Goal: Information Seeking & Learning: Learn about a topic

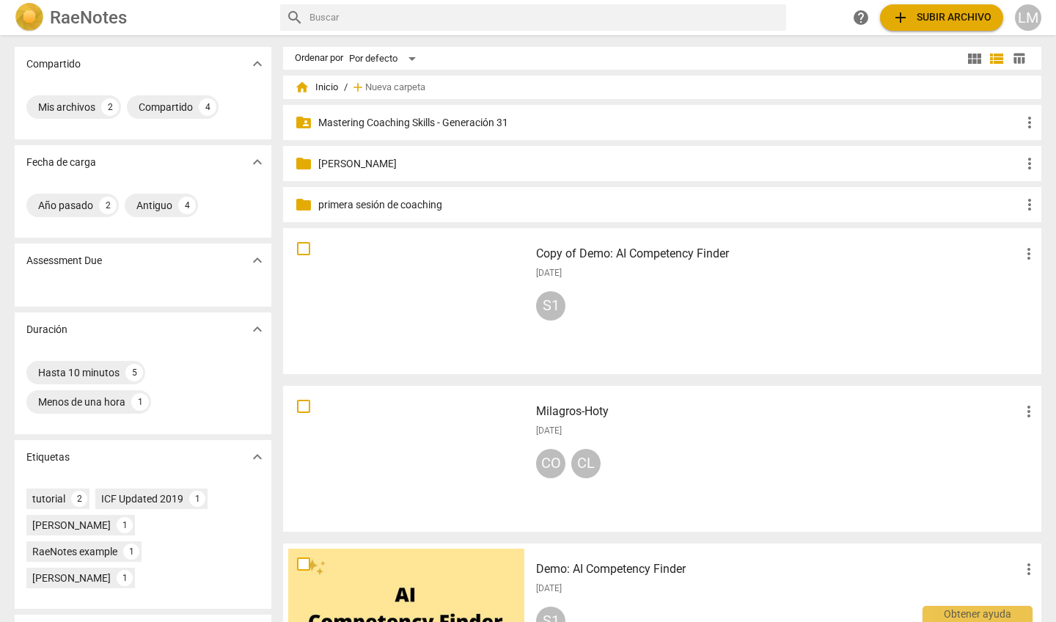
click at [436, 120] on p "Mastering Coaching Skills - Generación 31" at bounding box center [669, 122] width 703 height 15
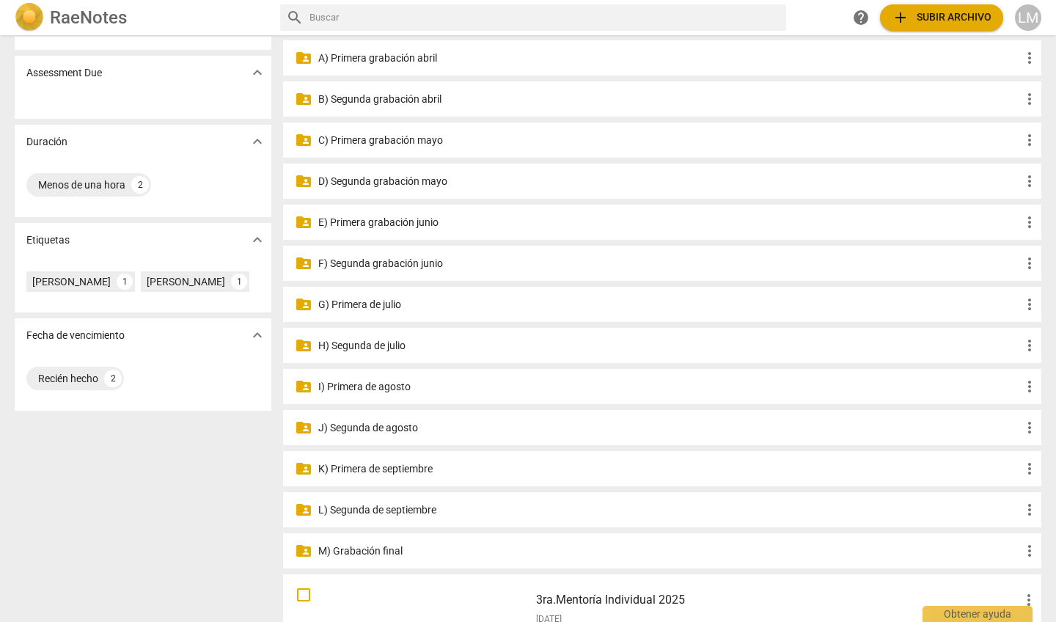
scroll to position [216, 0]
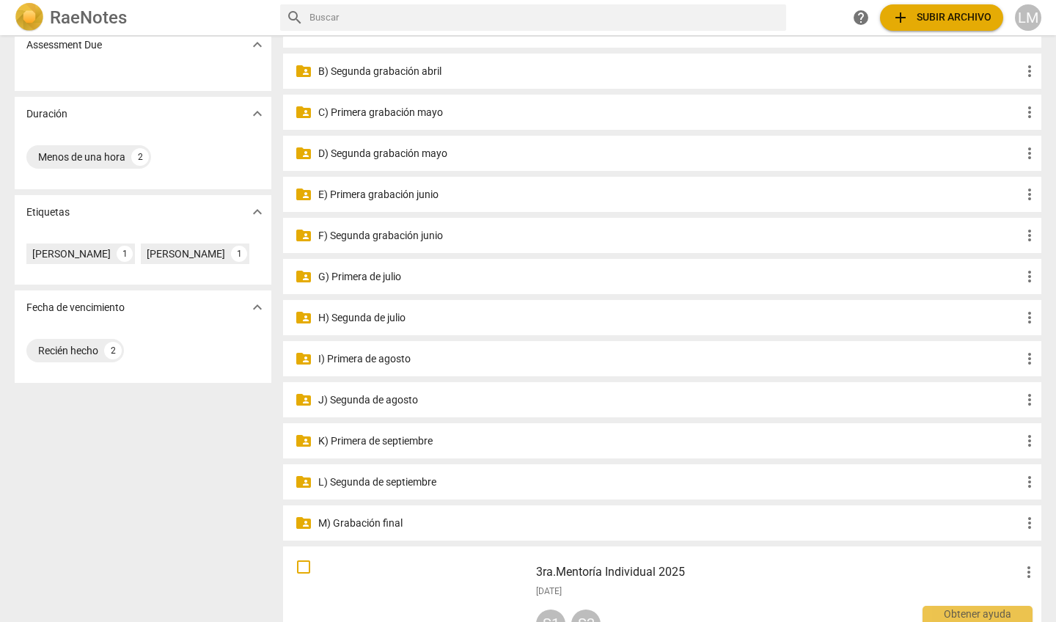
click at [413, 444] on p "K) Primera de septiembre" at bounding box center [669, 440] width 703 height 15
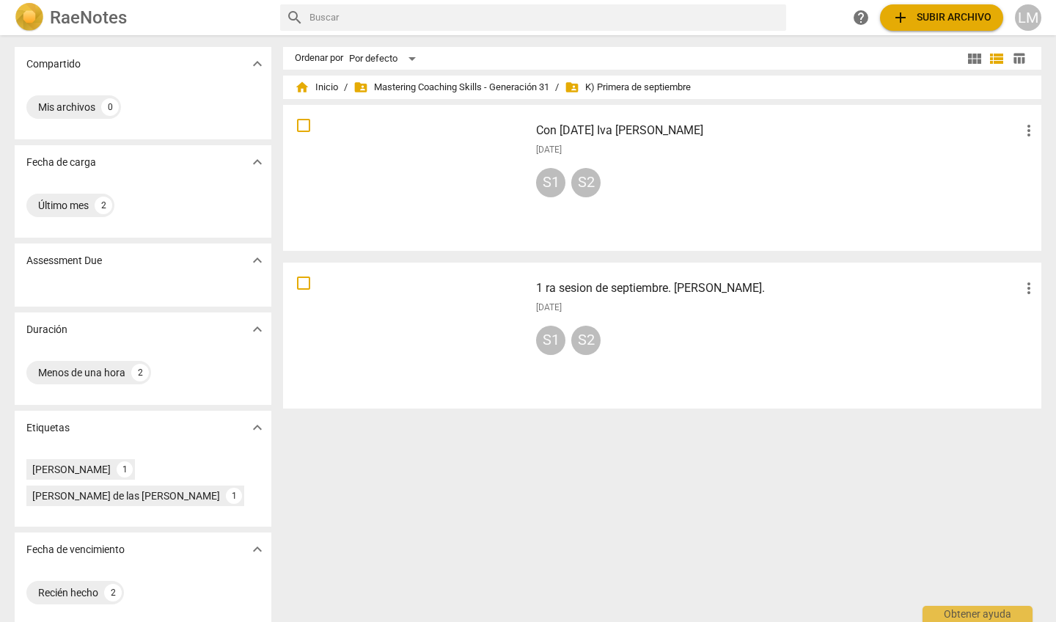
click at [481, 181] on div at bounding box center [406, 178] width 236 height 136
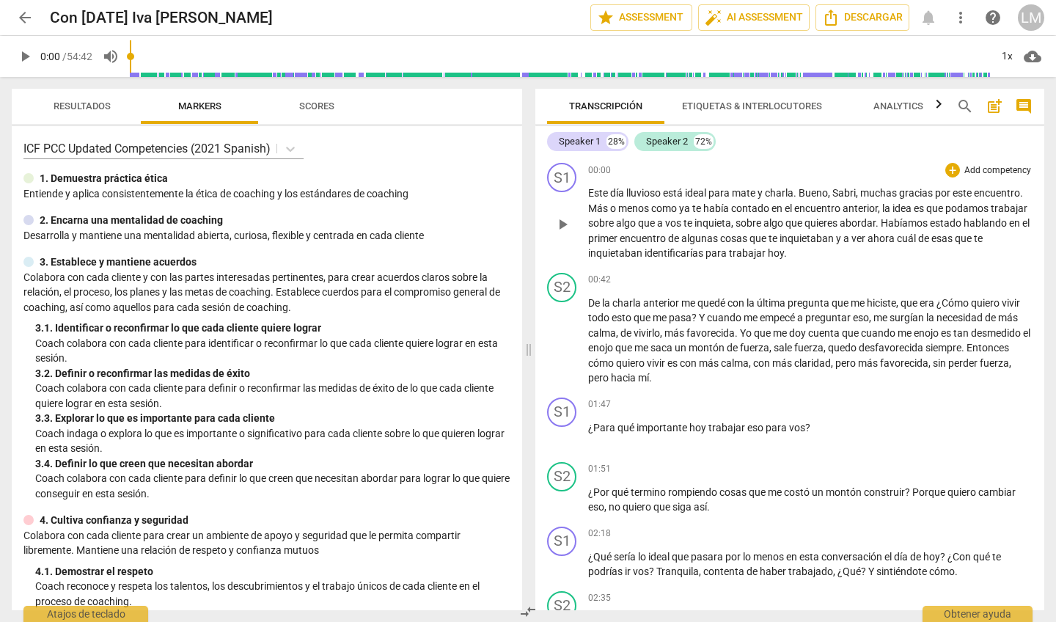
click at [562, 224] on span "play_arrow" at bounding box center [563, 225] width 18 height 18
click at [563, 222] on span "pause" at bounding box center [563, 225] width 18 height 18
type input "37"
click at [981, 177] on div "+ Add competency" at bounding box center [988, 170] width 87 height 15
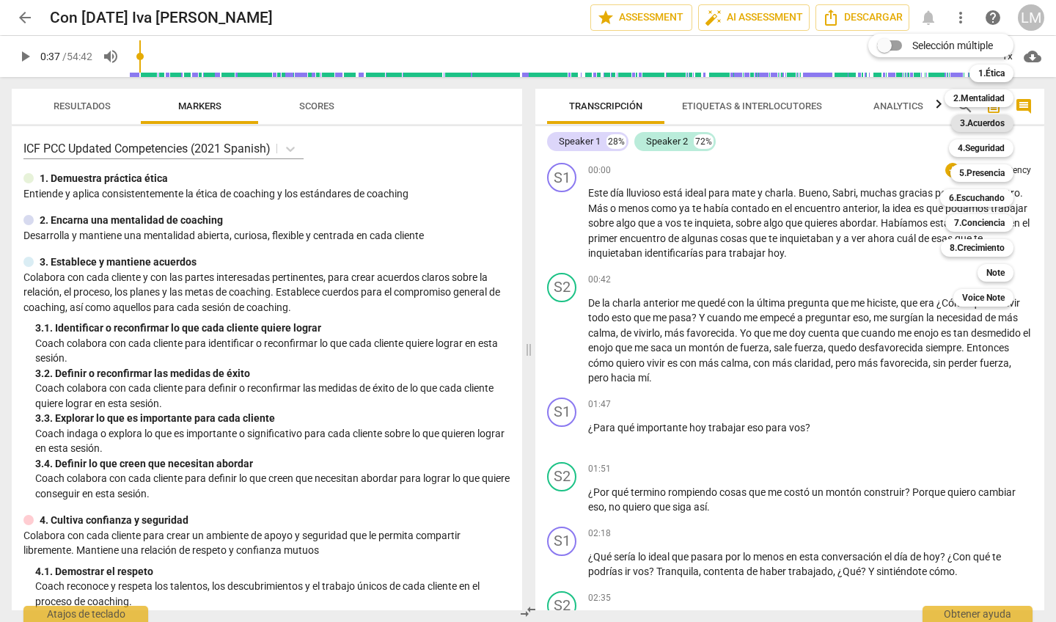
click at [975, 122] on b "3.Acuerdos" at bounding box center [982, 123] width 45 height 18
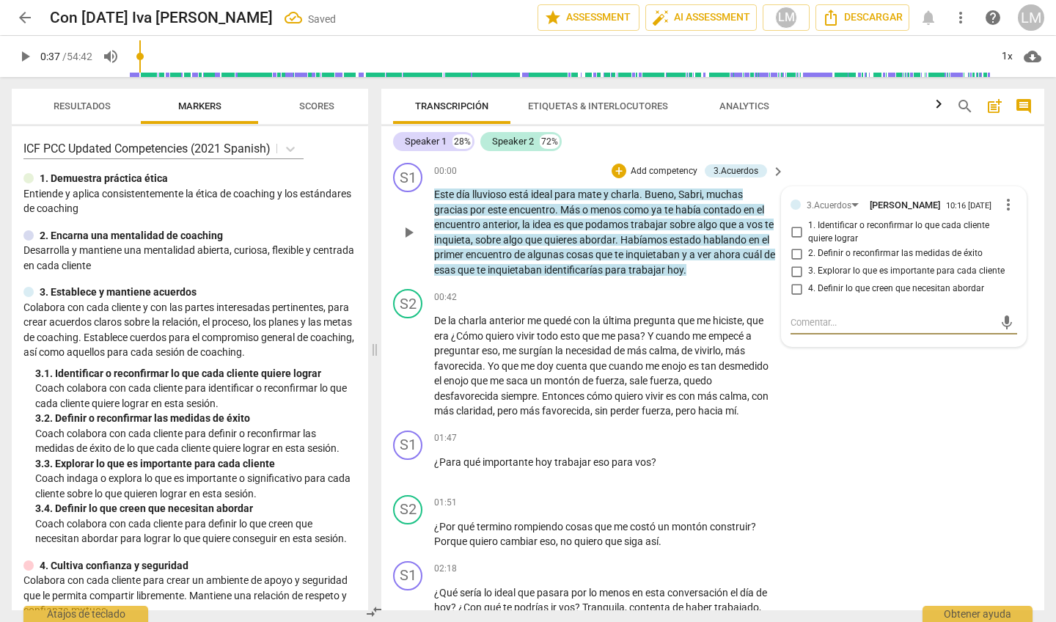
click at [793, 237] on input "1. Identificar o reconfirmar lo que cada cliente quiere lograr" at bounding box center [796, 233] width 23 height 18
checkbox input "true"
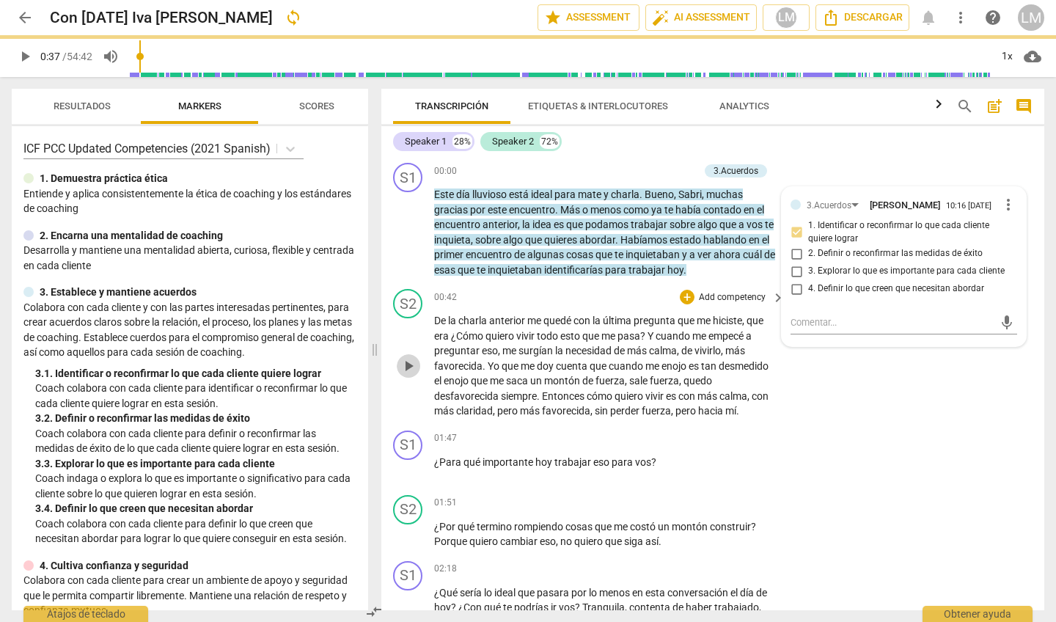
click at [408, 361] on span "play_arrow" at bounding box center [409, 366] width 18 height 18
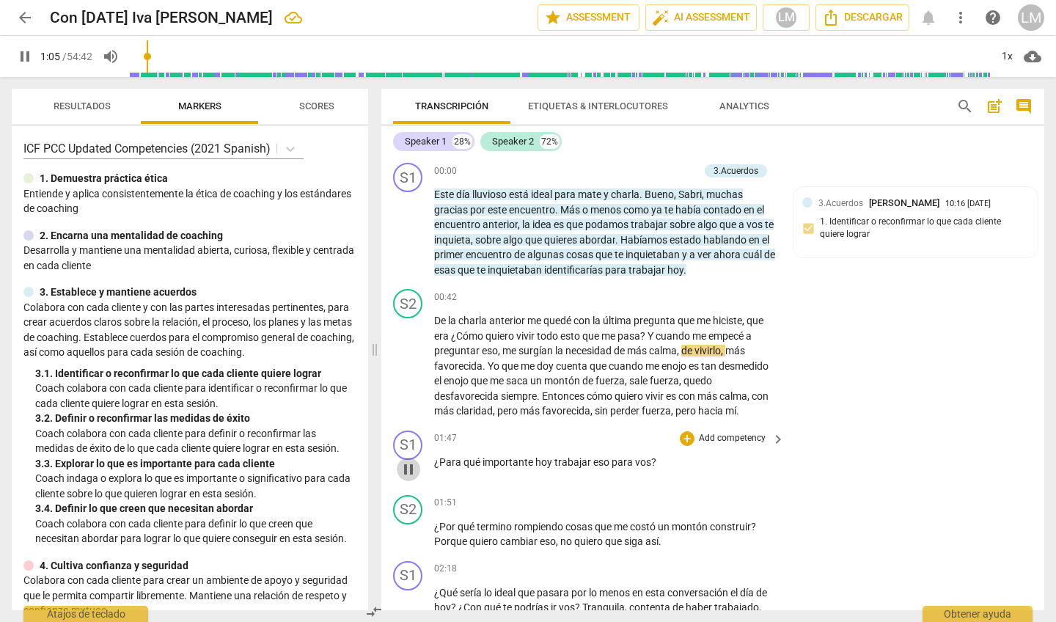
click at [413, 462] on span "pause" at bounding box center [409, 470] width 18 height 18
type input "66"
click at [729, 432] on p "Add competency" at bounding box center [732, 438] width 70 height 13
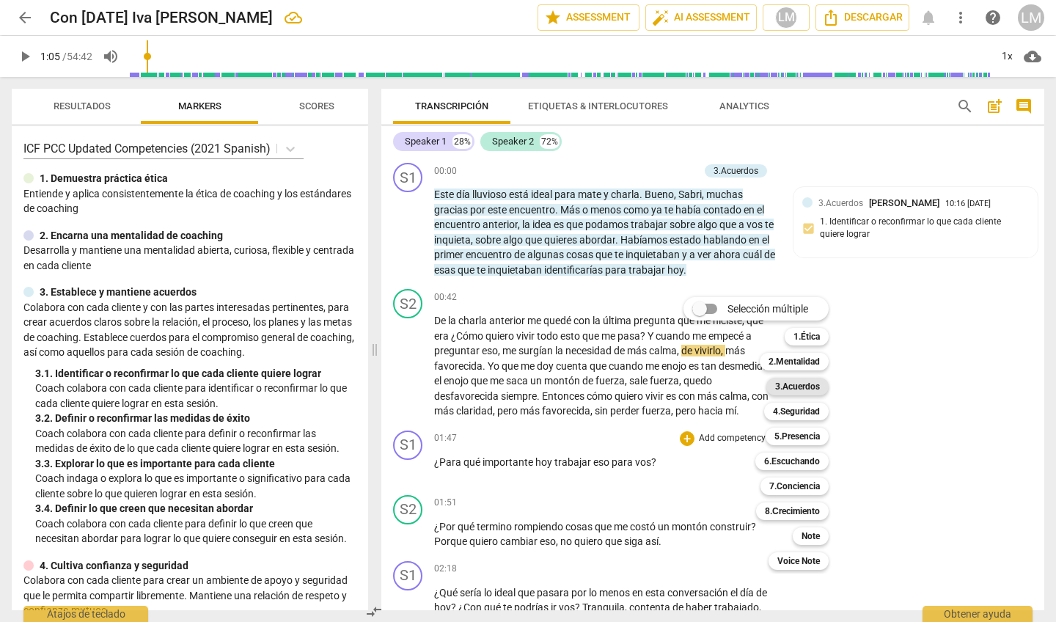
click at [794, 383] on b "3.Acuerdos" at bounding box center [797, 387] width 45 height 18
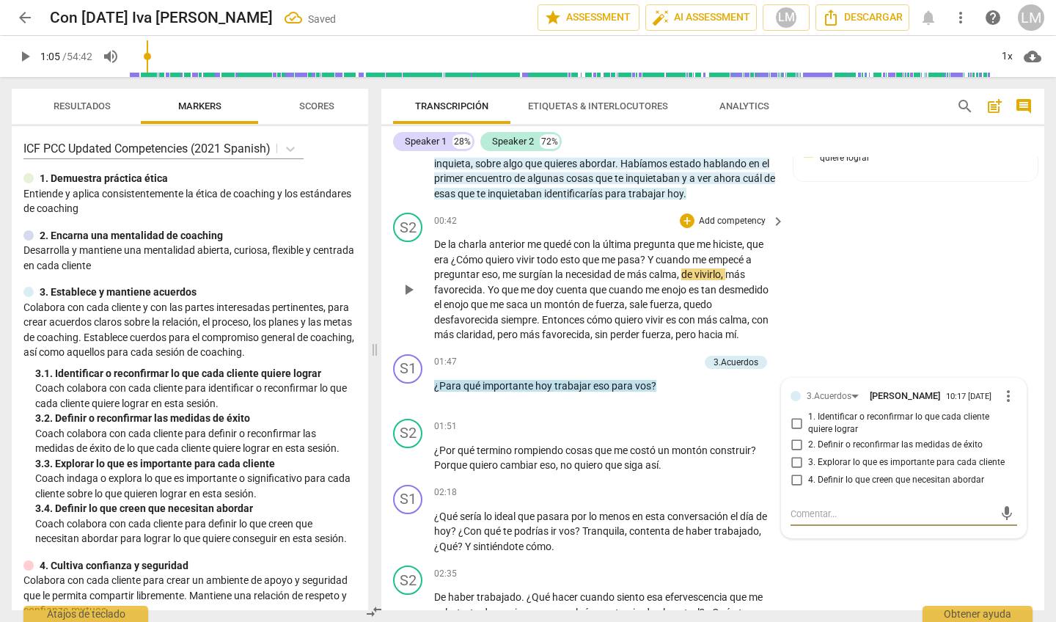
scroll to position [78, 0]
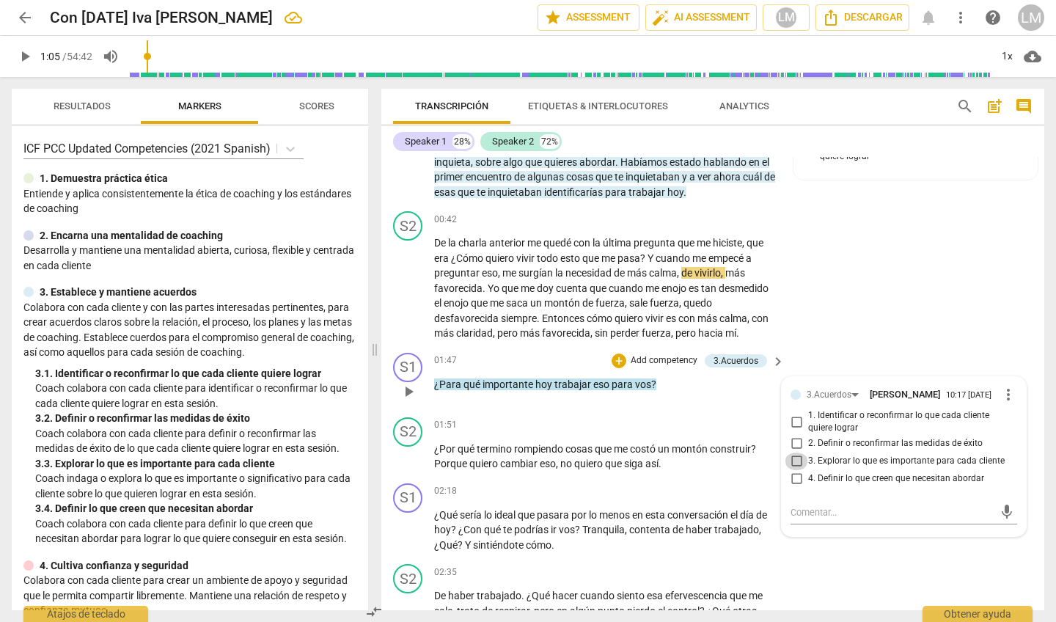
click at [794, 459] on input "3. Explorar lo que es importante para cada cliente" at bounding box center [796, 461] width 23 height 18
checkbox input "true"
click at [411, 281] on span "play_arrow" at bounding box center [409, 288] width 18 height 18
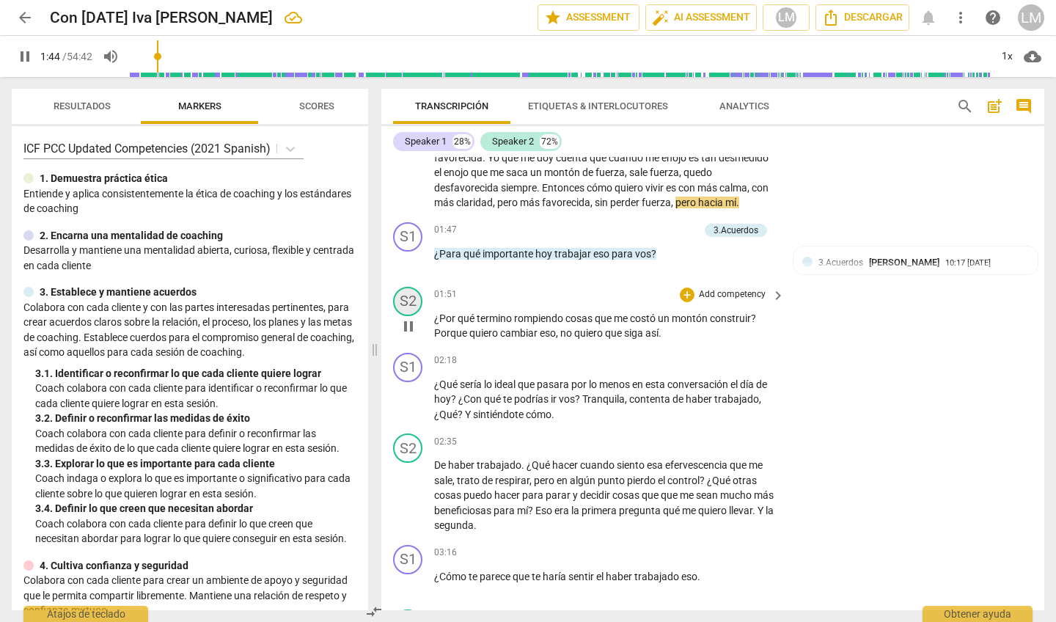
scroll to position [209, 0]
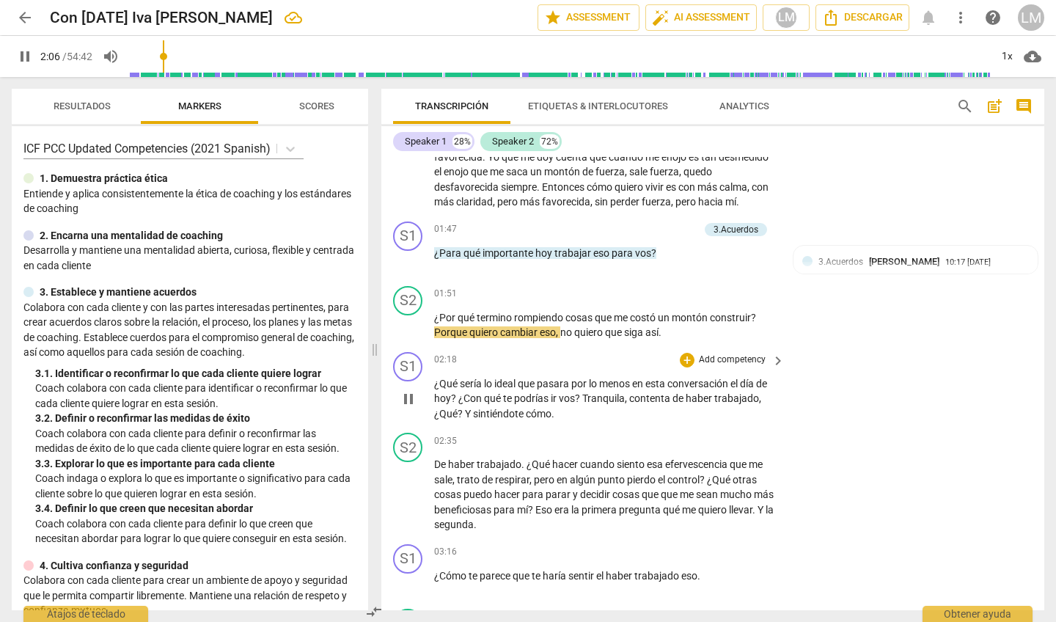
click at [408, 390] on span "pause" at bounding box center [409, 399] width 18 height 18
type input "127"
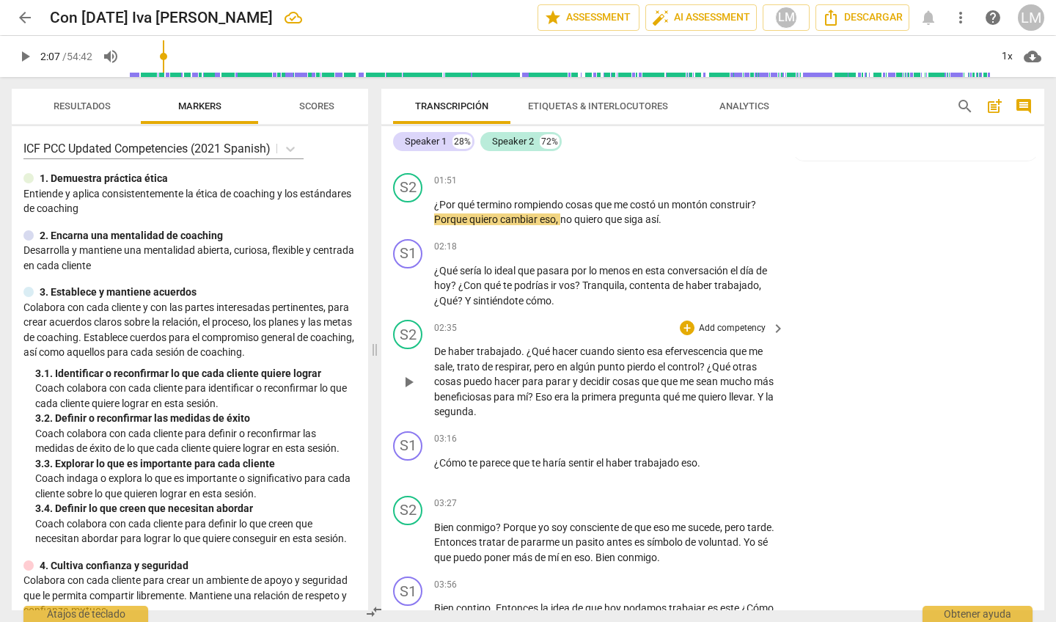
scroll to position [323, 0]
click at [749, 242] on p "Add competency" at bounding box center [732, 246] width 70 height 13
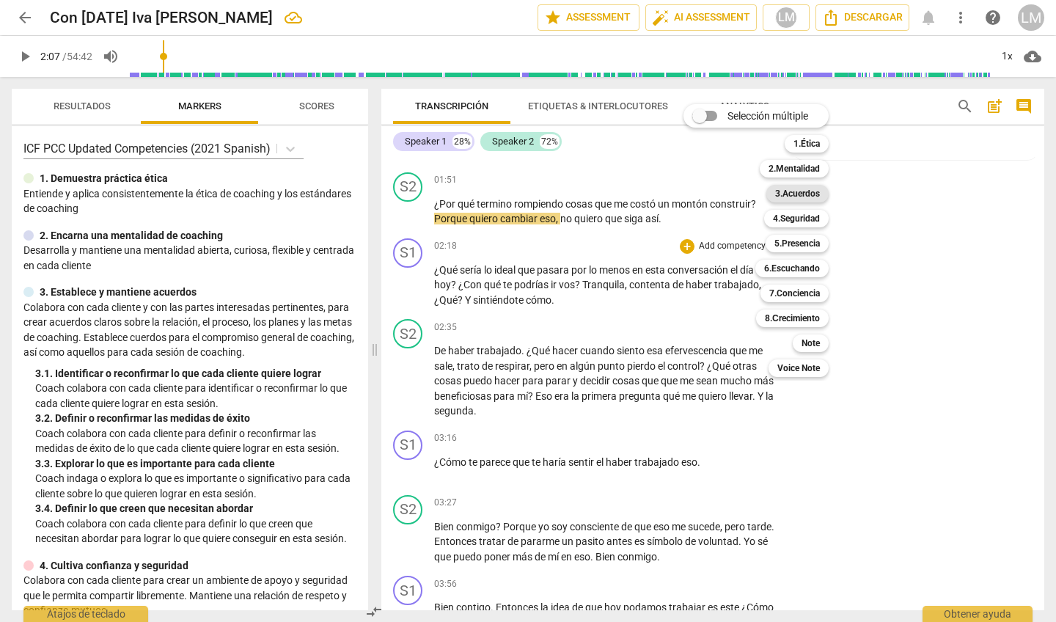
click at [794, 192] on b "3.Acuerdos" at bounding box center [797, 194] width 45 height 18
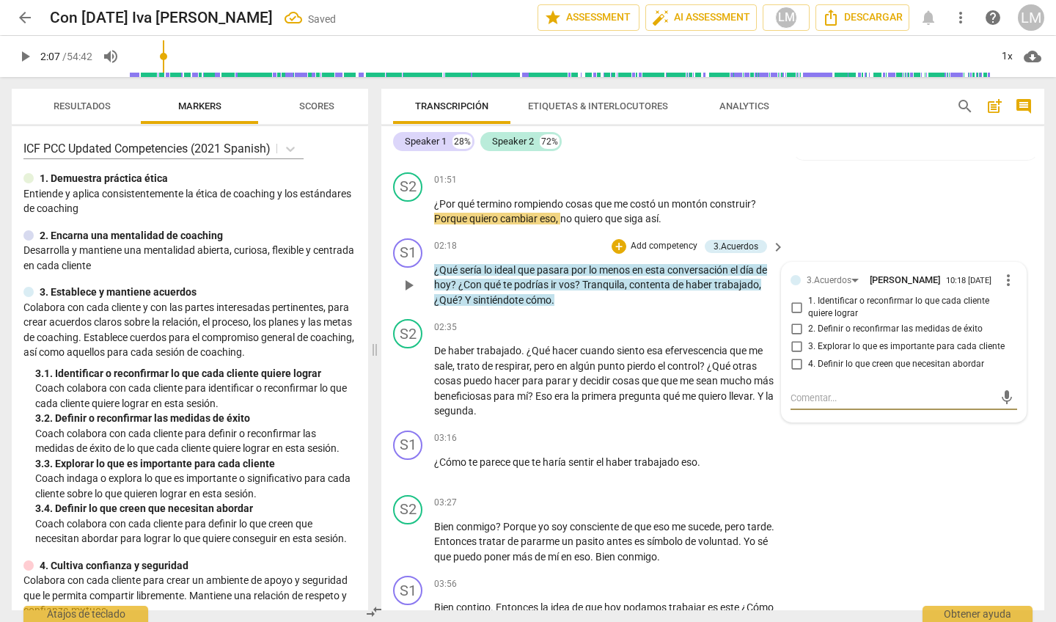
click at [796, 338] on input "3. Explorar lo que es importante para cada cliente" at bounding box center [796, 347] width 23 height 18
checkbox input "true"
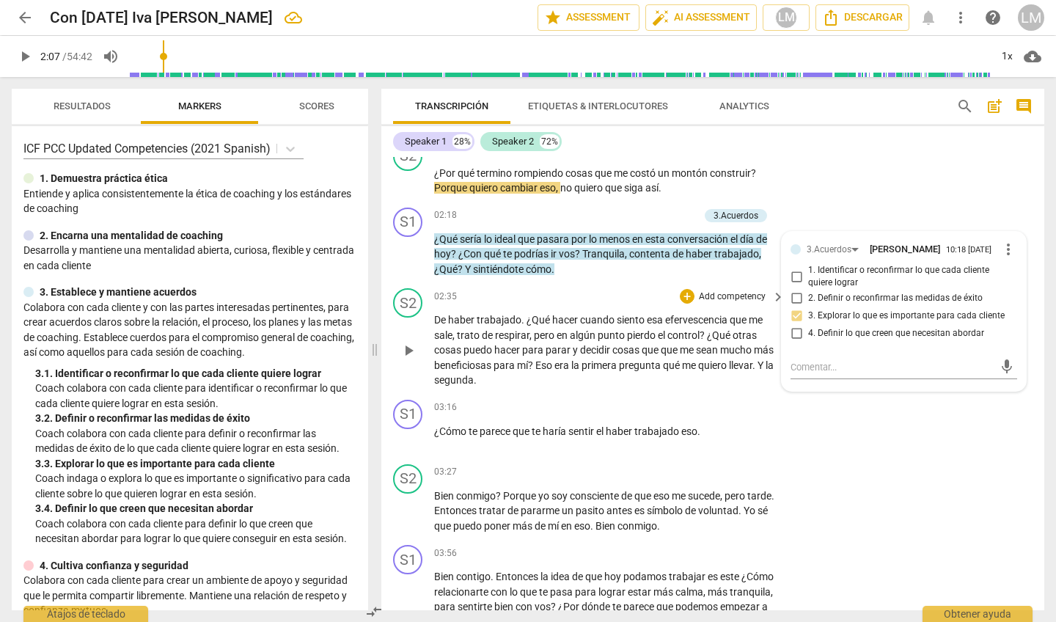
click at [410, 346] on span "play_arrow" at bounding box center [409, 351] width 18 height 18
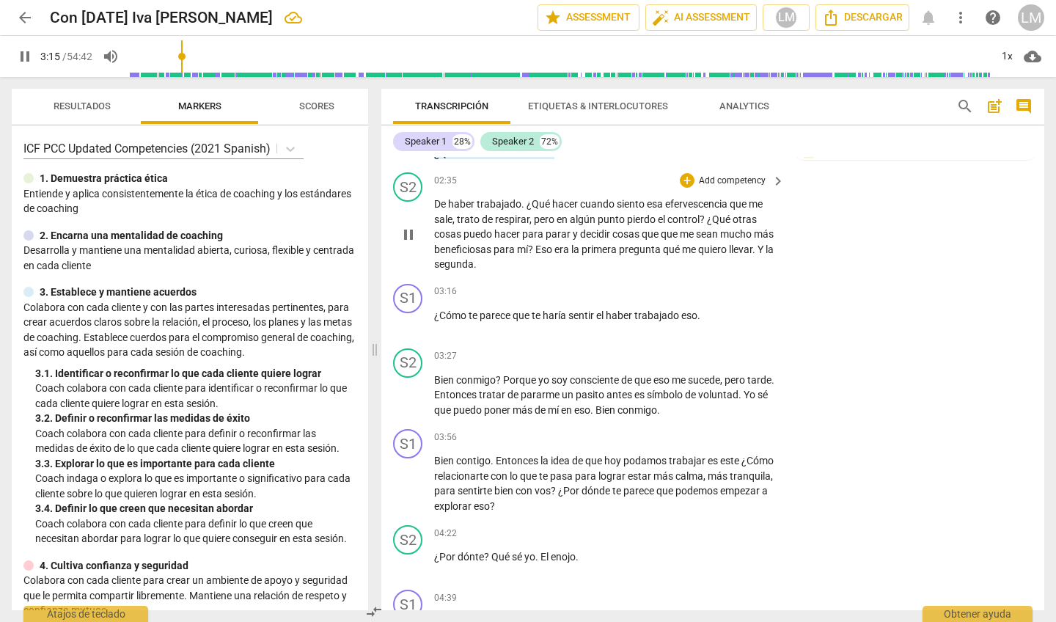
scroll to position [477, 0]
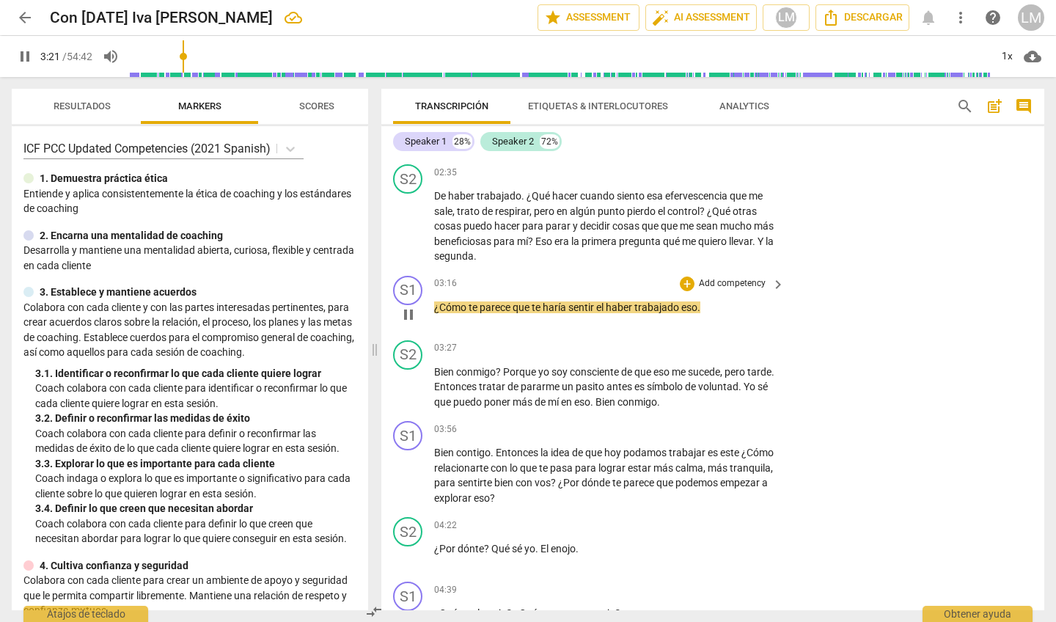
click at [407, 306] on span "pause" at bounding box center [409, 315] width 18 height 18
type input "202"
click at [727, 277] on p "Add competency" at bounding box center [732, 283] width 70 height 13
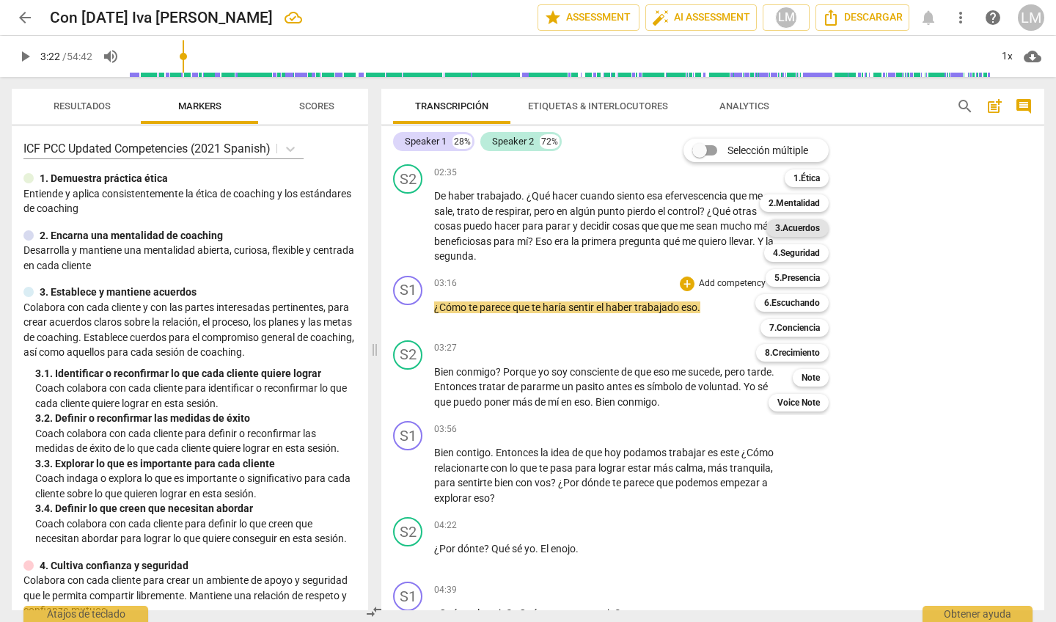
click at [802, 226] on b "3.Acuerdos" at bounding box center [797, 228] width 45 height 18
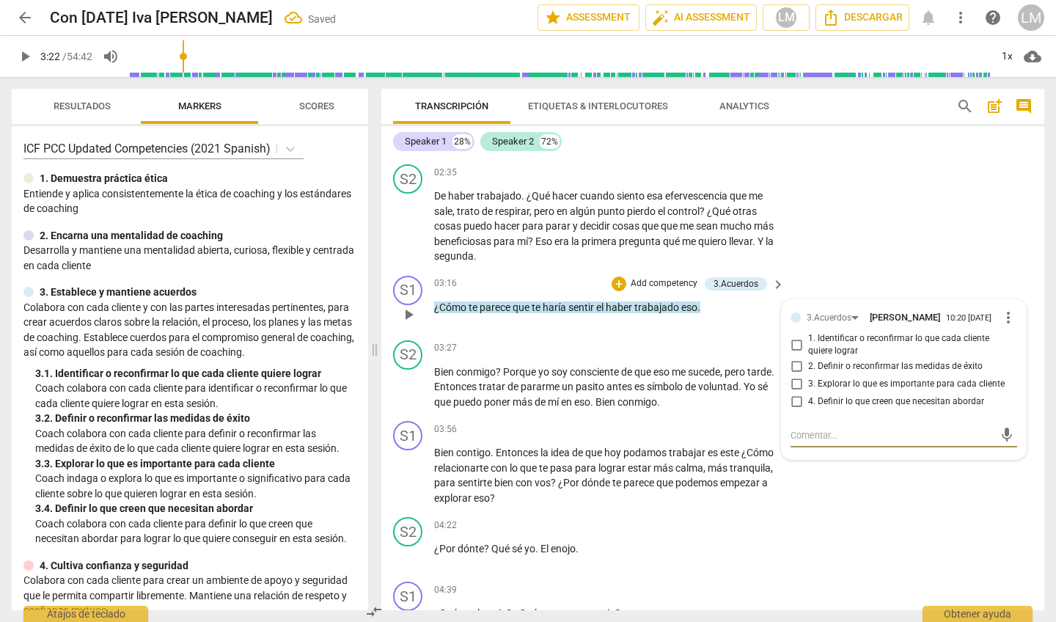
click at [792, 378] on input "3. Explorar lo que es importante para cada cliente" at bounding box center [796, 384] width 23 height 18
checkbox input "true"
click at [407, 378] on span "play_arrow" at bounding box center [409, 387] width 18 height 18
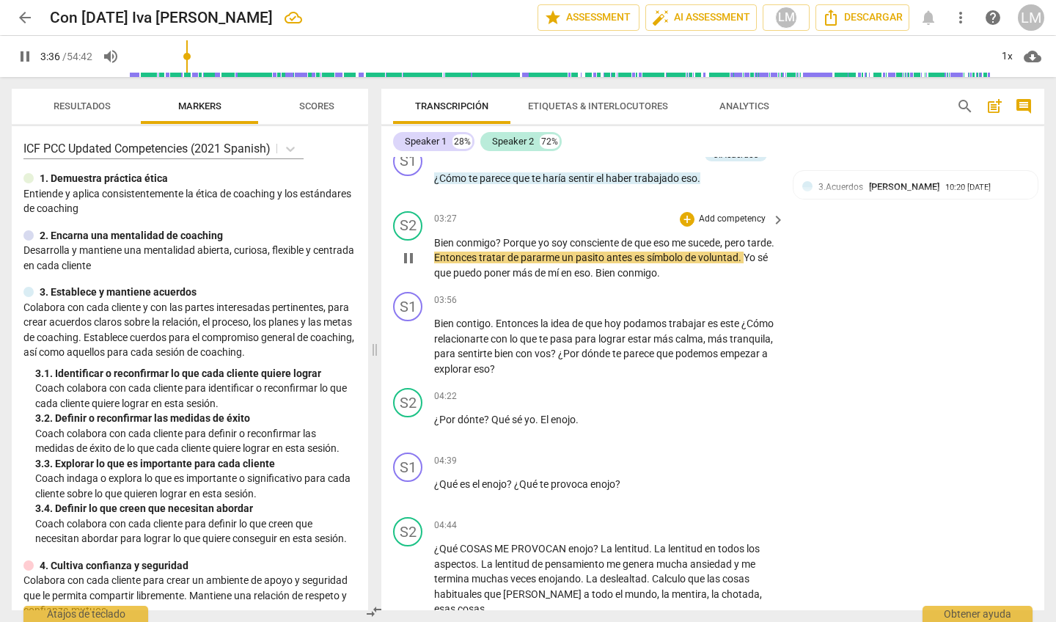
scroll to position [608, 0]
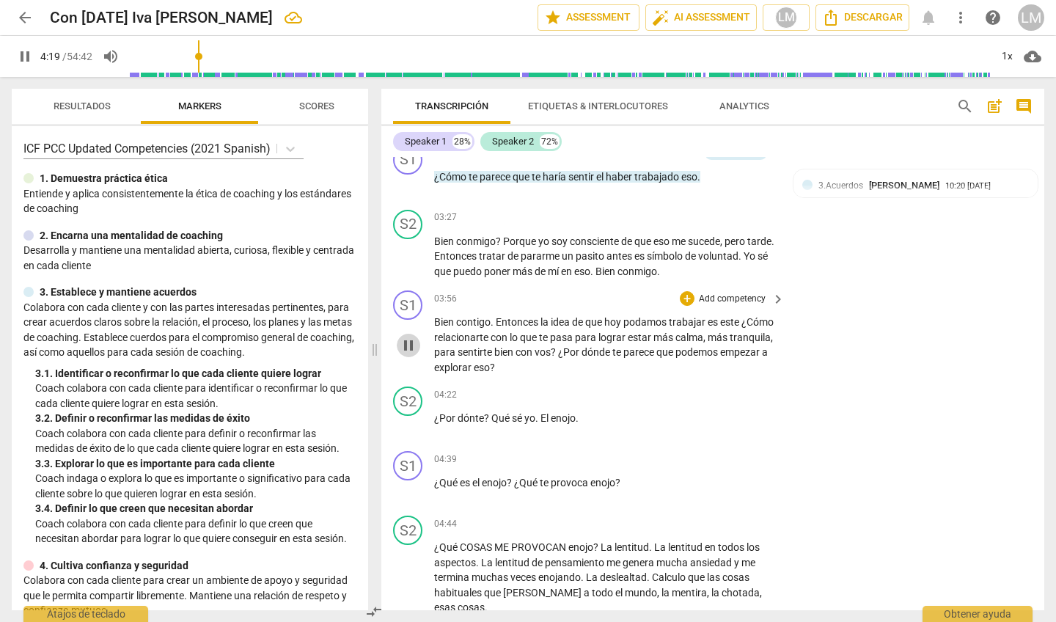
click at [411, 337] on span "pause" at bounding box center [409, 346] width 18 height 18
type input "260"
click at [748, 293] on p "Add competency" at bounding box center [732, 299] width 70 height 13
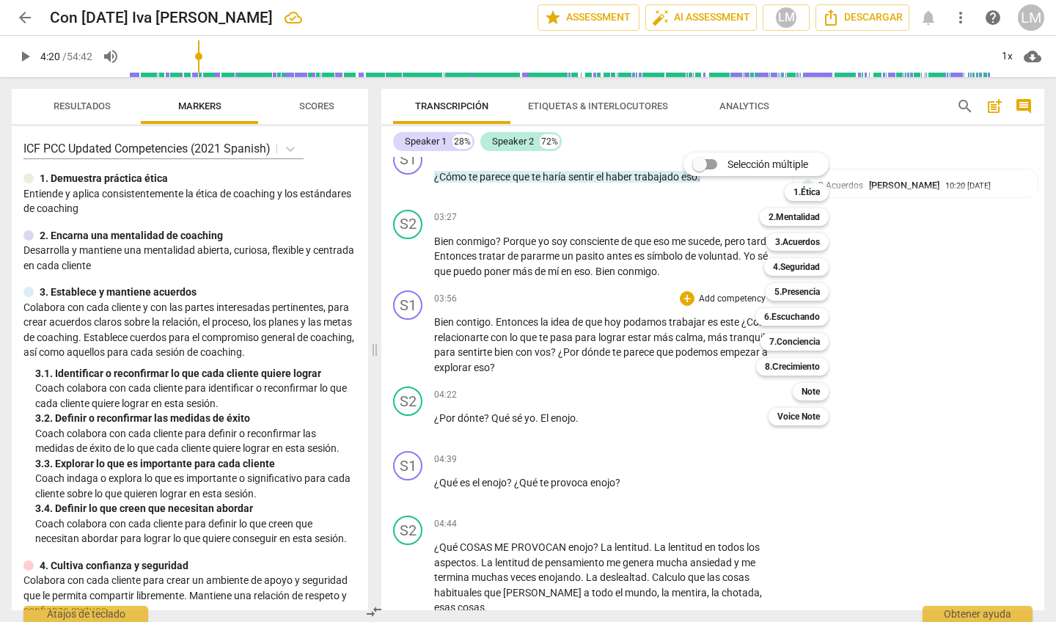
click at [865, 249] on div at bounding box center [528, 311] width 1056 height 622
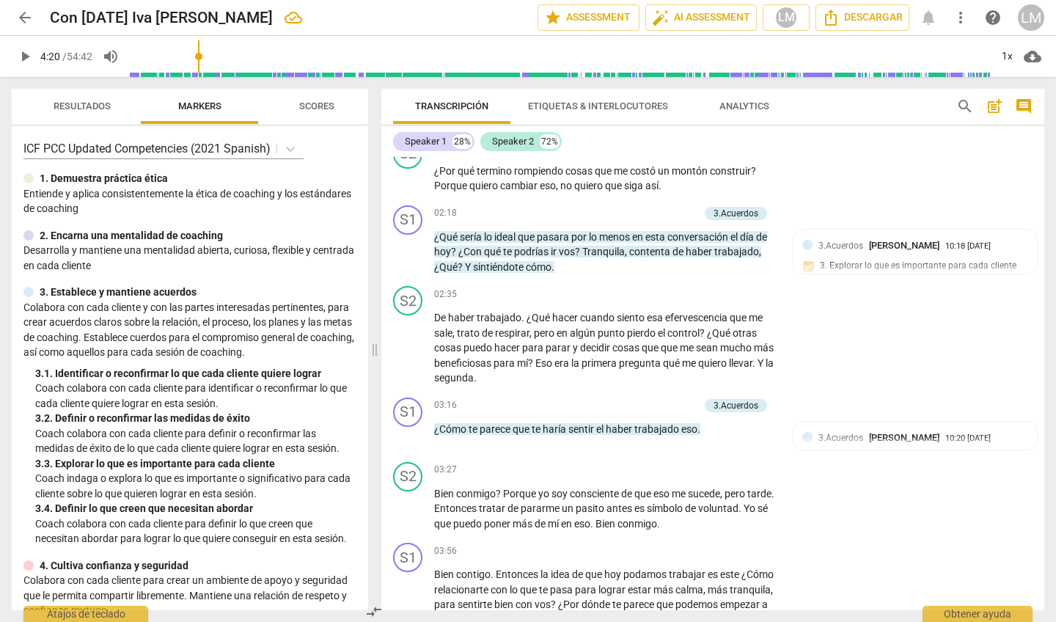
scroll to position [354, 0]
click at [803, 269] on div "3.Acuerdos [PERSON_NAME] 10:18 [DATE] 3. Explorar lo que es importante para cad…" at bounding box center [915, 262] width 227 height 45
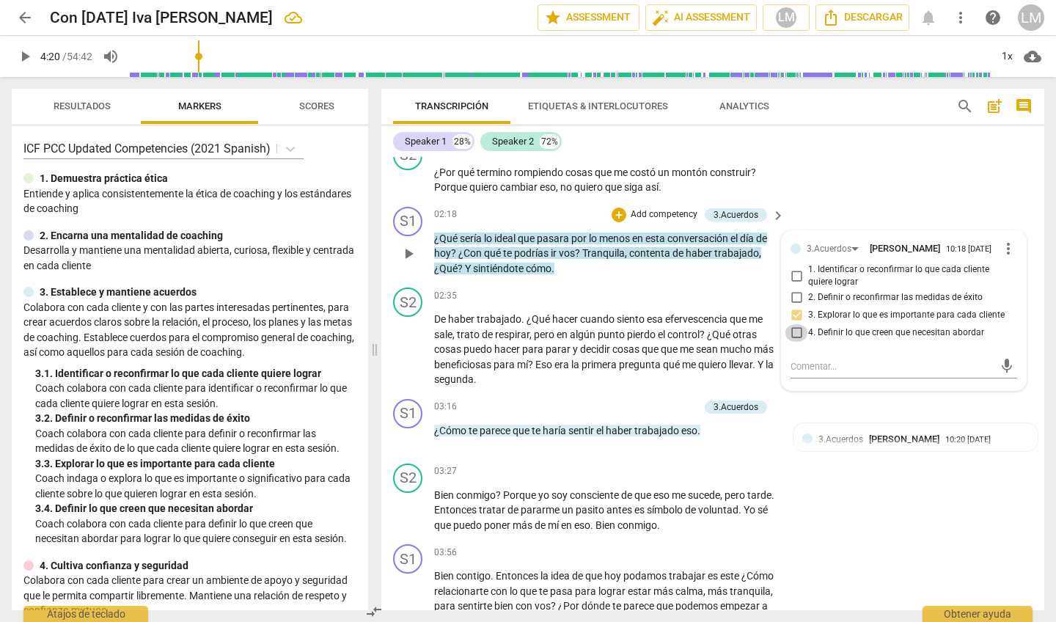
click at [795, 324] on input "4. Definir lo que creen que necesitan abordar" at bounding box center [796, 333] width 23 height 18
checkbox input "true"
click at [794, 315] on input "3. Explorar lo que es importante para cada cliente" at bounding box center [796, 316] width 23 height 18
click at [794, 313] on input "3. Explorar lo que es importante para cada cliente" at bounding box center [796, 316] width 23 height 18
checkbox input "false"
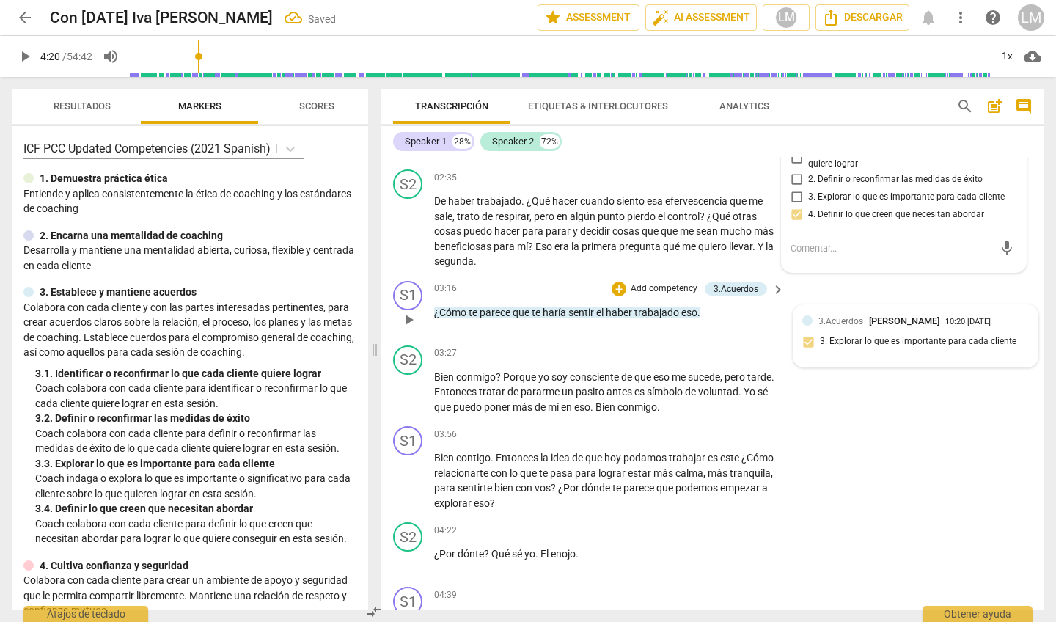
scroll to position [473, 0]
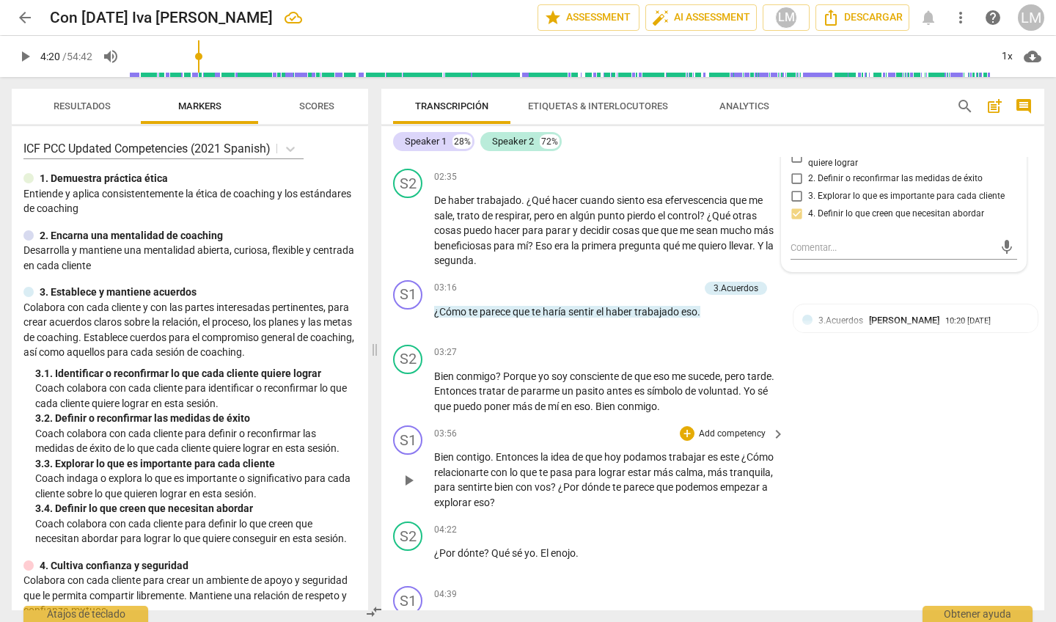
click at [738, 428] on p "Add competency" at bounding box center [732, 434] width 70 height 13
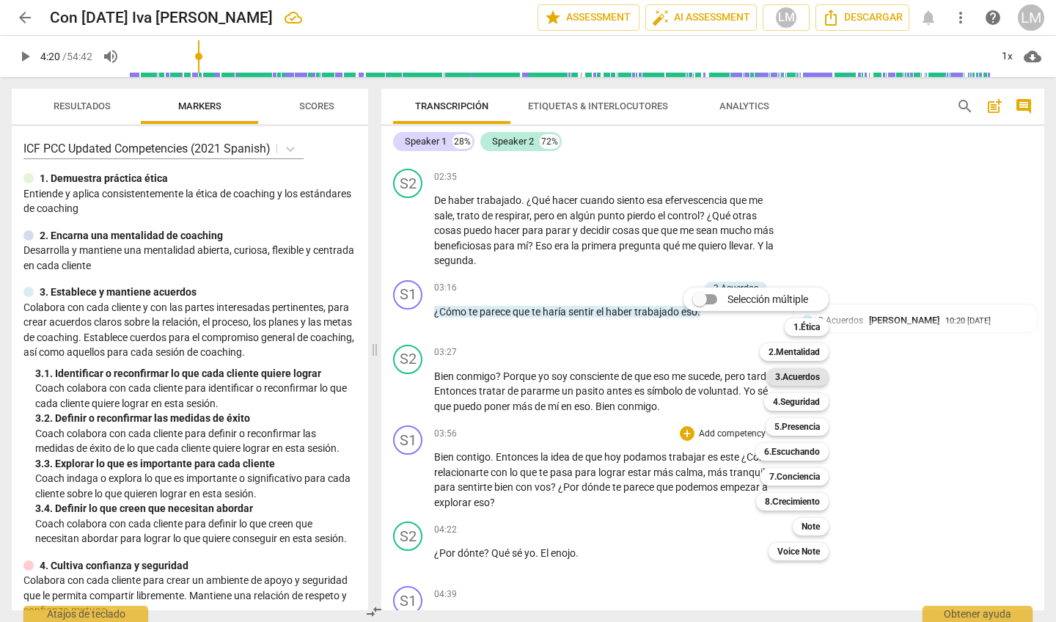
click at [792, 378] on b "3.Acuerdos" at bounding box center [797, 377] width 45 height 18
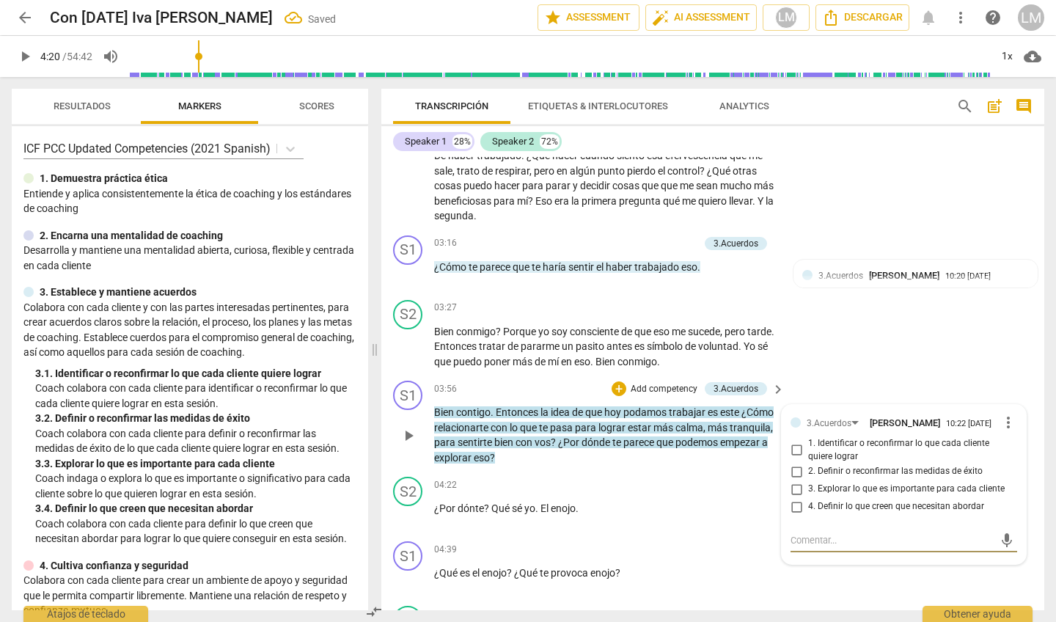
scroll to position [543, 0]
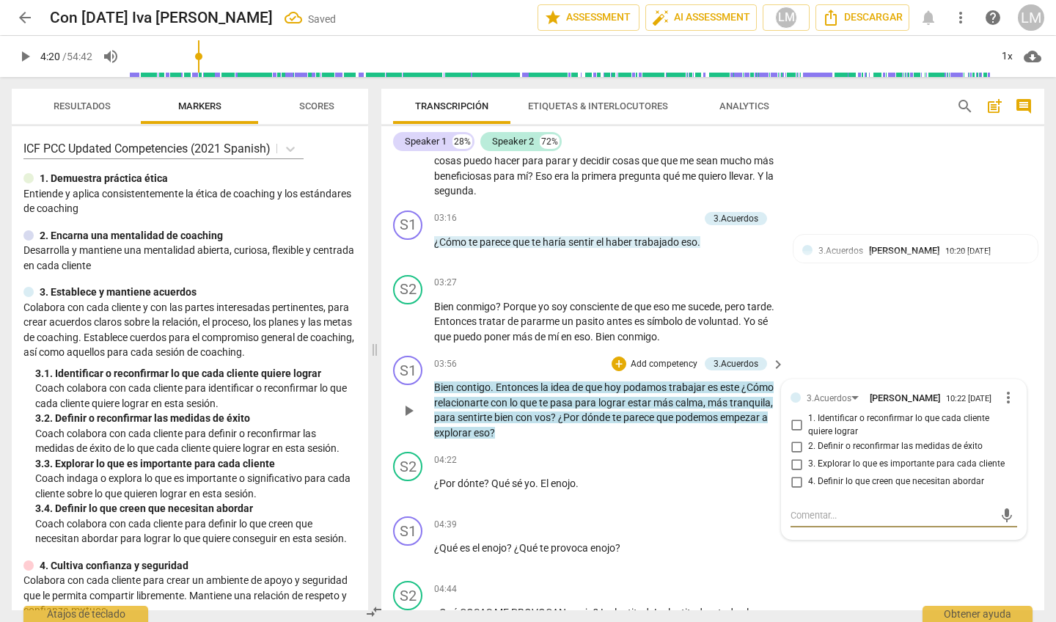
click at [797, 456] on input "3. Explorar lo que es importante para cada cliente" at bounding box center [796, 464] width 23 height 18
checkbox input "true"
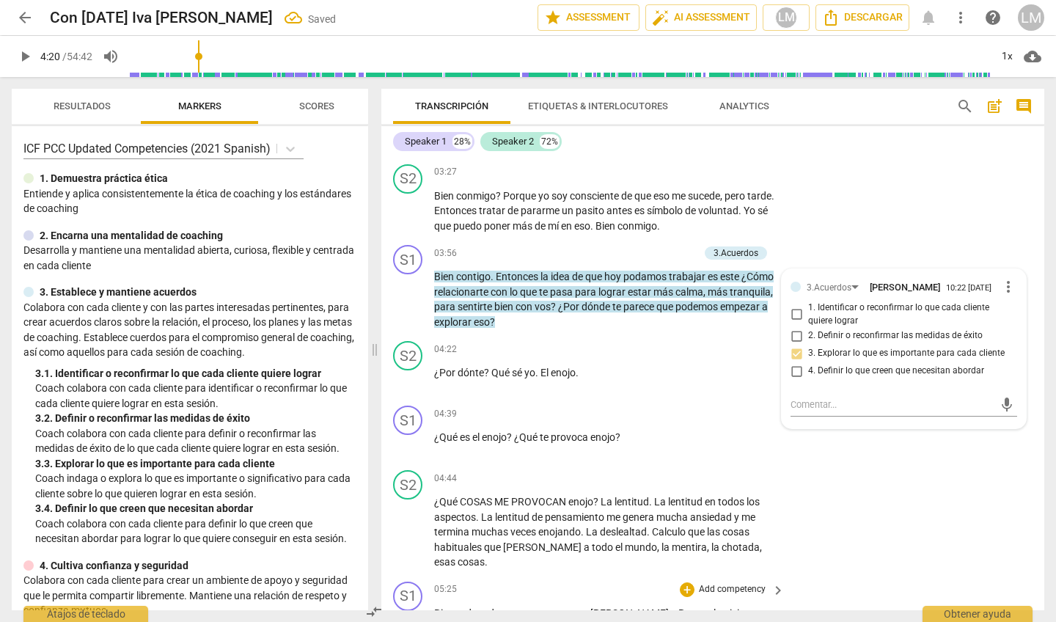
scroll to position [653, 0]
click at [702, 408] on p "Add competency" at bounding box center [732, 414] width 70 height 13
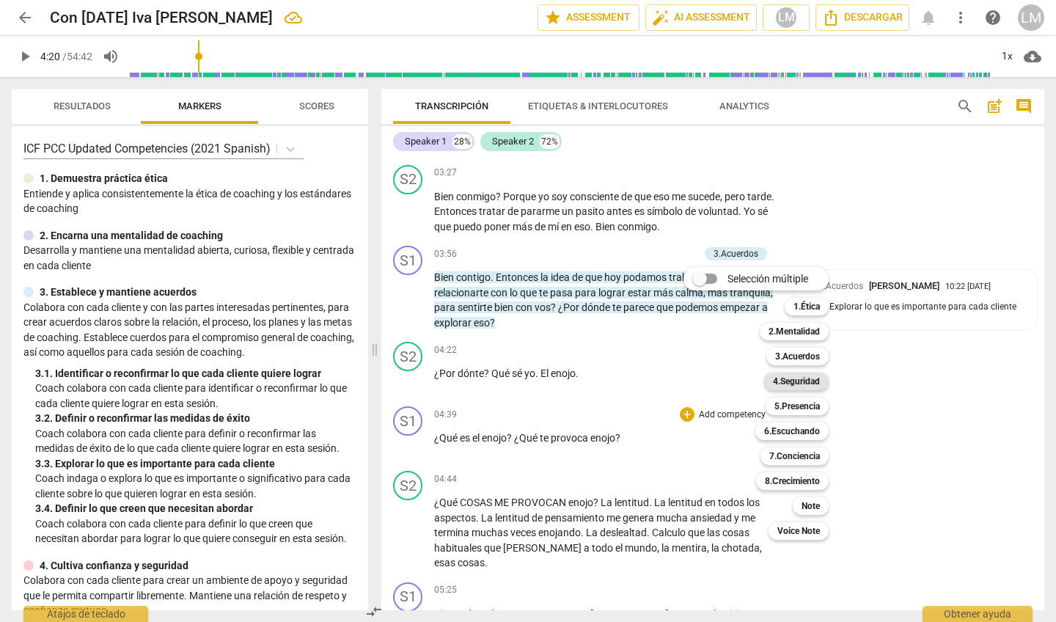
click at [799, 378] on b "4.Seguridad" at bounding box center [796, 382] width 47 height 18
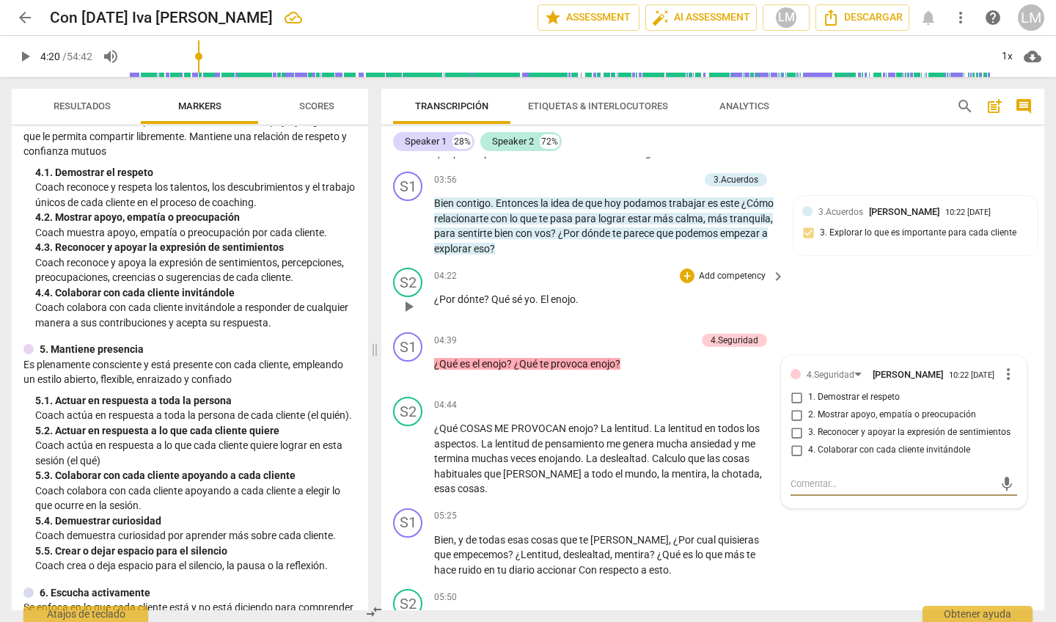
scroll to position [730, 0]
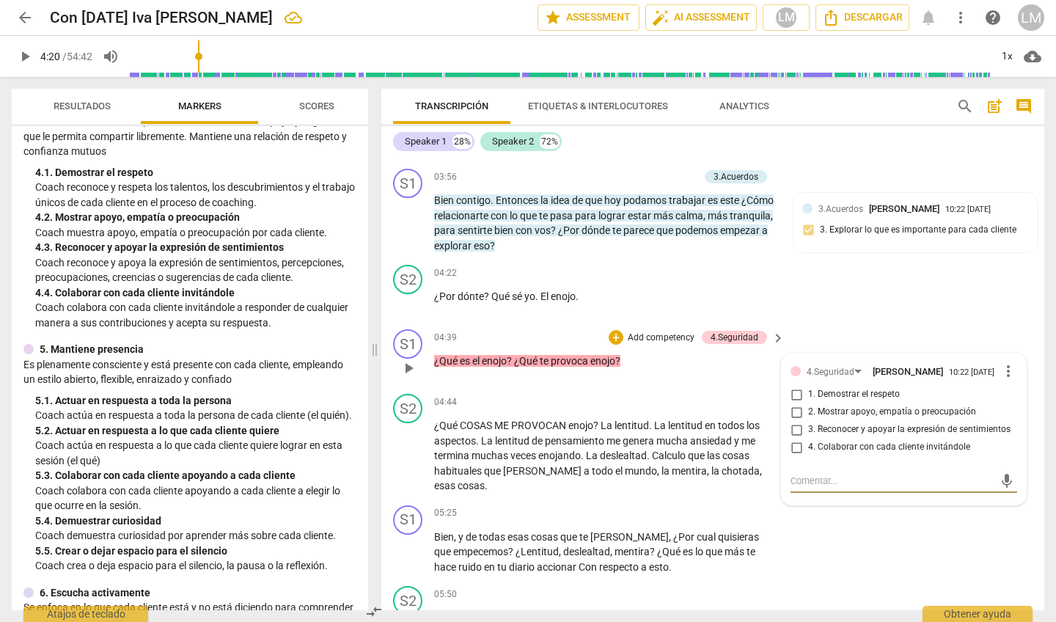
click at [791, 423] on input "3. Reconocer y apoyar la expresión de sentimientos" at bounding box center [796, 430] width 23 height 18
checkbox input "true"
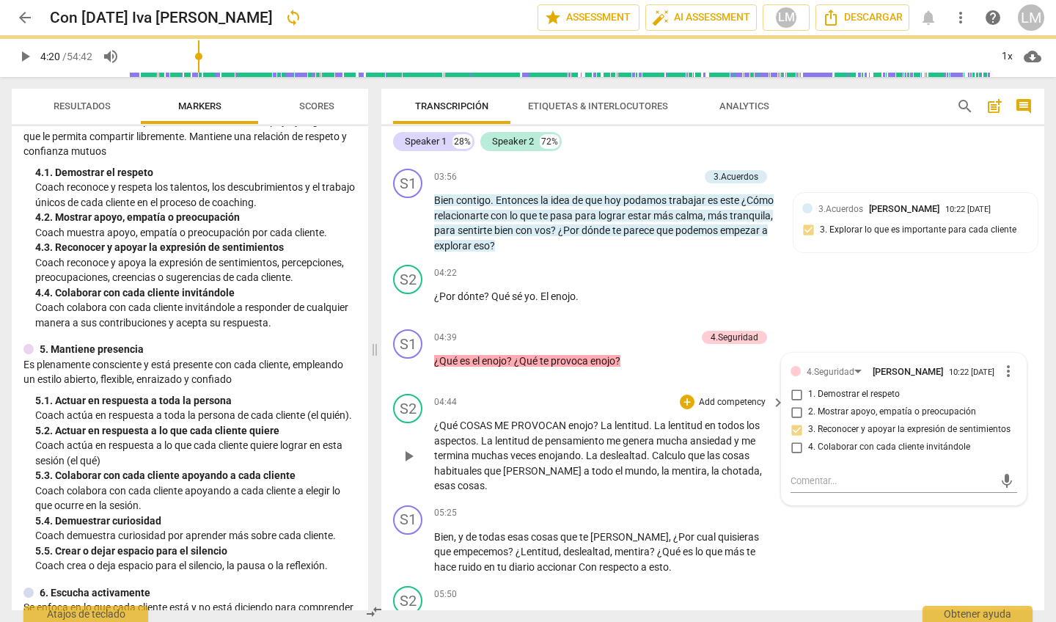
scroll to position [747, 0]
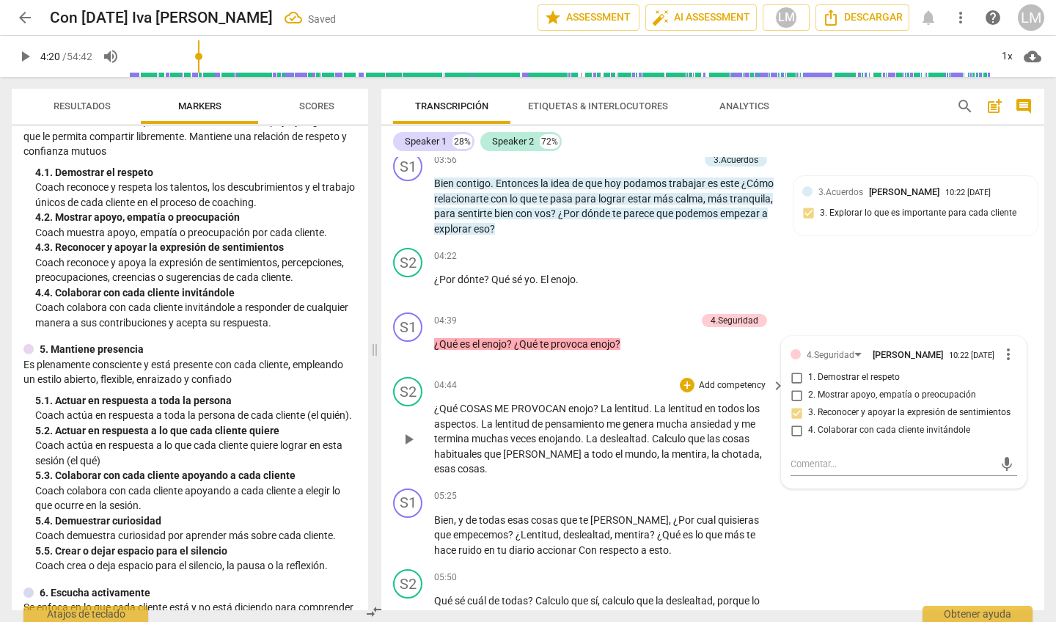
click at [408, 430] on span "play_arrow" at bounding box center [409, 439] width 18 height 18
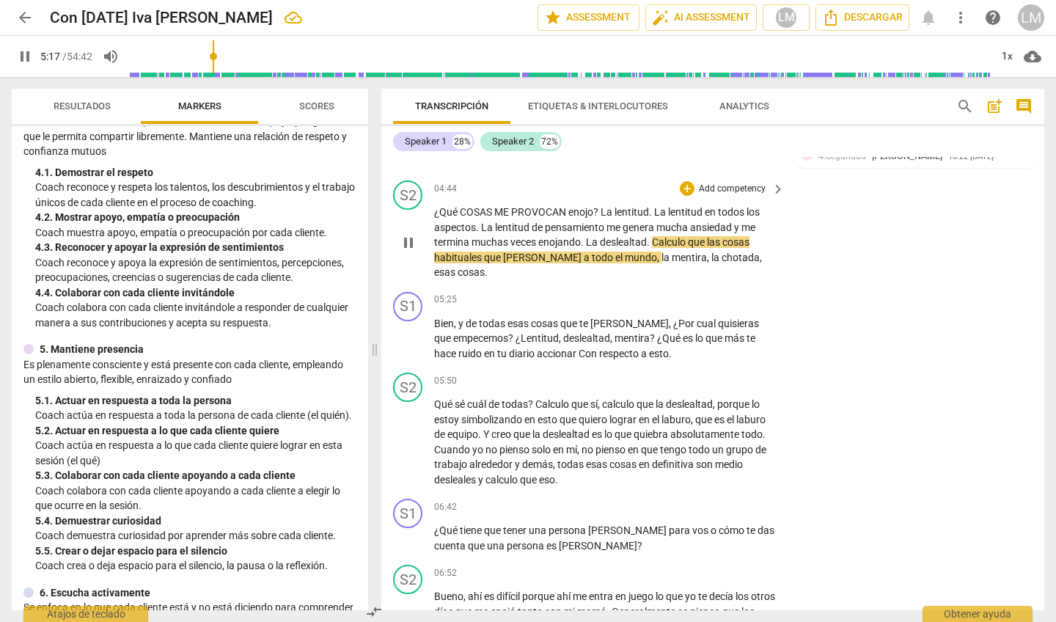
scroll to position [951, 0]
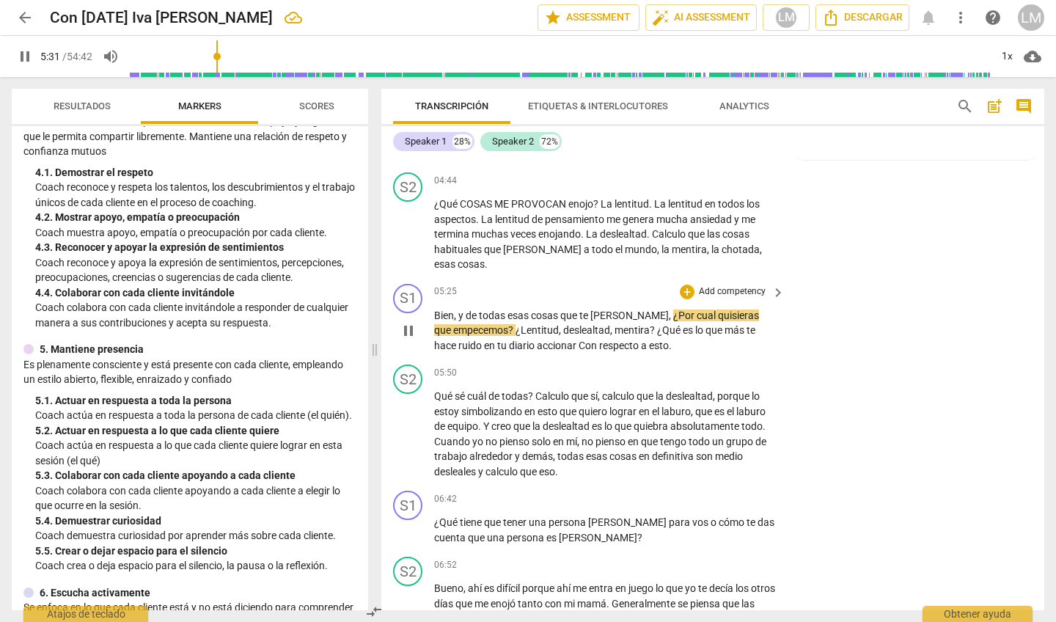
click at [725, 285] on p "Add competency" at bounding box center [732, 291] width 70 height 13
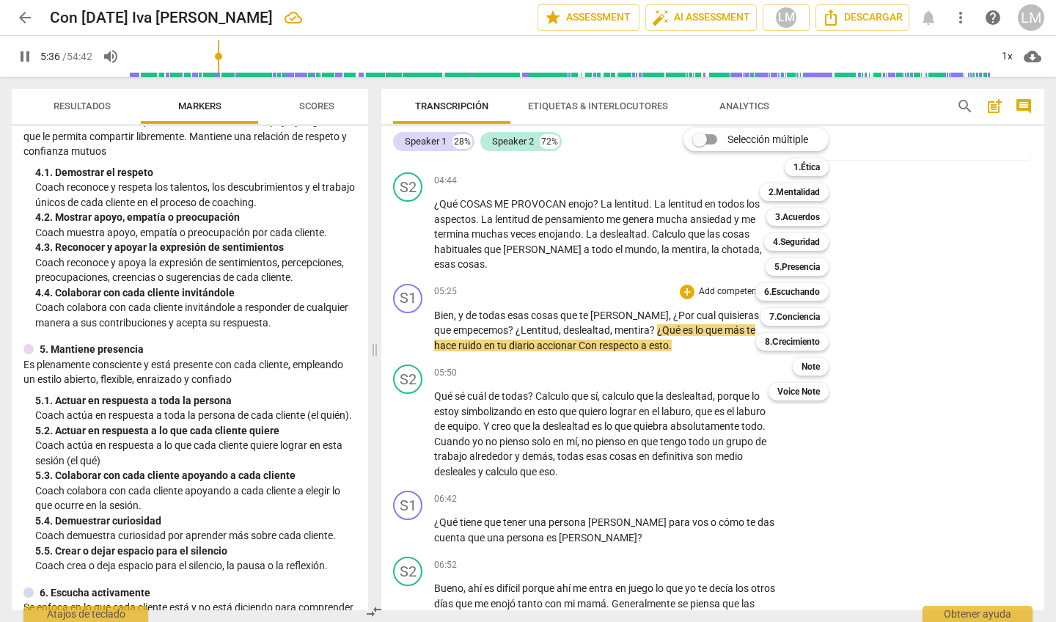
click at [405, 305] on div at bounding box center [528, 311] width 1056 height 622
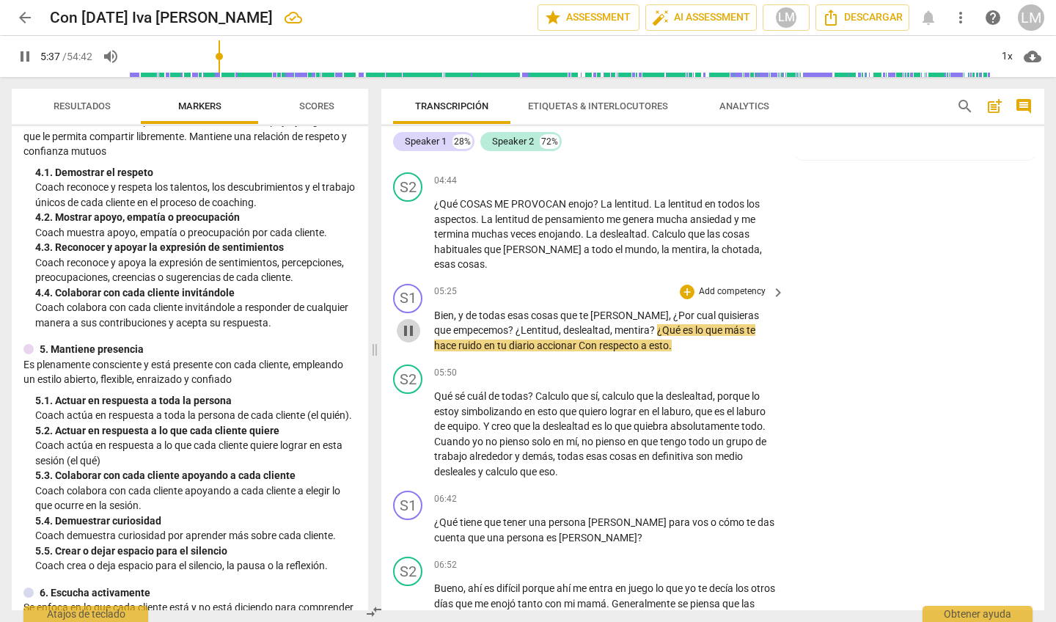
click at [407, 322] on span "pause" at bounding box center [409, 331] width 18 height 18
type input "337"
click at [737, 285] on p "Add competency" at bounding box center [732, 291] width 70 height 13
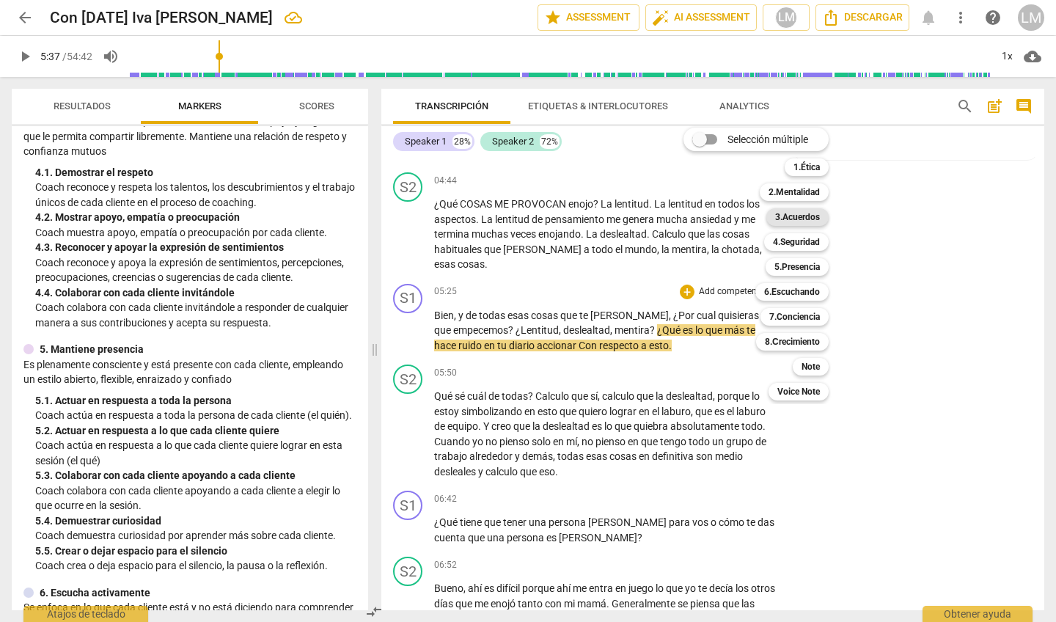
click at [794, 219] on b "3.Acuerdos" at bounding box center [797, 217] width 45 height 18
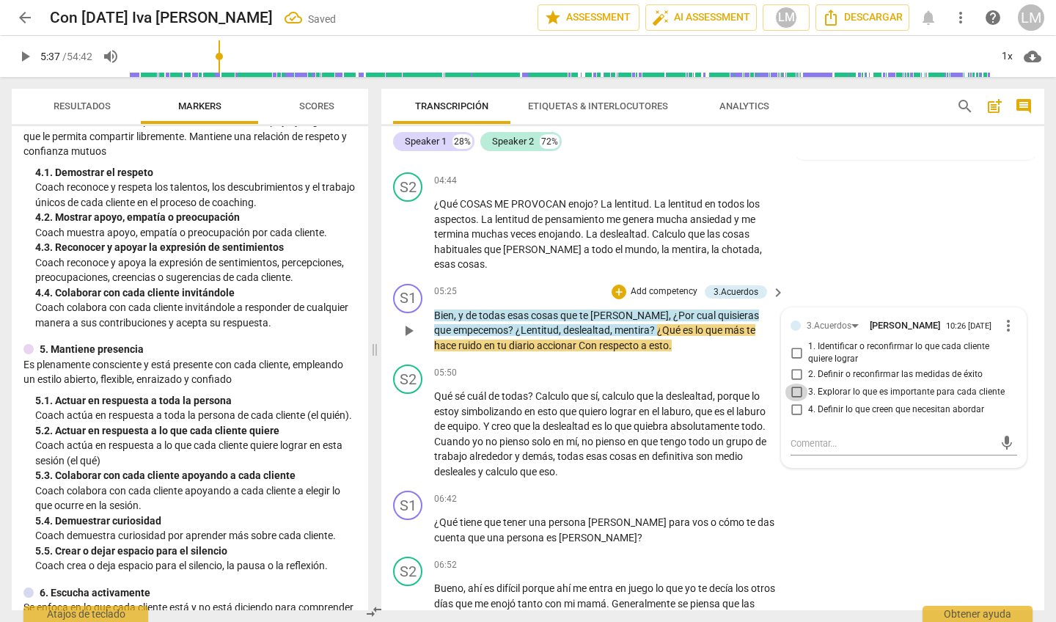
click at [791, 384] on input "3. Explorar lo que es importante para cada cliente" at bounding box center [796, 393] width 23 height 18
checkbox input "true"
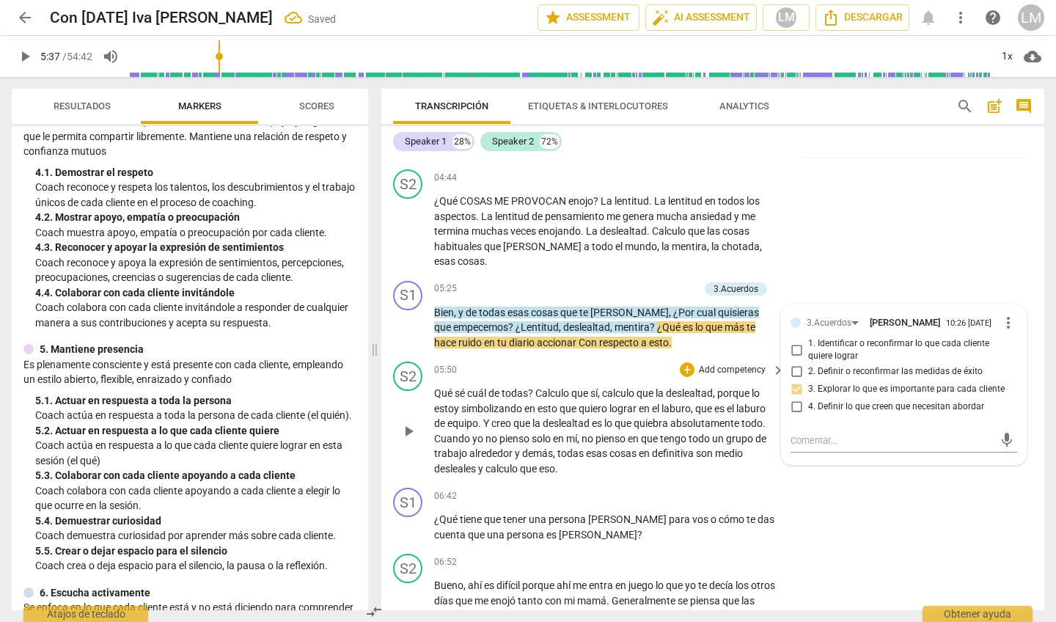
click at [408, 422] on span "play_arrow" at bounding box center [409, 431] width 18 height 18
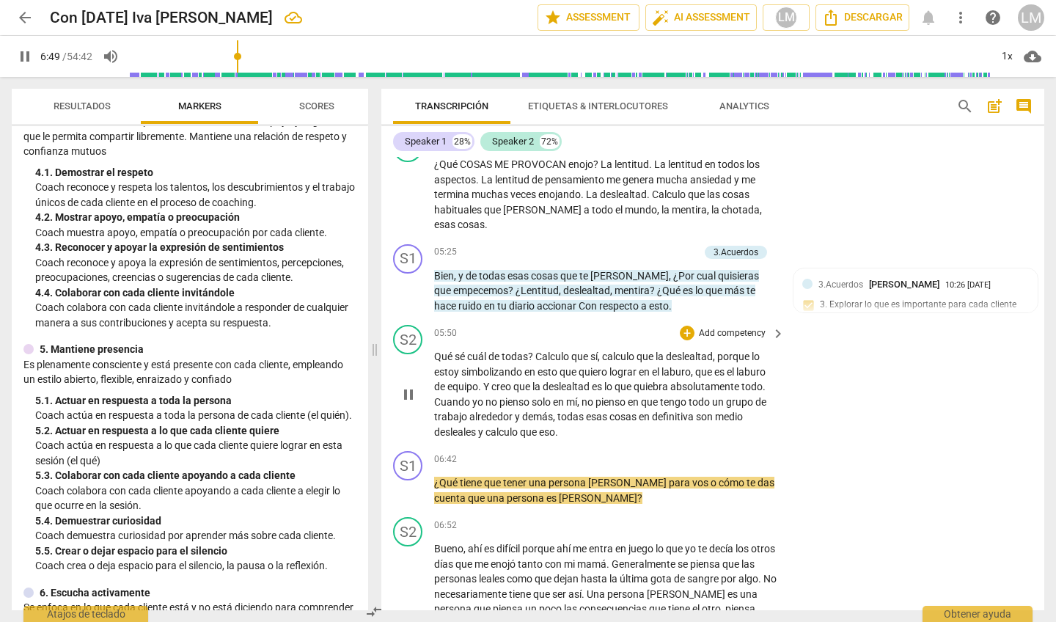
scroll to position [992, 0]
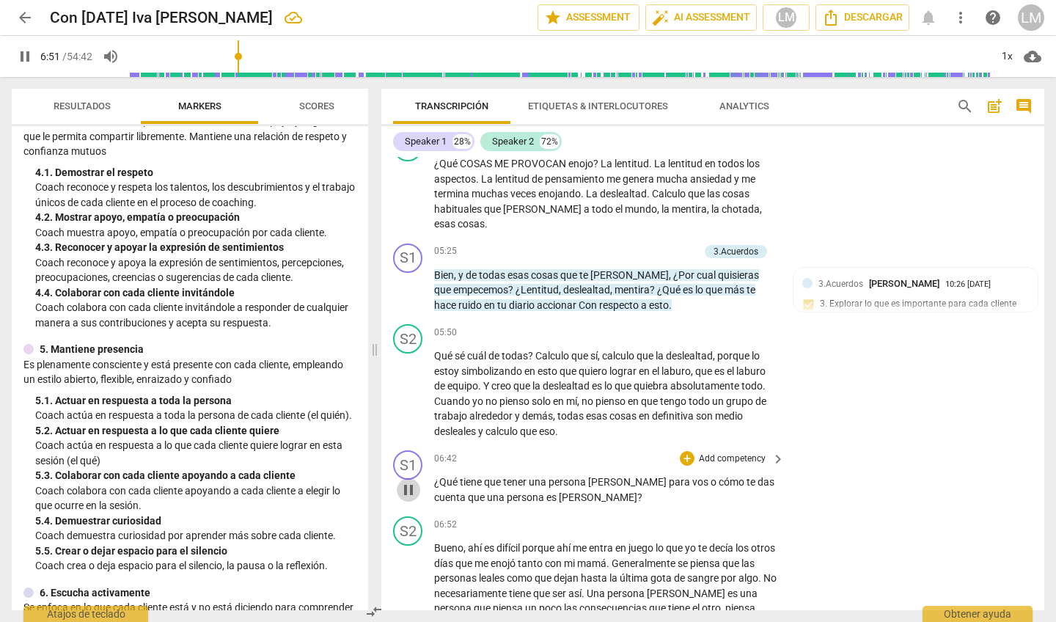
click at [411, 481] on span "pause" at bounding box center [409, 490] width 18 height 18
type input "412"
click at [733, 452] on p "Add competency" at bounding box center [732, 458] width 70 height 13
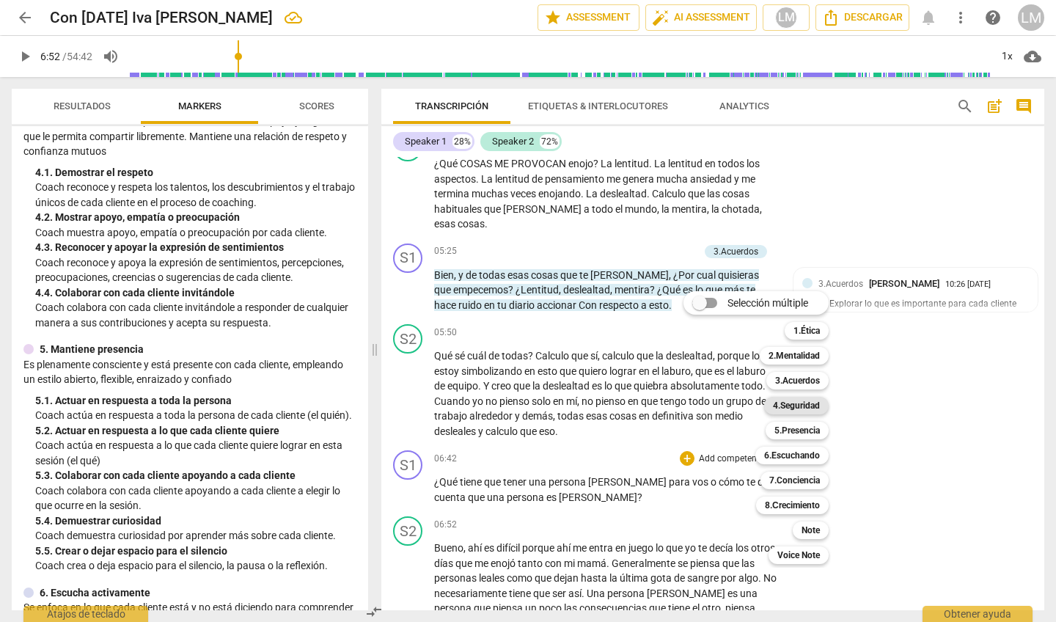
click at [812, 405] on b "4.Seguridad" at bounding box center [796, 406] width 47 height 18
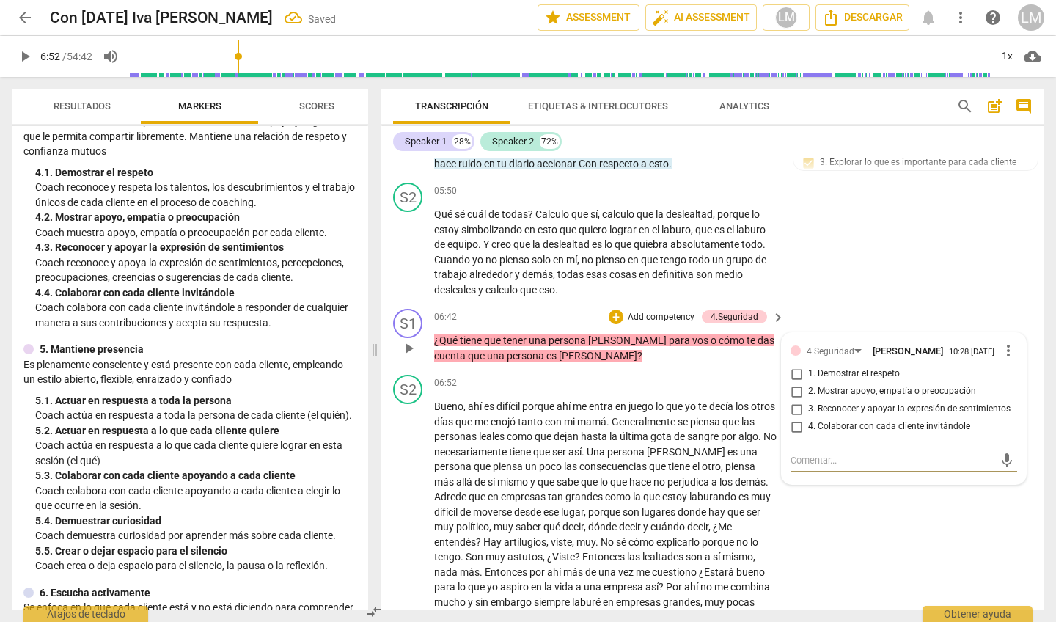
scroll to position [1135, 0]
click at [794, 399] on input "3. Reconocer y apoyar la expresión de sentimientos" at bounding box center [796, 408] width 23 height 18
checkbox input "true"
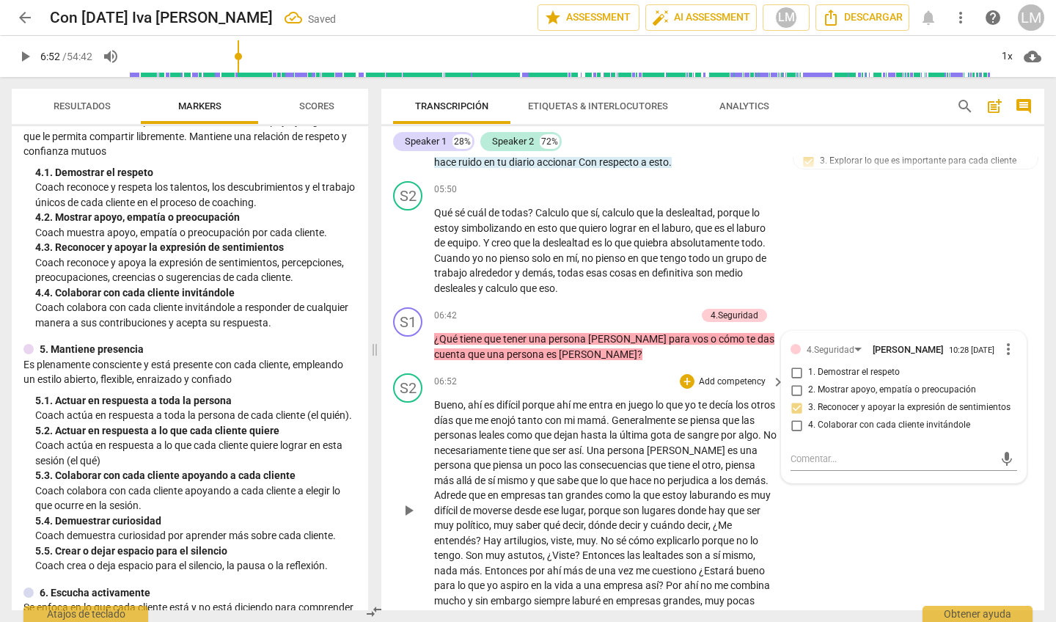
click at [410, 502] on span "play_arrow" at bounding box center [409, 511] width 18 height 18
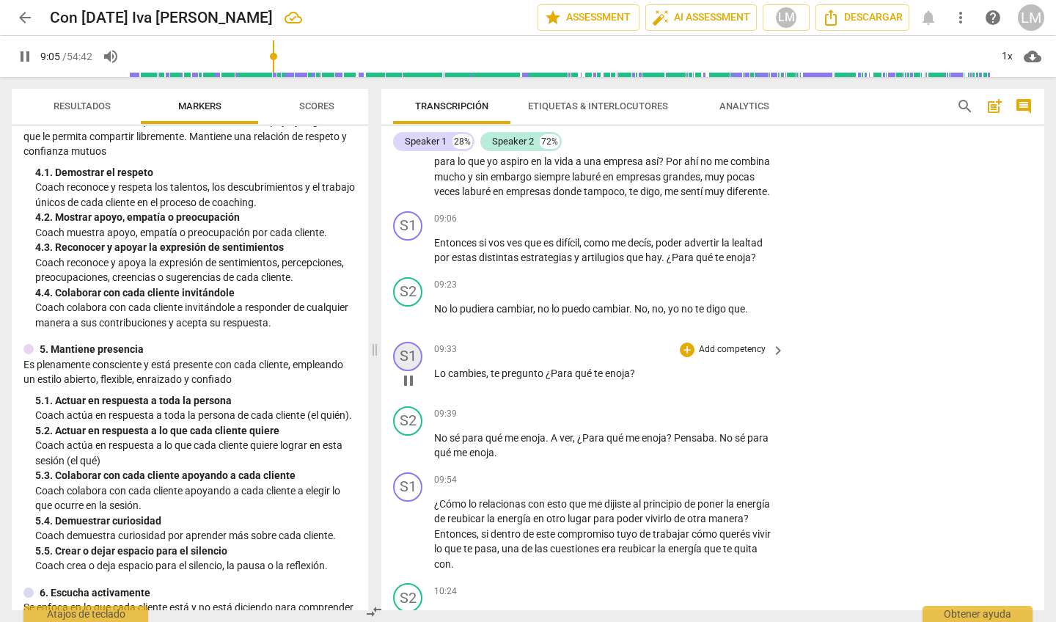
scroll to position [1569, 0]
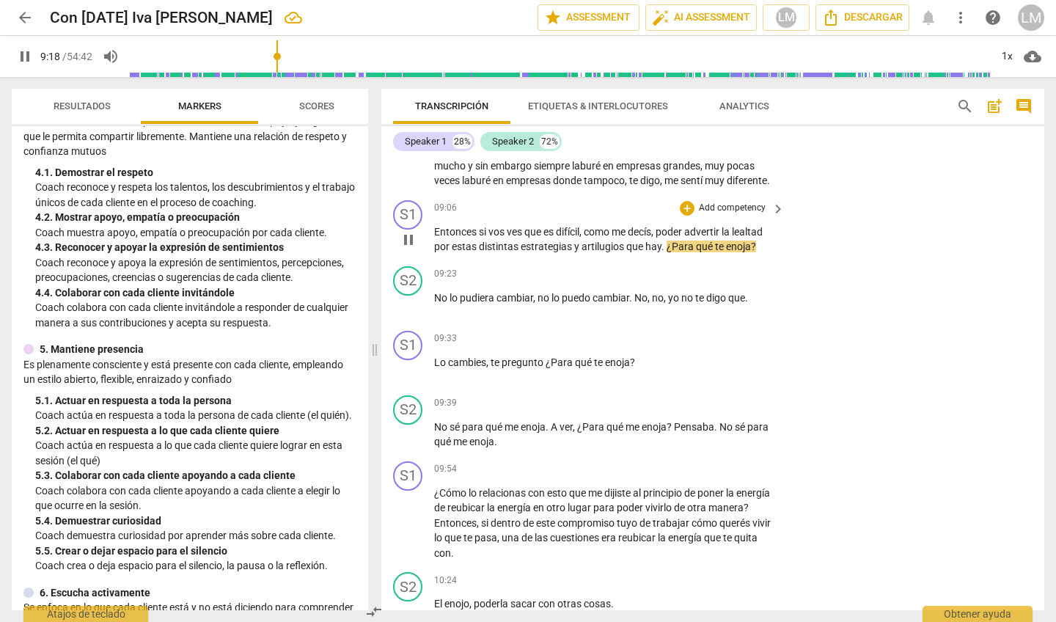
click at [725, 202] on p "Add competency" at bounding box center [732, 208] width 70 height 13
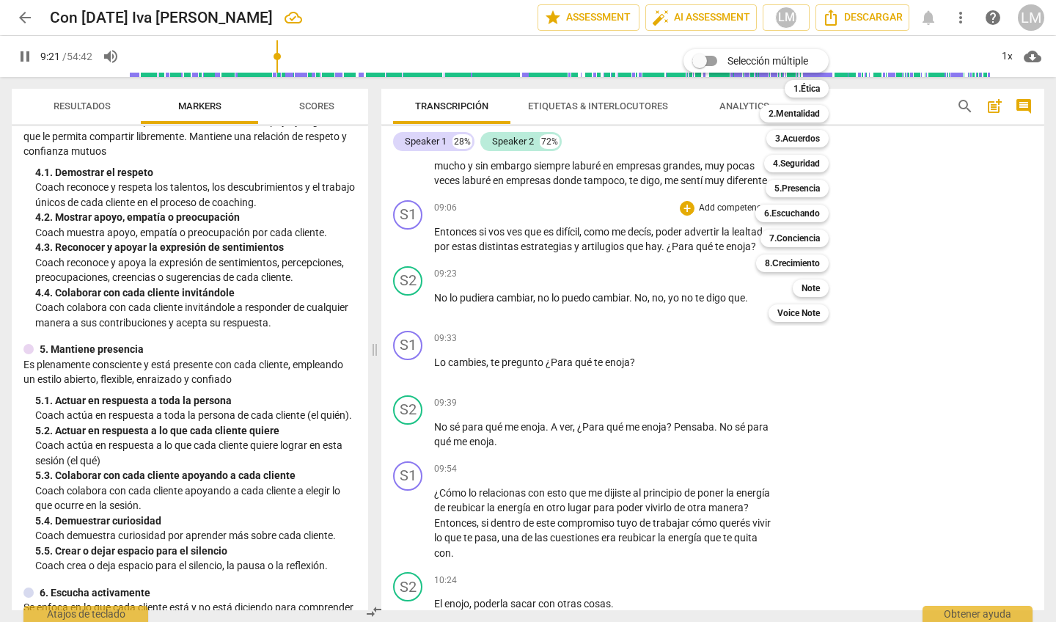
click at [402, 224] on div at bounding box center [528, 311] width 1056 height 622
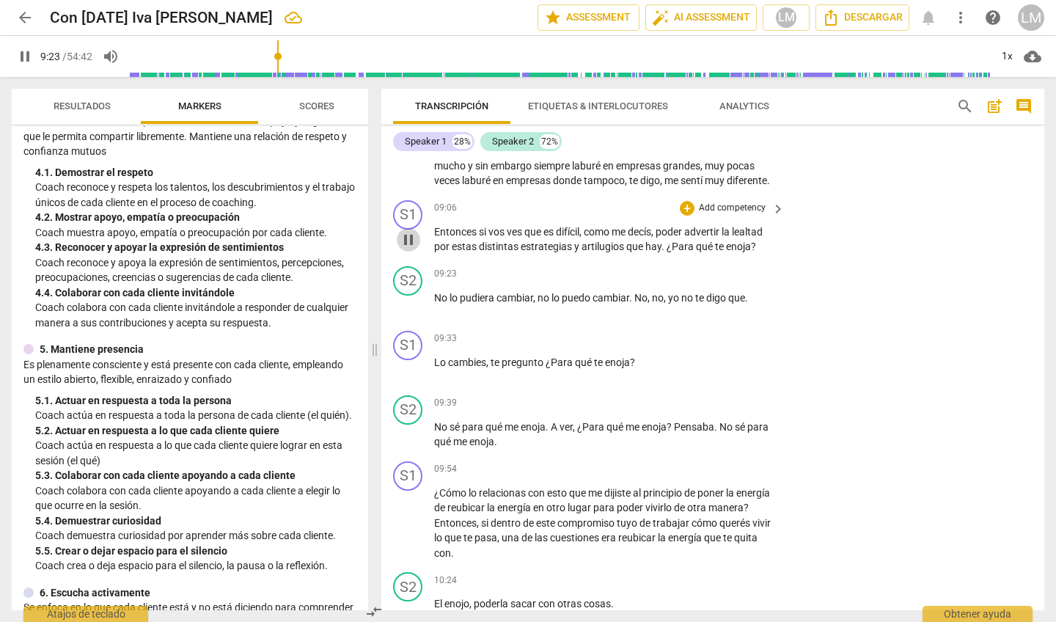
click at [404, 231] on span "pause" at bounding box center [409, 240] width 18 height 18
type input "563"
click at [745, 202] on p "Add competency" at bounding box center [732, 208] width 70 height 13
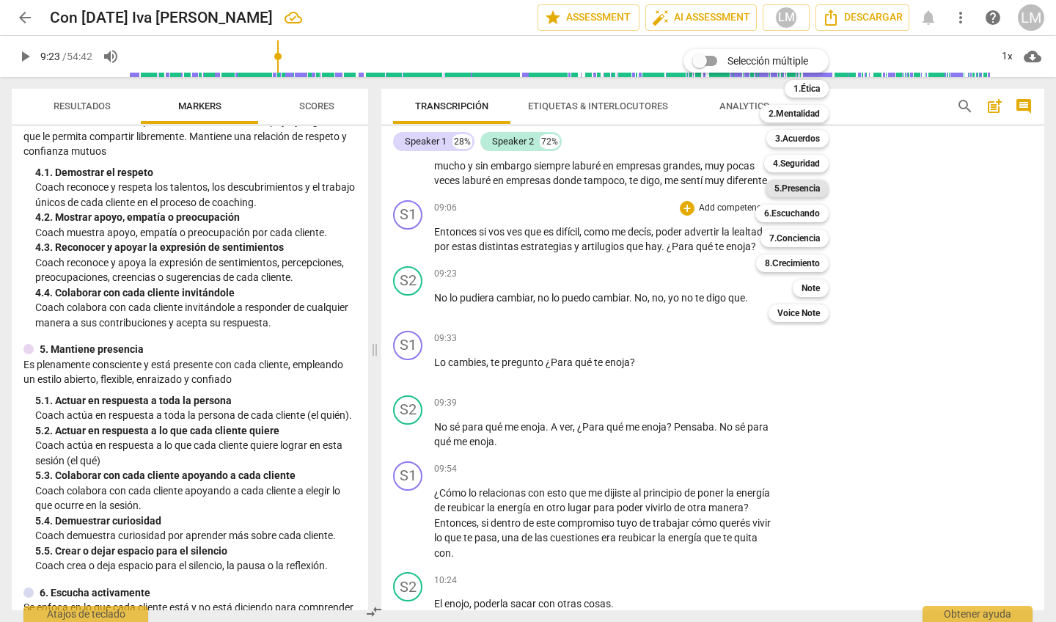
click at [805, 189] on b "5.Presencia" at bounding box center [796, 189] width 45 height 18
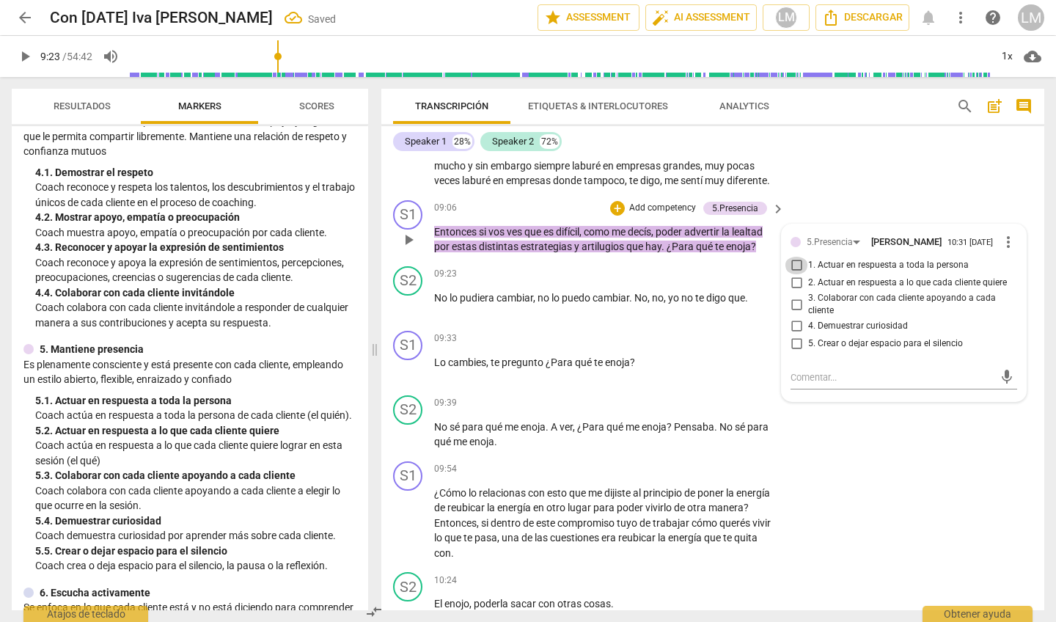
click at [791, 257] on input "1. Actuar en respuesta a toda la persona" at bounding box center [796, 266] width 23 height 18
checkbox input "true"
click at [409, 296] on span "play_arrow" at bounding box center [409, 305] width 18 height 18
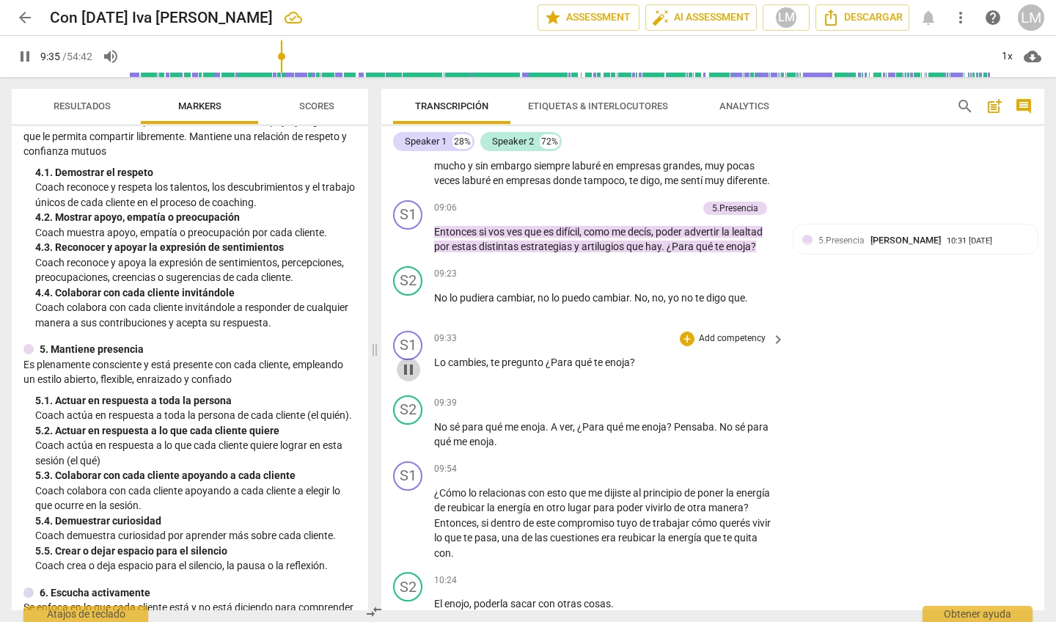
click at [409, 361] on span "pause" at bounding box center [409, 370] width 18 height 18
type input "576"
click at [724, 332] on p "Add competency" at bounding box center [732, 338] width 70 height 13
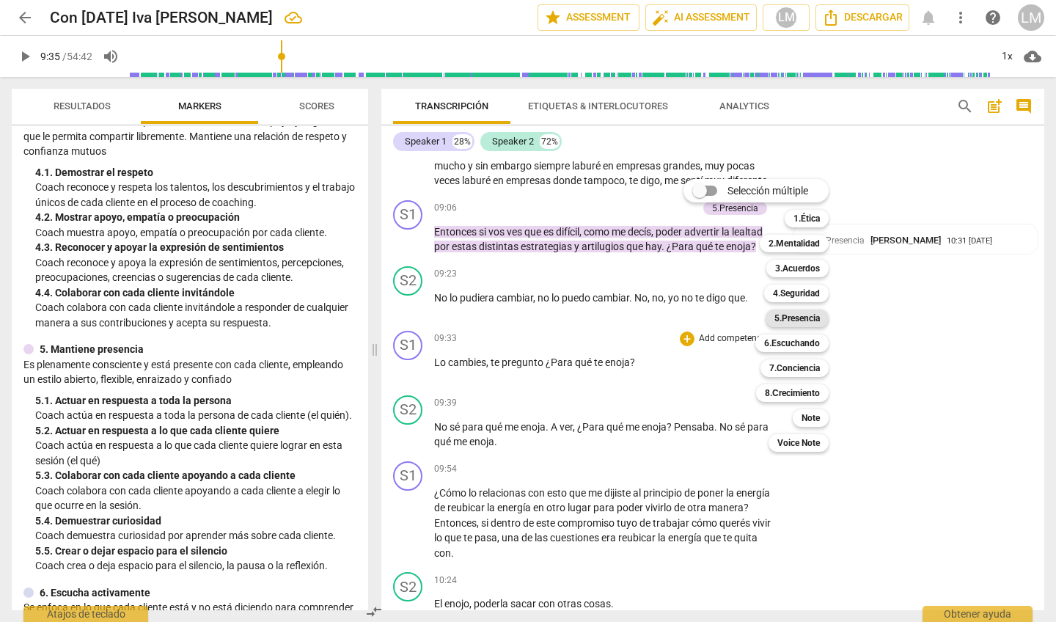
click at [785, 314] on b "5.Presencia" at bounding box center [796, 318] width 45 height 18
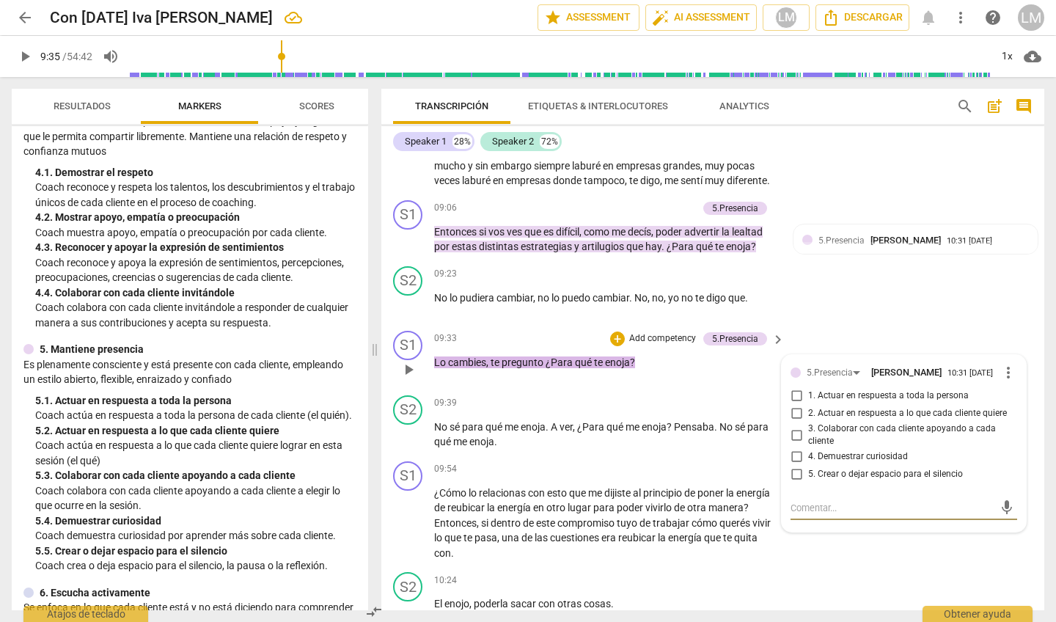
click at [791, 387] on input "1. Actuar en respuesta a toda la persona" at bounding box center [796, 396] width 23 height 18
checkbox input "true"
click at [408, 511] on button "play_arrow" at bounding box center [408, 522] width 23 height 23
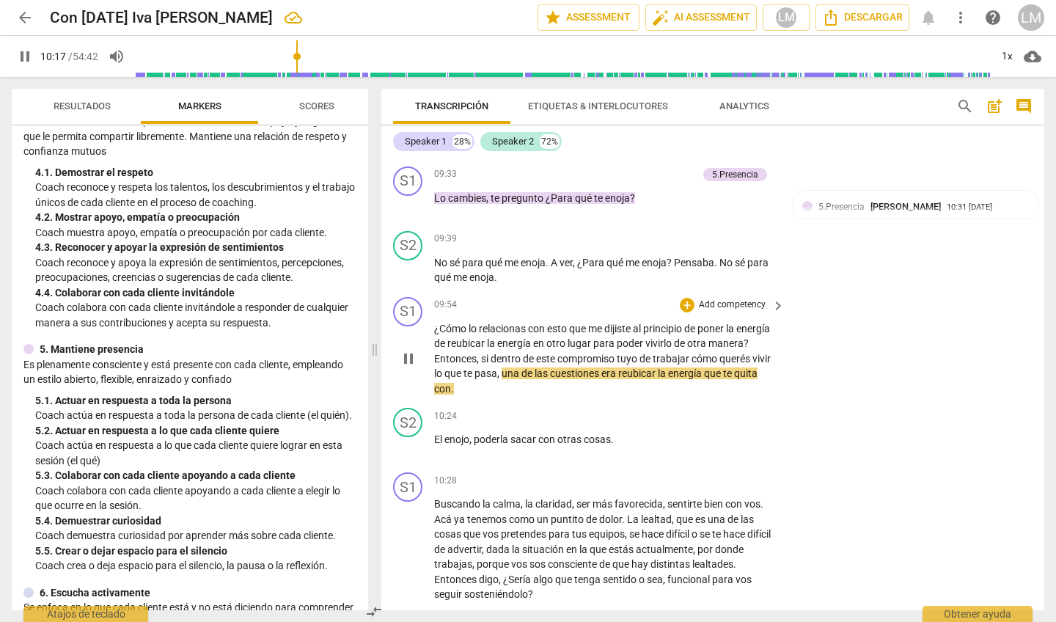
scroll to position [1737, 0]
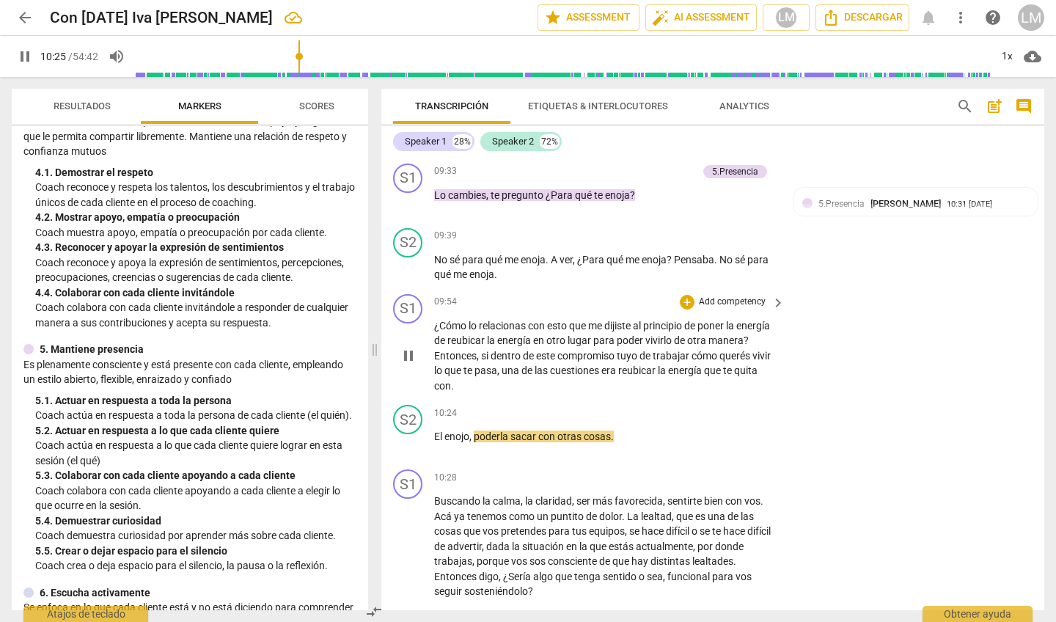
click at [407, 347] on span "pause" at bounding box center [409, 356] width 18 height 18
type input "626"
click at [734, 364] on span "quita" at bounding box center [745, 370] width 23 height 12
click at [452, 380] on span "Con" at bounding box center [443, 386] width 18 height 12
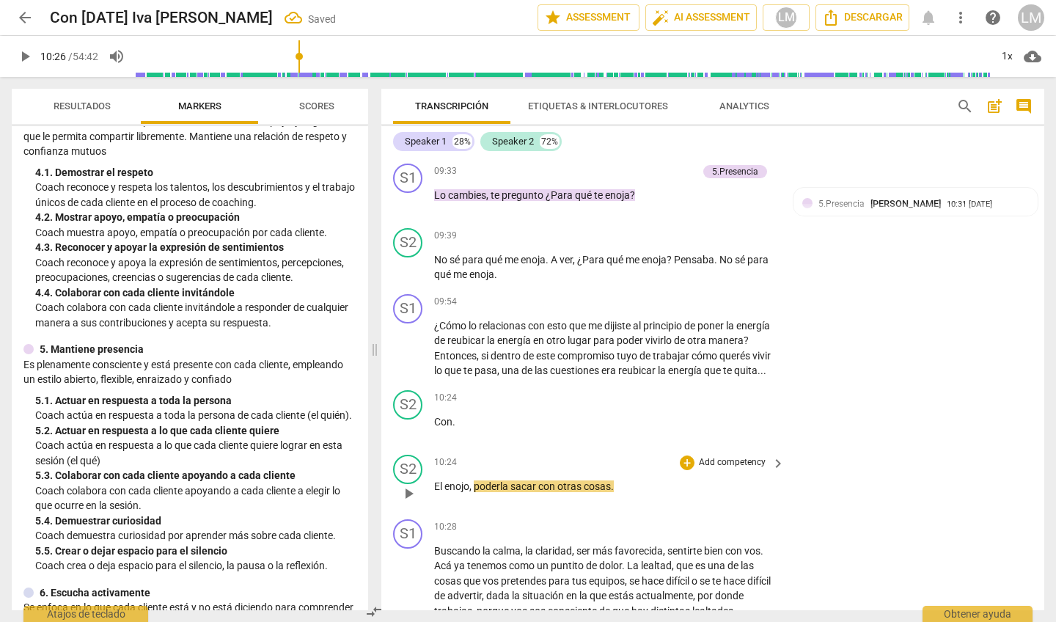
click at [436, 479] on p "El enojo , poderla sacar con otras cosas ." at bounding box center [605, 486] width 343 height 15
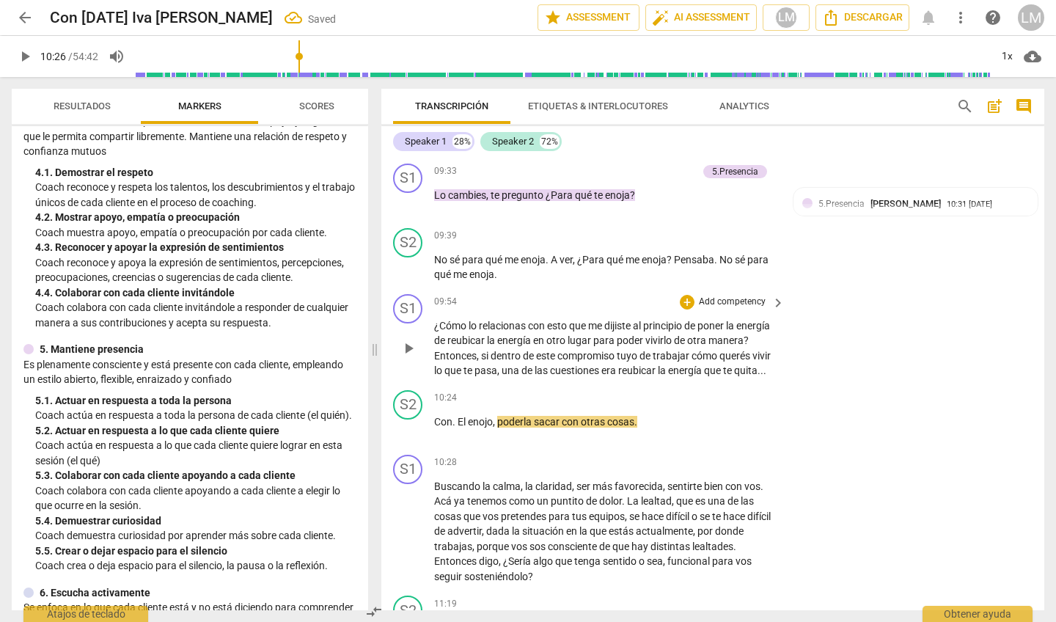
click at [746, 296] on p "Add competency" at bounding box center [732, 302] width 70 height 13
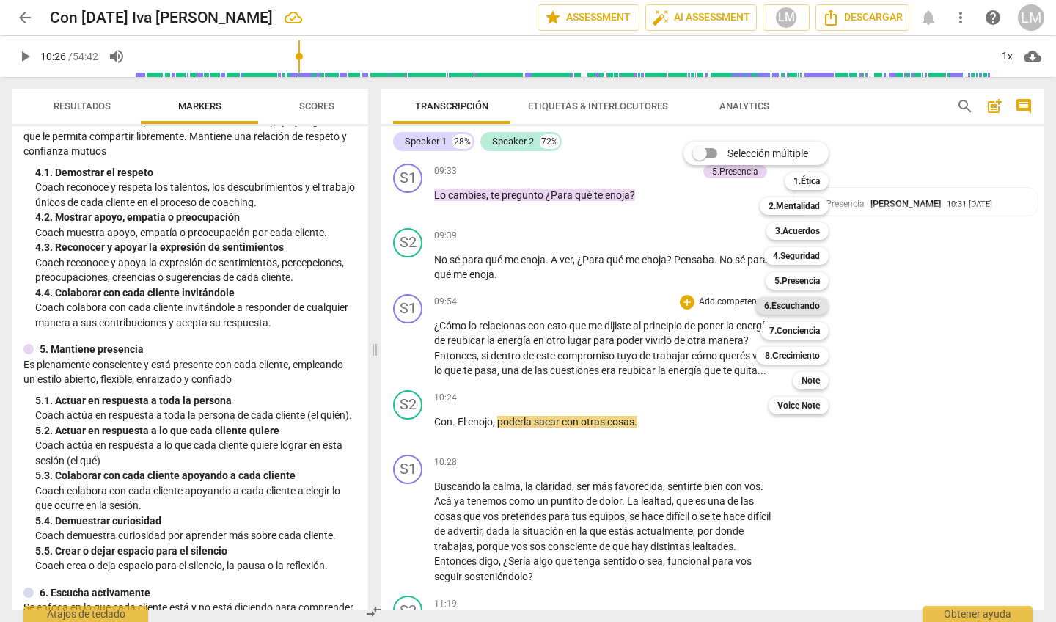
click at [806, 307] on b "6.Escuchando" at bounding box center [792, 306] width 56 height 18
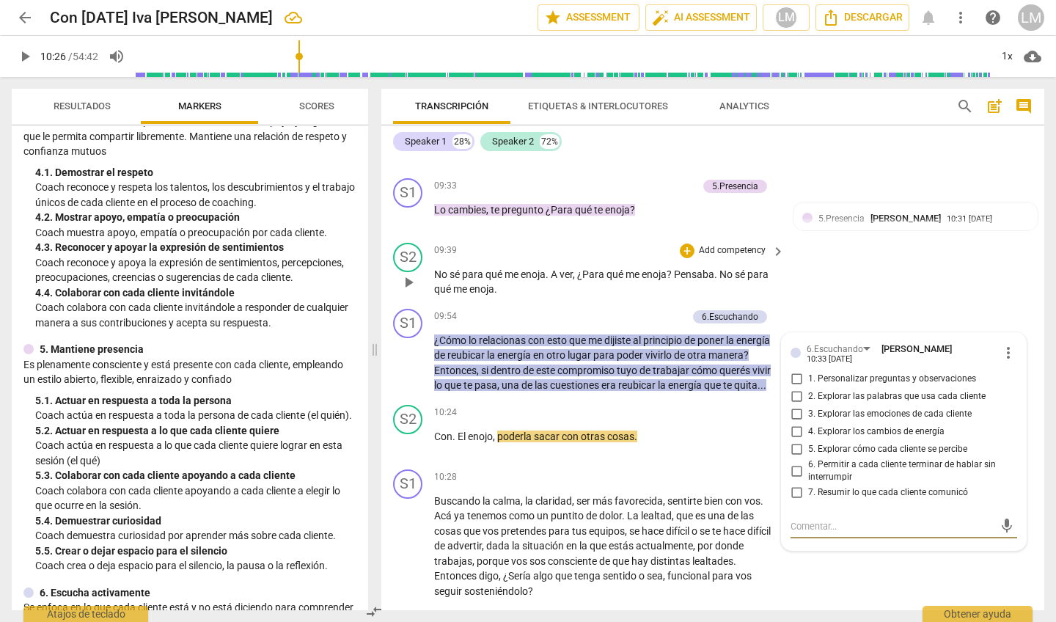
scroll to position [1700, 0]
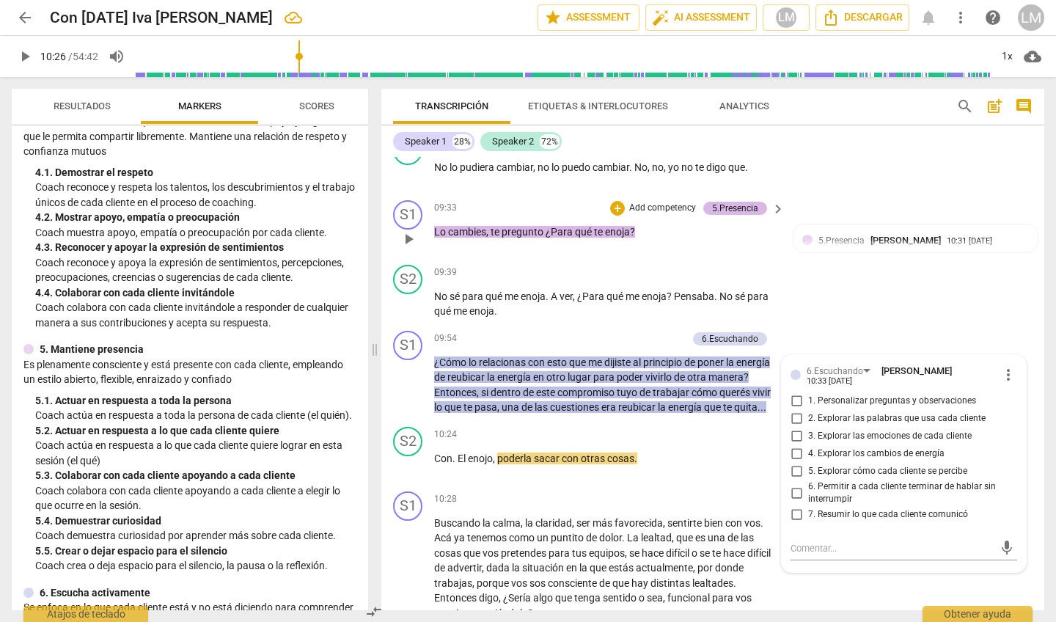
click at [732, 202] on div "5.Presencia" at bounding box center [735, 208] width 46 height 13
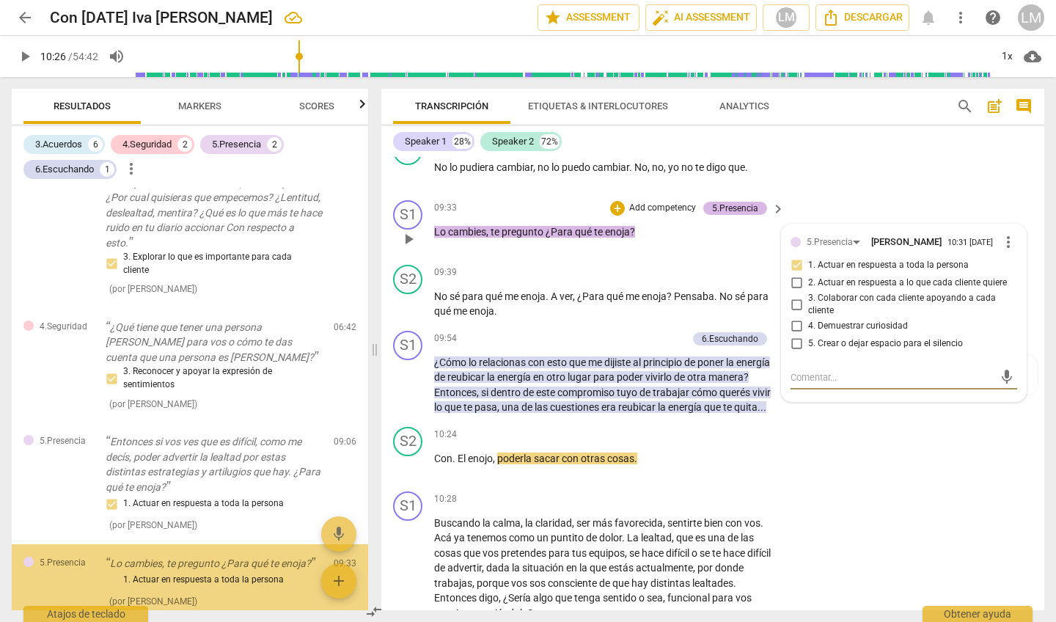
scroll to position [969, 0]
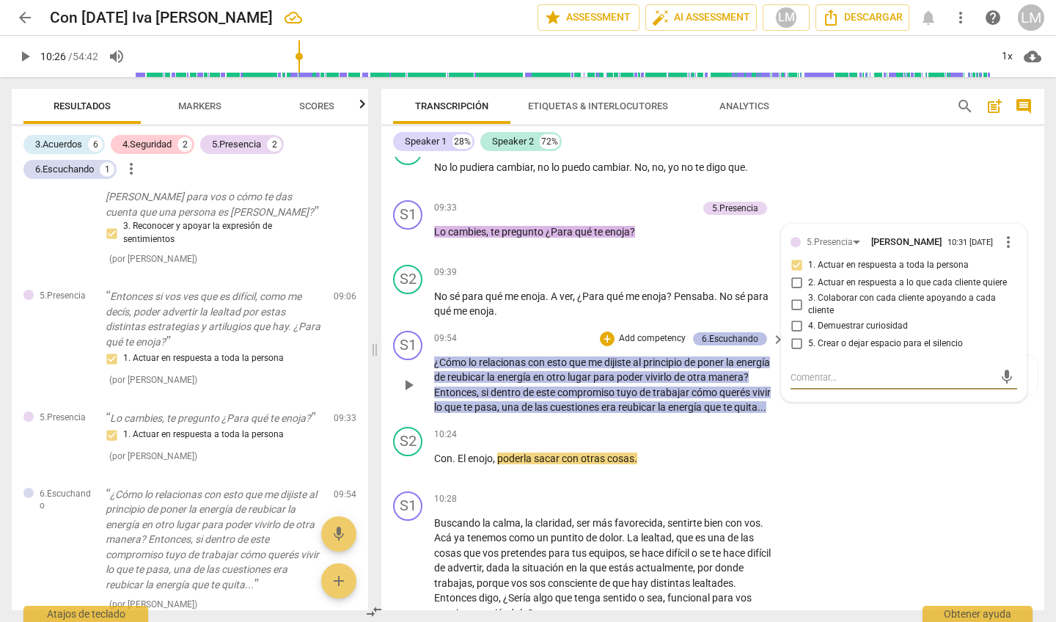
click at [730, 332] on div "6.Escuchando" at bounding box center [730, 338] width 56 height 13
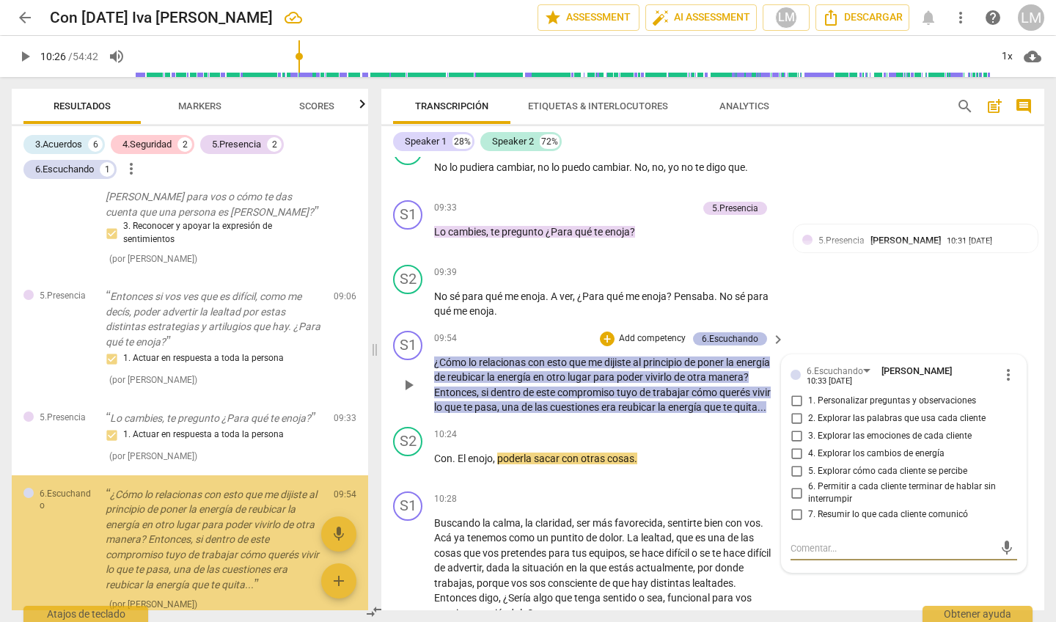
scroll to position [1014, 0]
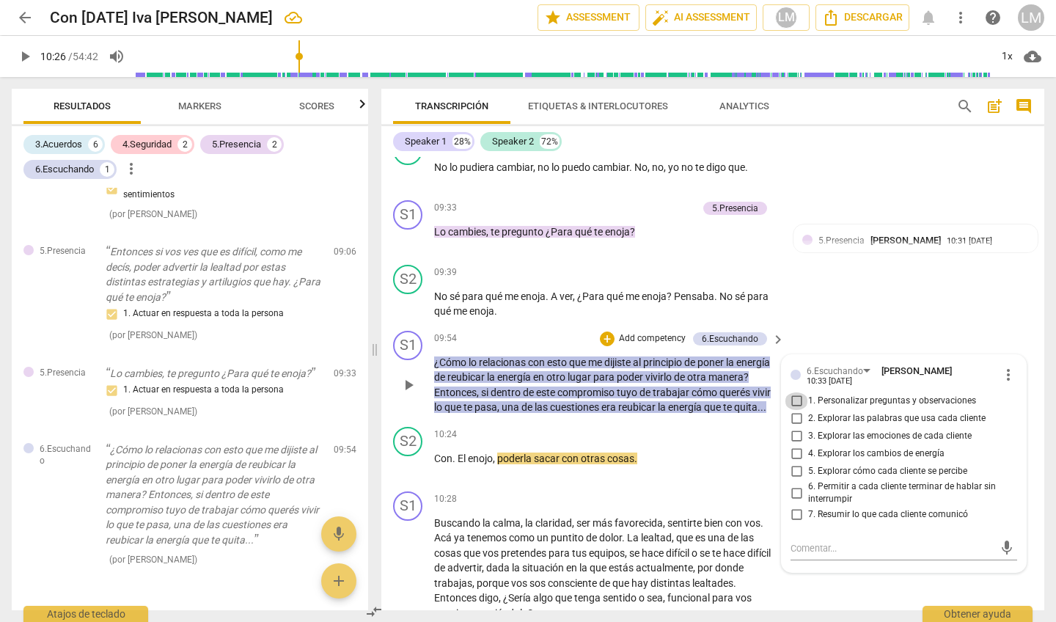
click at [794, 392] on input "1. Personalizar preguntas y observaciones" at bounding box center [796, 401] width 23 height 18
checkbox input "true"
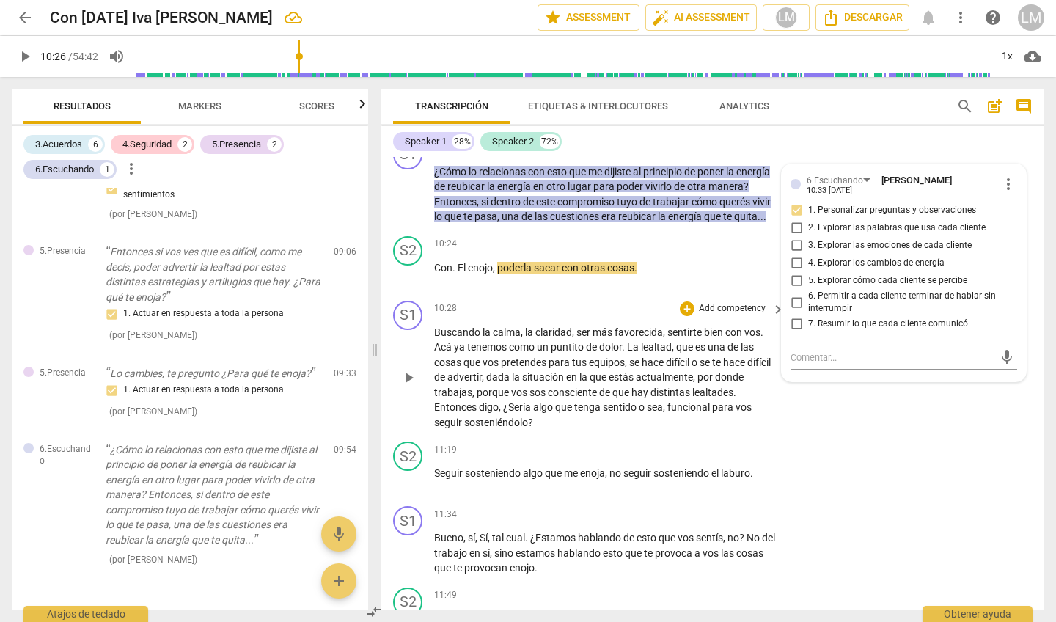
scroll to position [1903, 0]
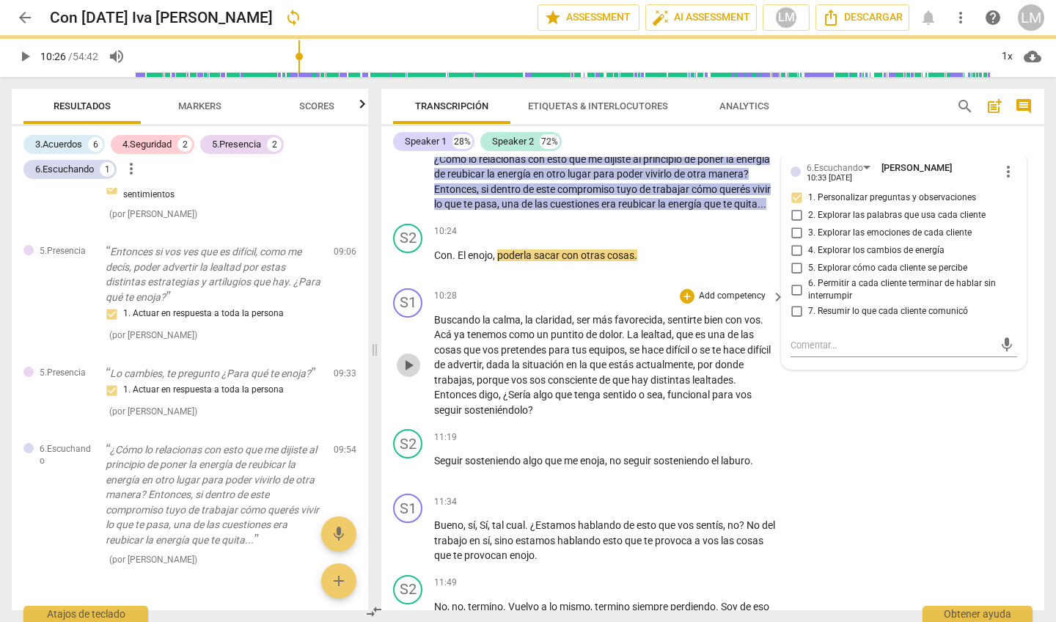
click at [410, 356] on span "play_arrow" at bounding box center [409, 365] width 18 height 18
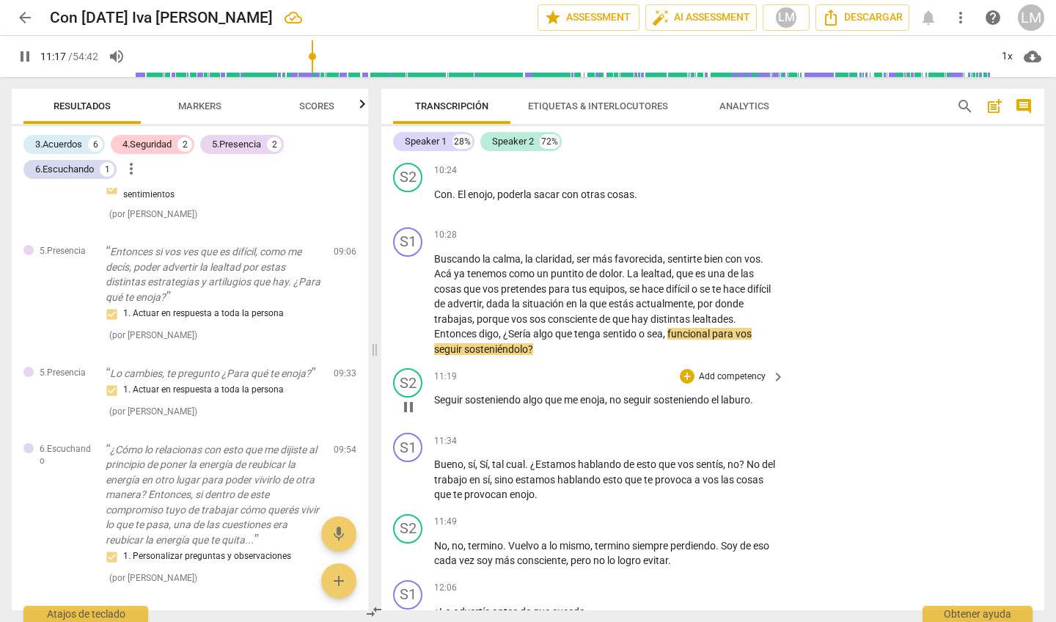
scroll to position [1934, 0]
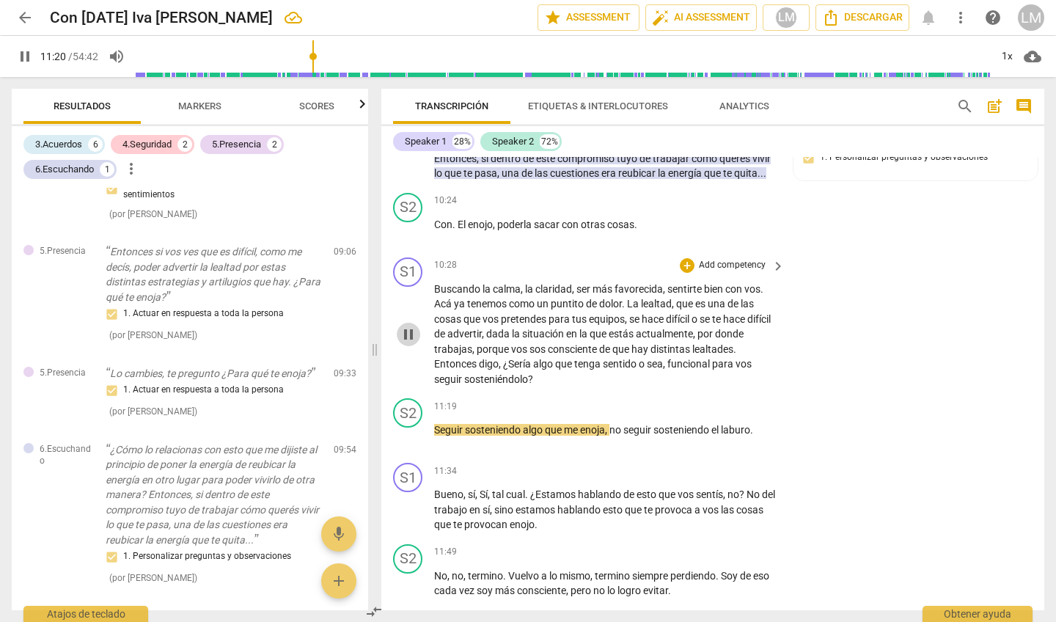
click at [408, 326] on span "pause" at bounding box center [409, 335] width 18 height 18
type input "681"
click at [743, 259] on p "Add competency" at bounding box center [732, 265] width 70 height 13
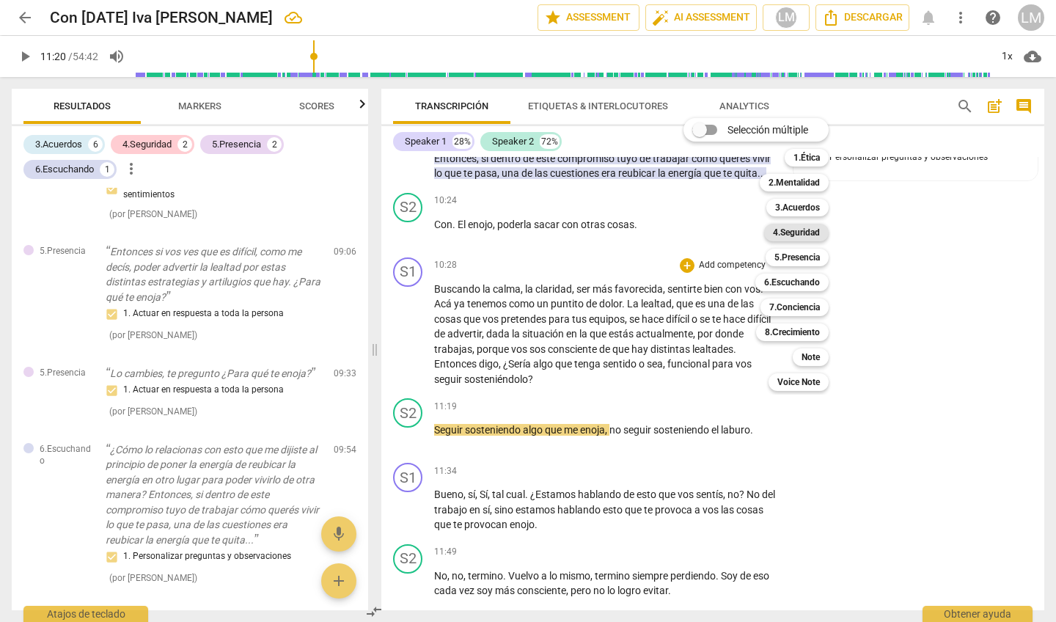
click at [802, 230] on b "4.Seguridad" at bounding box center [796, 233] width 47 height 18
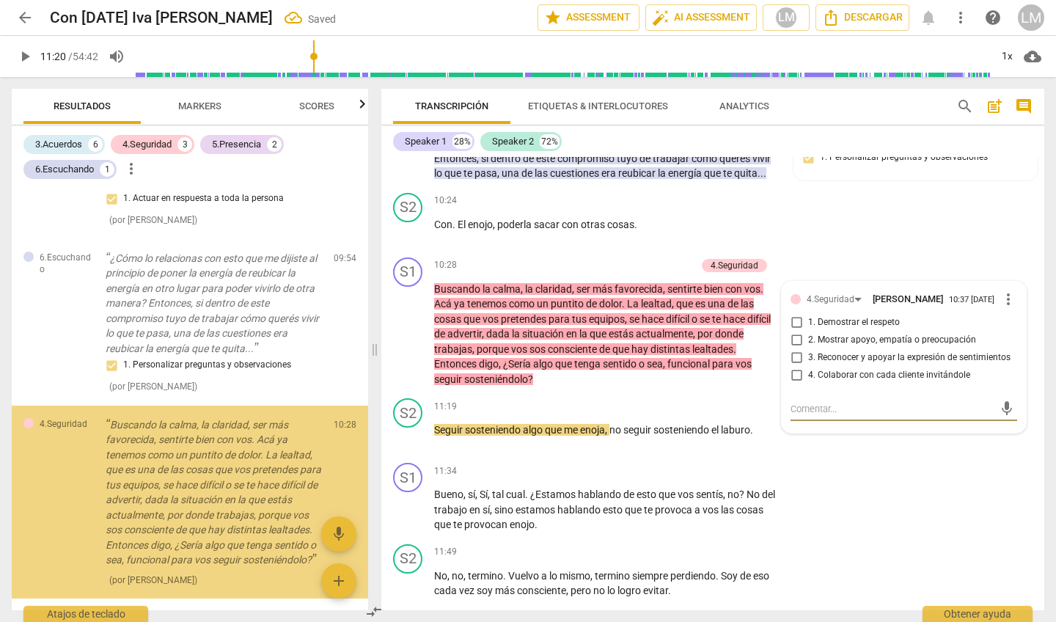
scroll to position [1236, 0]
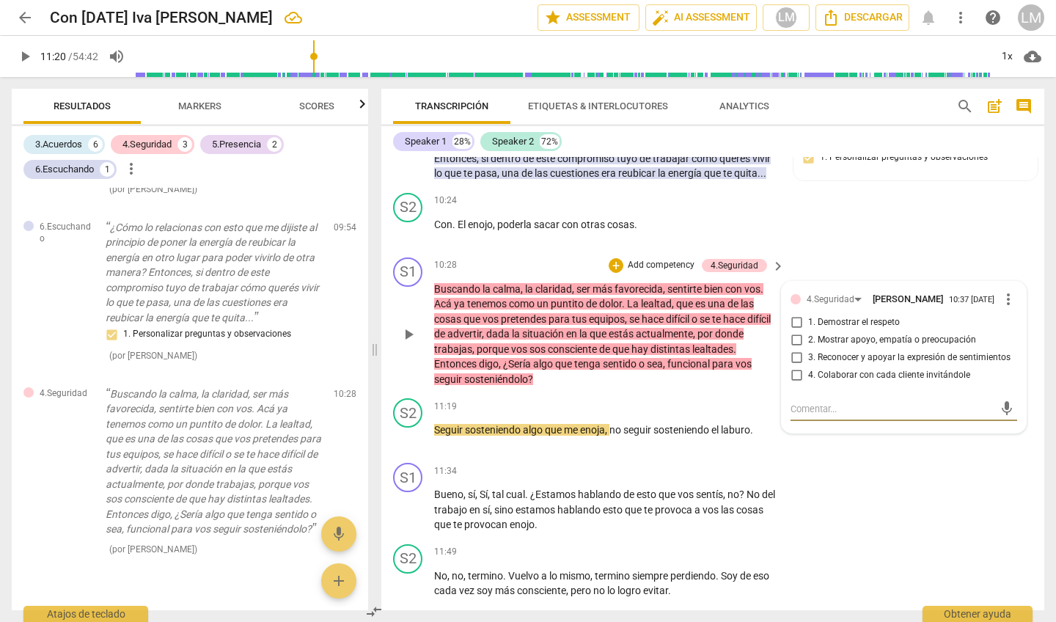
click at [1005, 290] on span "more_vert" at bounding box center [1009, 299] width 18 height 18
click at [1012, 315] on li "Borrar" at bounding box center [1019, 318] width 51 height 28
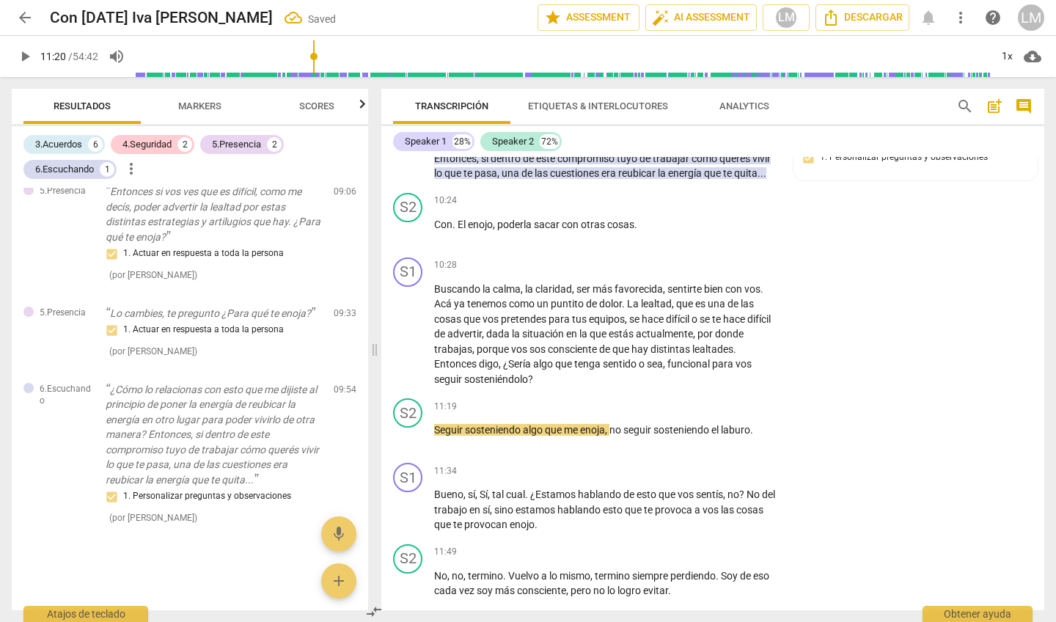
scroll to position [1032, 0]
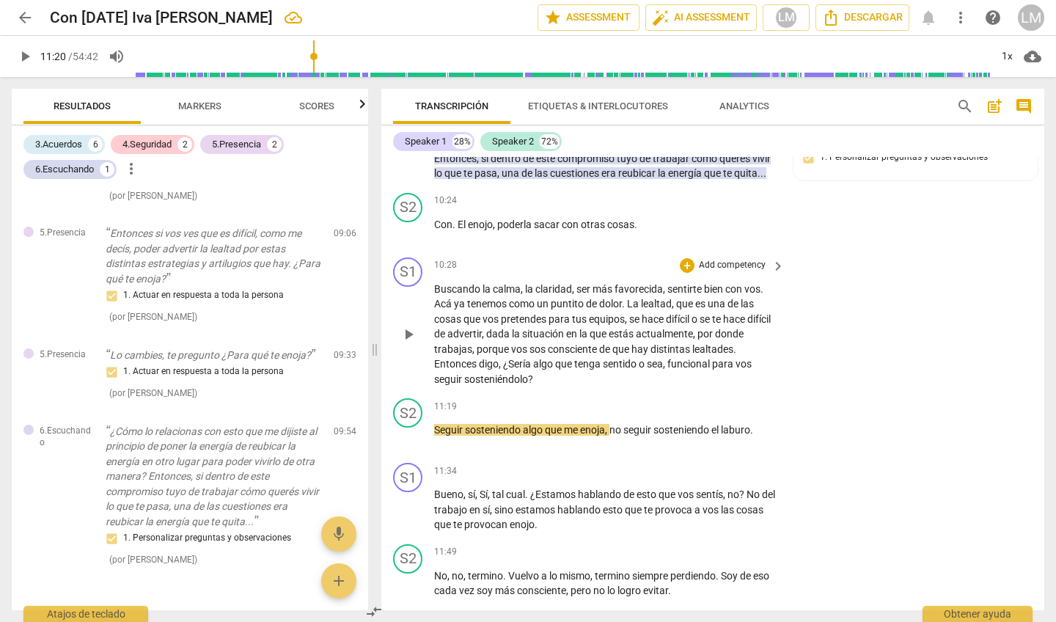
click at [733, 259] on p "Add competency" at bounding box center [732, 265] width 70 height 13
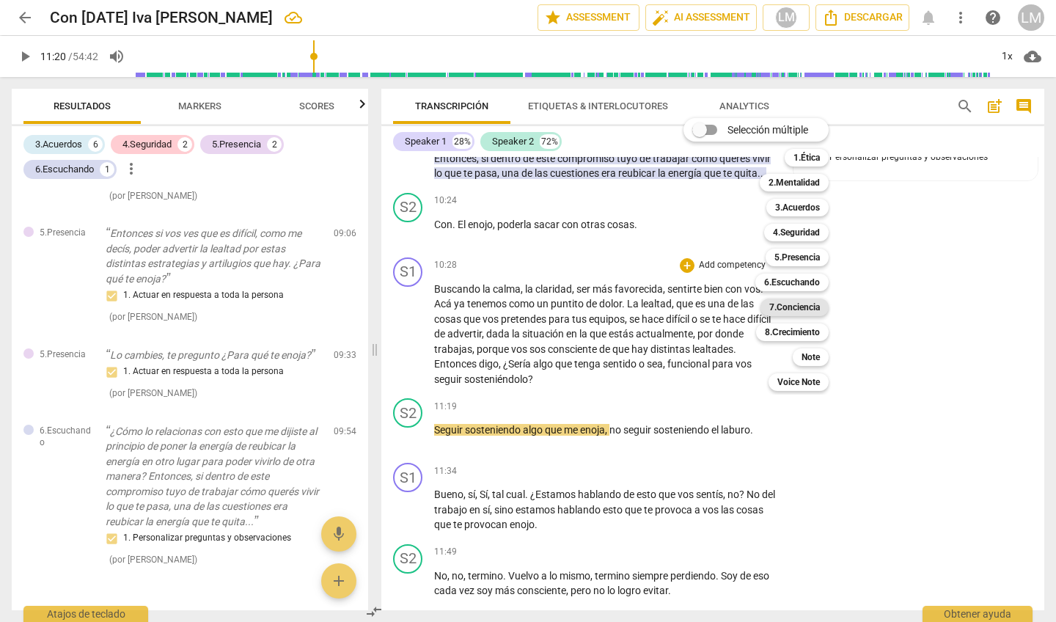
click at [803, 304] on b "7.Conciencia" at bounding box center [794, 307] width 51 height 18
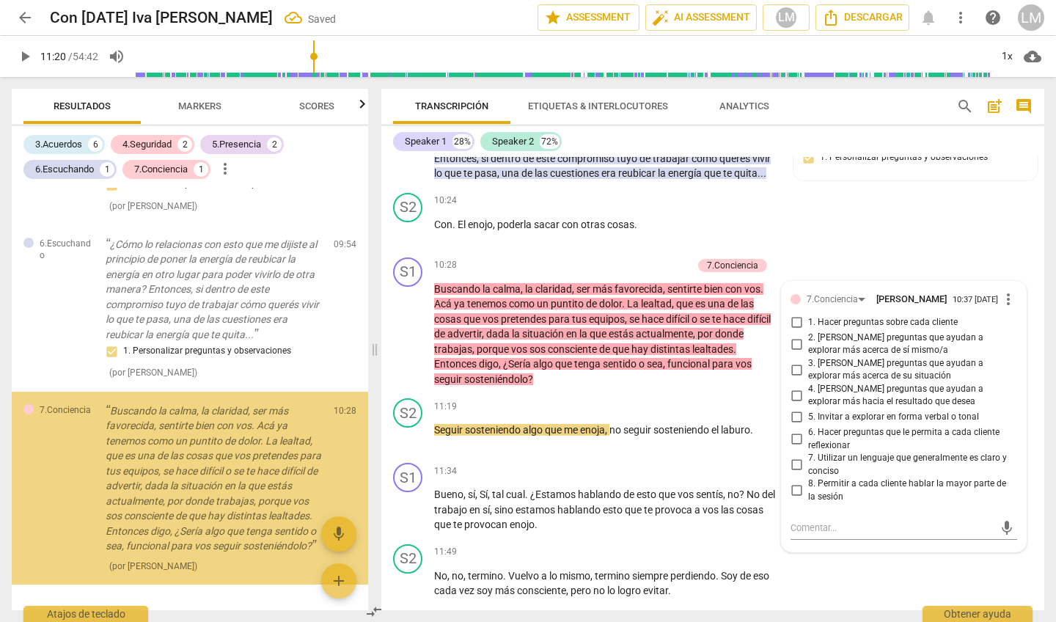
scroll to position [1236, 0]
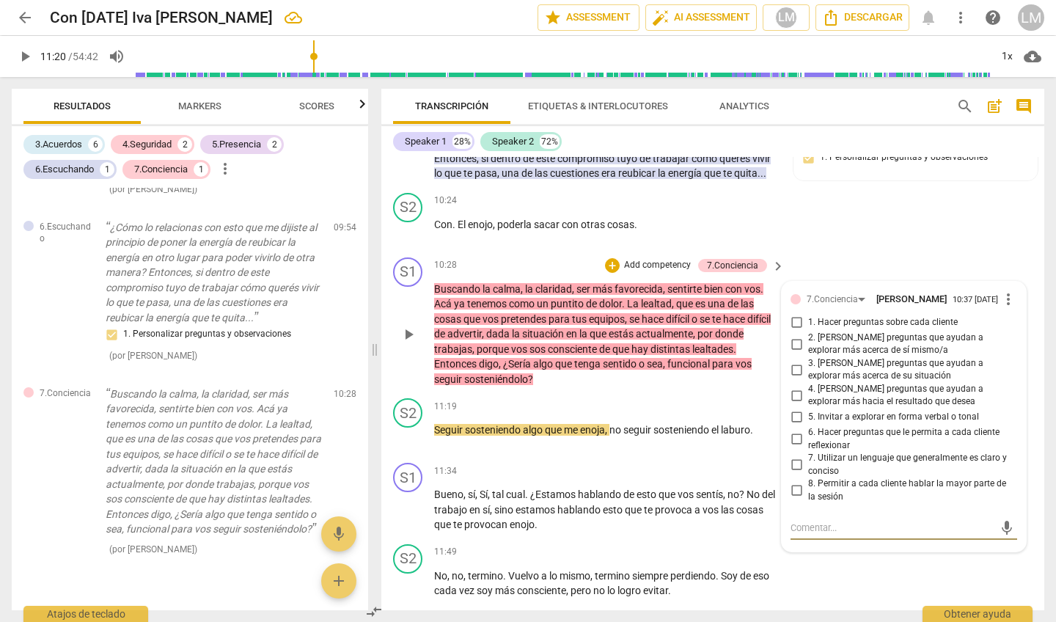
click at [791, 337] on input "2. [PERSON_NAME] preguntas que ayudan a explorar más acerca de sí mismo/a" at bounding box center [796, 344] width 23 height 18
checkbox input "true"
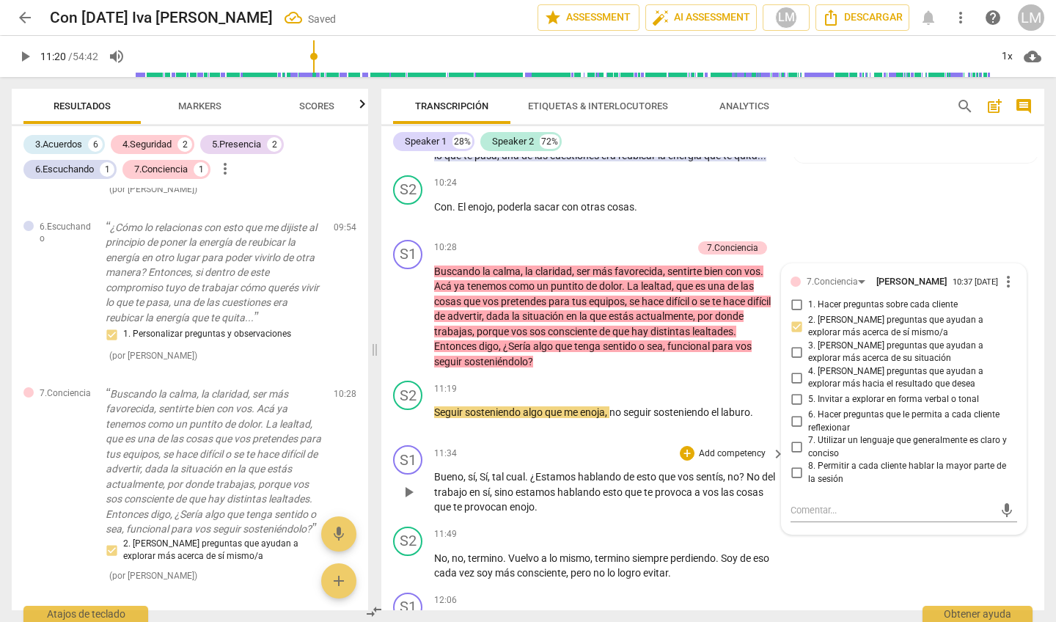
scroll to position [1969, 0]
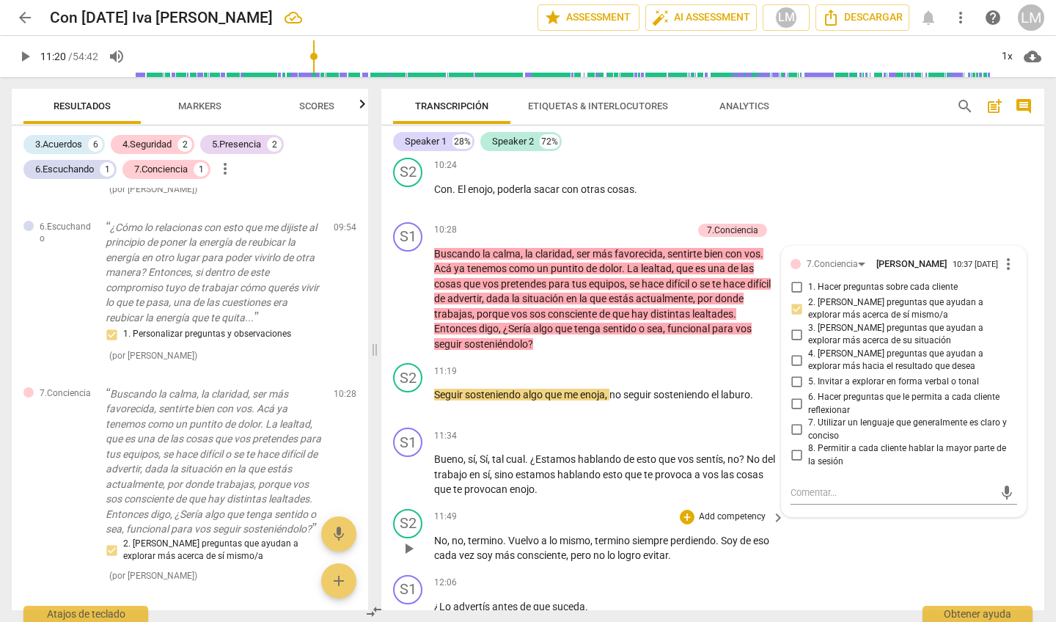
click at [623, 503] on div "S2 play_arrow pause 11:49 + Add competency keyboard_arrow_right No , no , termi…" at bounding box center [712, 536] width 663 height 66
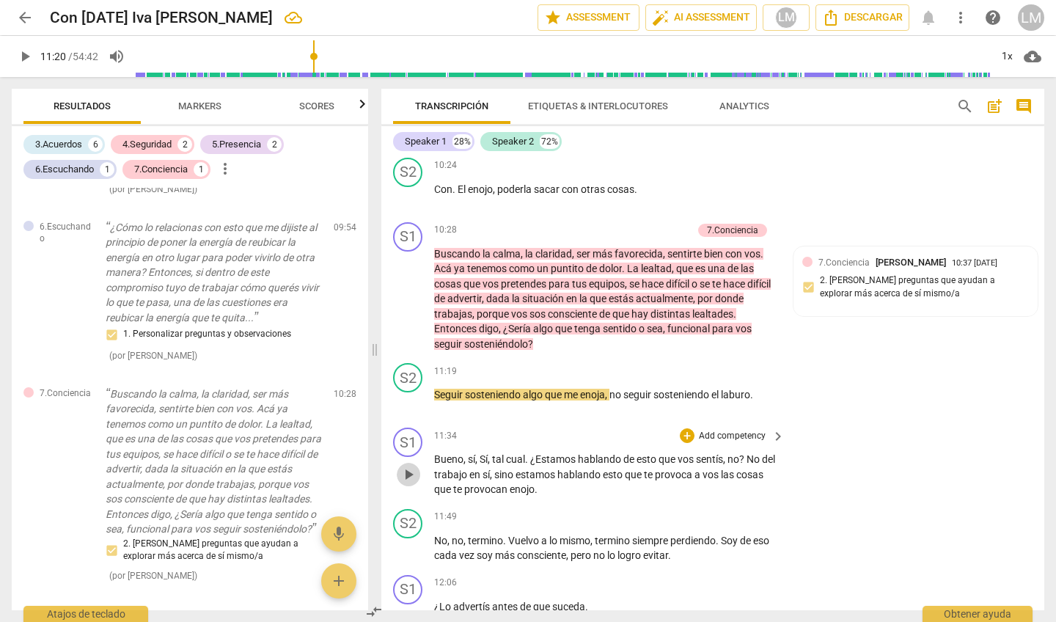
click at [408, 466] on span "play_arrow" at bounding box center [409, 475] width 18 height 18
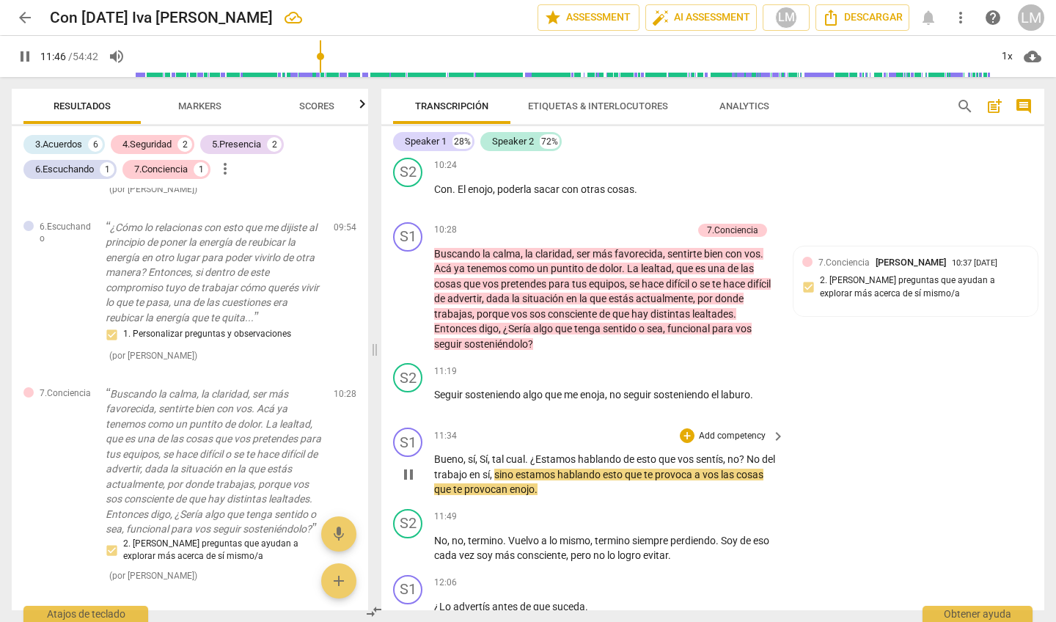
click at [725, 430] on p "Add competency" at bounding box center [732, 436] width 70 height 13
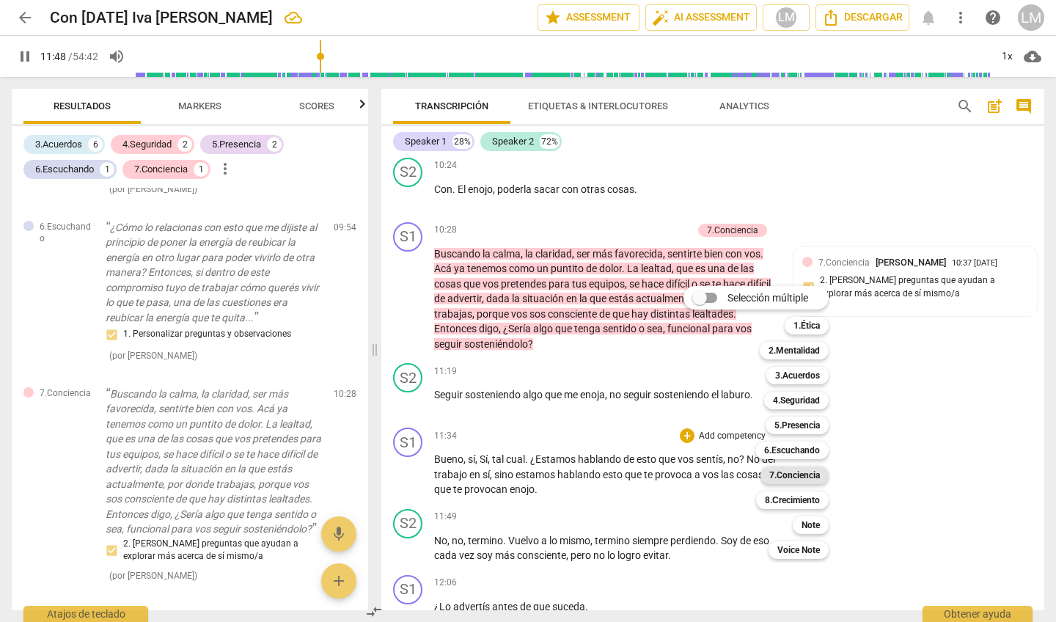
click at [788, 477] on b "7.Conciencia" at bounding box center [794, 475] width 51 height 18
type input "708"
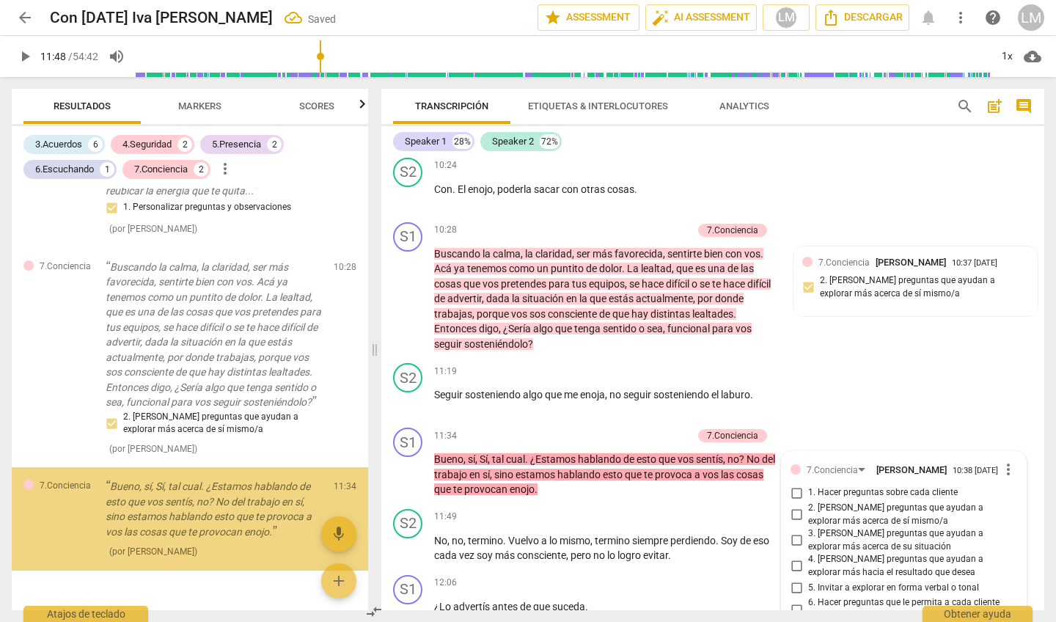
scroll to position [2271, 0]
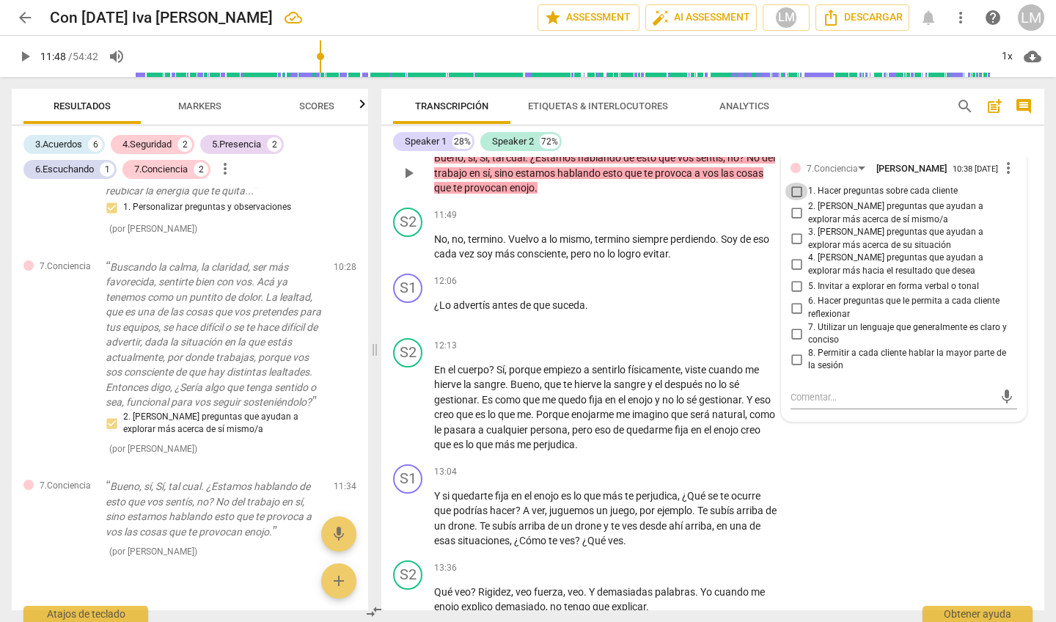
click at [794, 183] on input "1. Hacer preguntas sobre cada cliente" at bounding box center [796, 192] width 23 height 18
checkbox input "true"
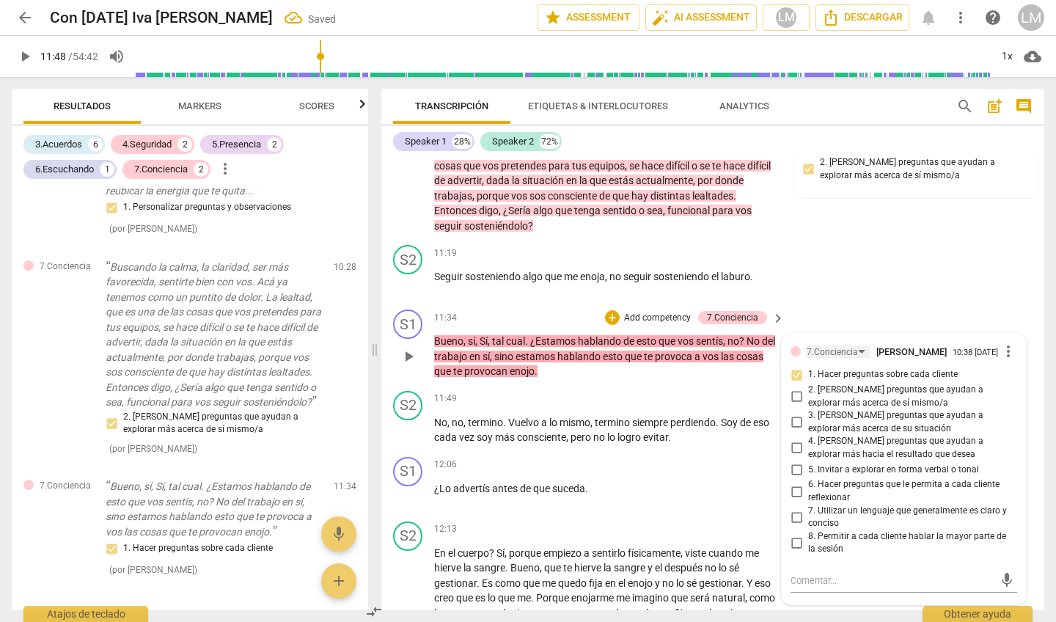
scroll to position [0, 0]
click at [408, 422] on span "play_arrow" at bounding box center [409, 431] width 18 height 18
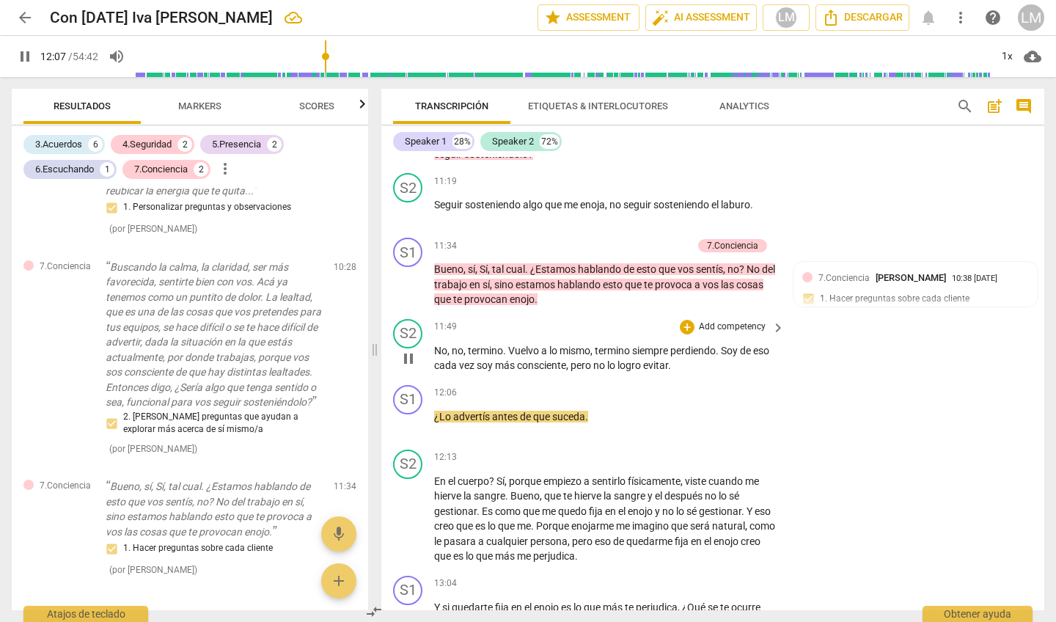
scroll to position [2197, 0]
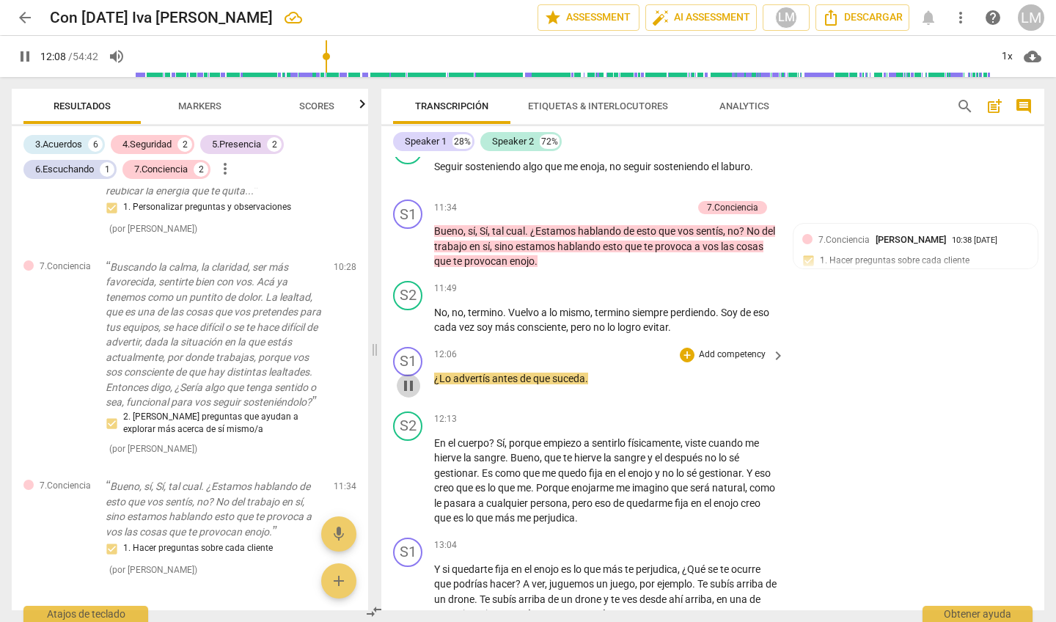
click at [411, 377] on span "pause" at bounding box center [409, 386] width 18 height 18
type input "729"
click at [733, 348] on p "Add competency" at bounding box center [732, 354] width 70 height 13
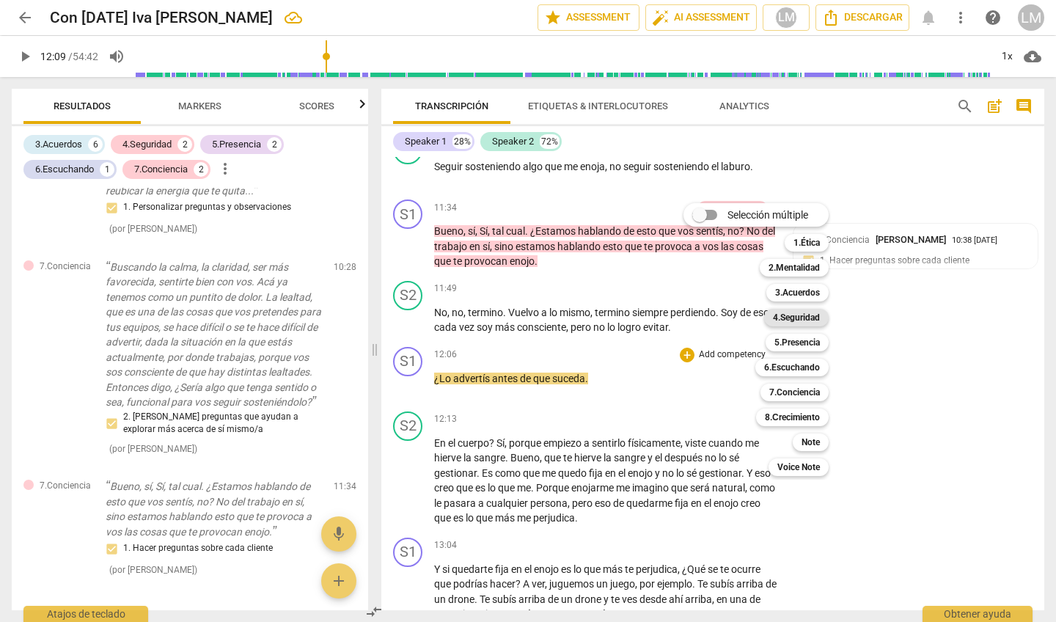
click at [792, 315] on b "4.Seguridad" at bounding box center [796, 318] width 47 height 18
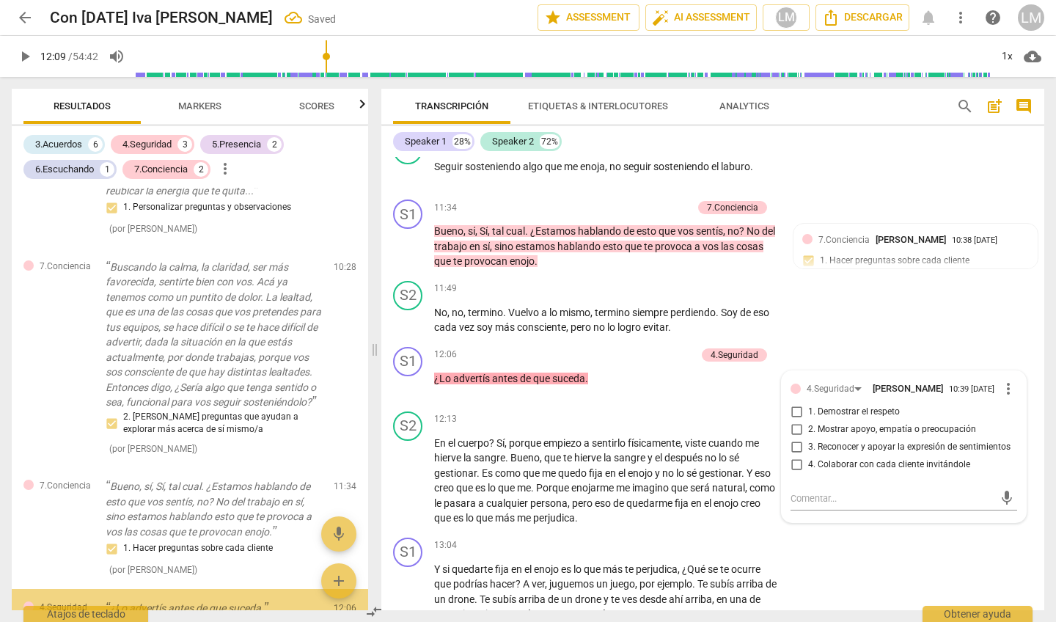
scroll to position [1438, 0]
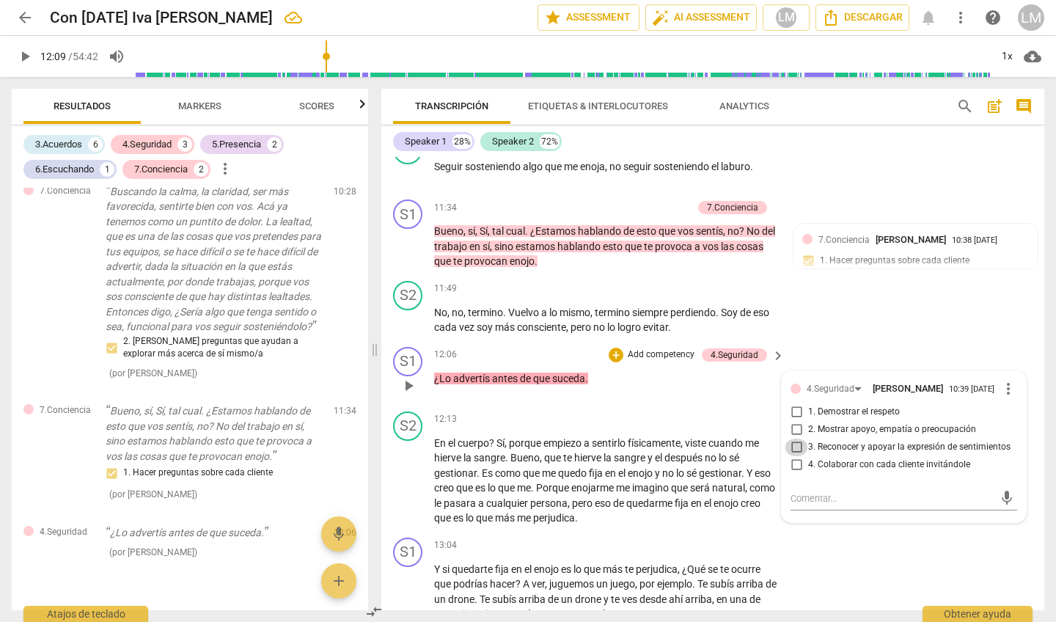
click at [793, 439] on input "3. Reconocer y apoyar la expresión de sentimientos" at bounding box center [796, 448] width 23 height 18
checkbox input "true"
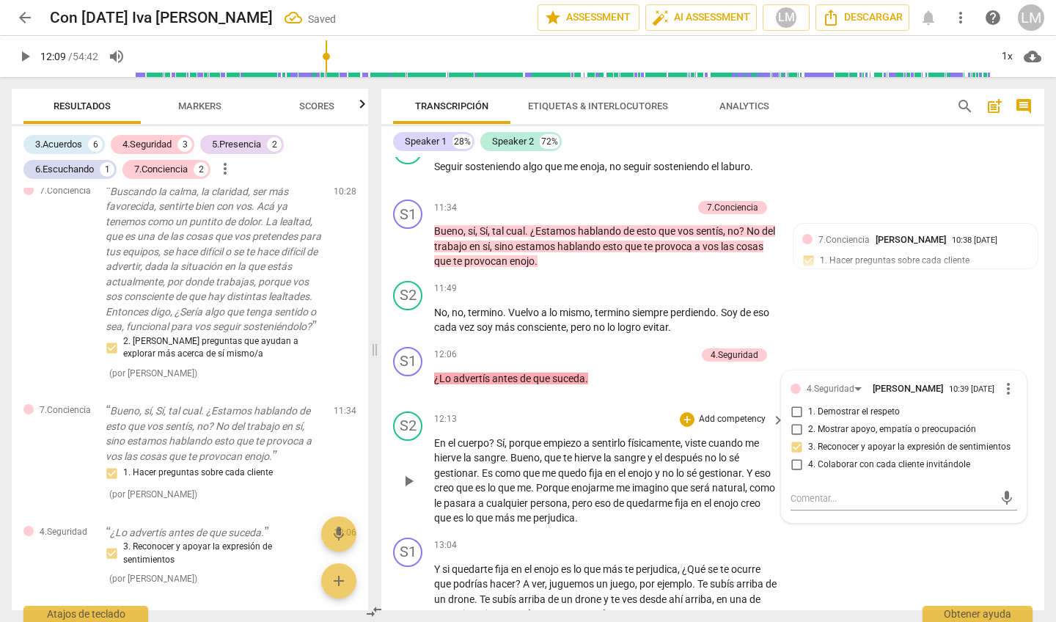
click at [409, 472] on span "play_arrow" at bounding box center [409, 481] width 18 height 18
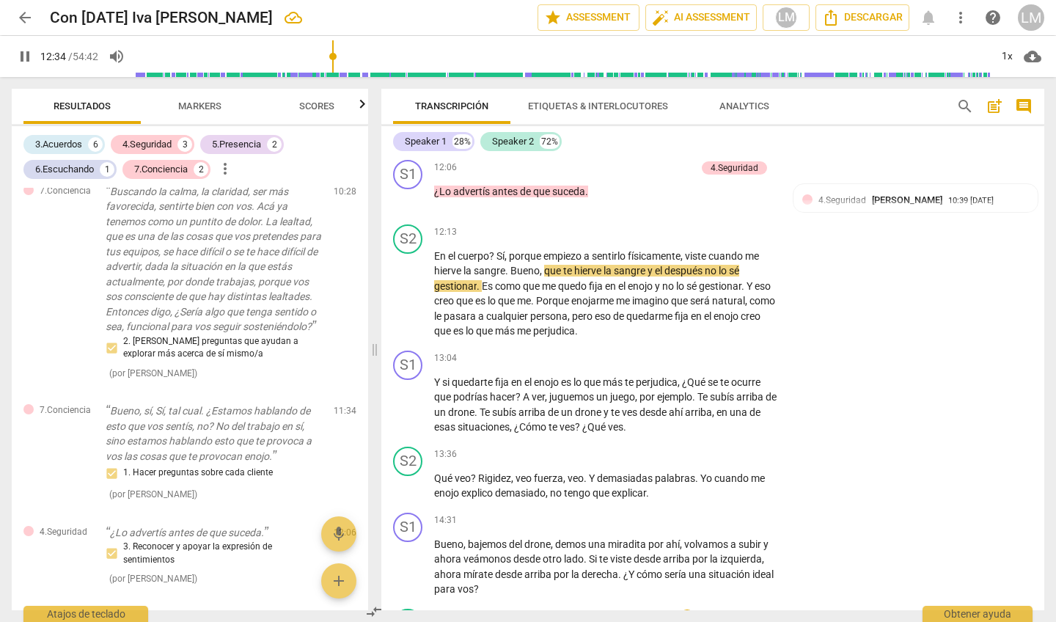
scroll to position [2382, 0]
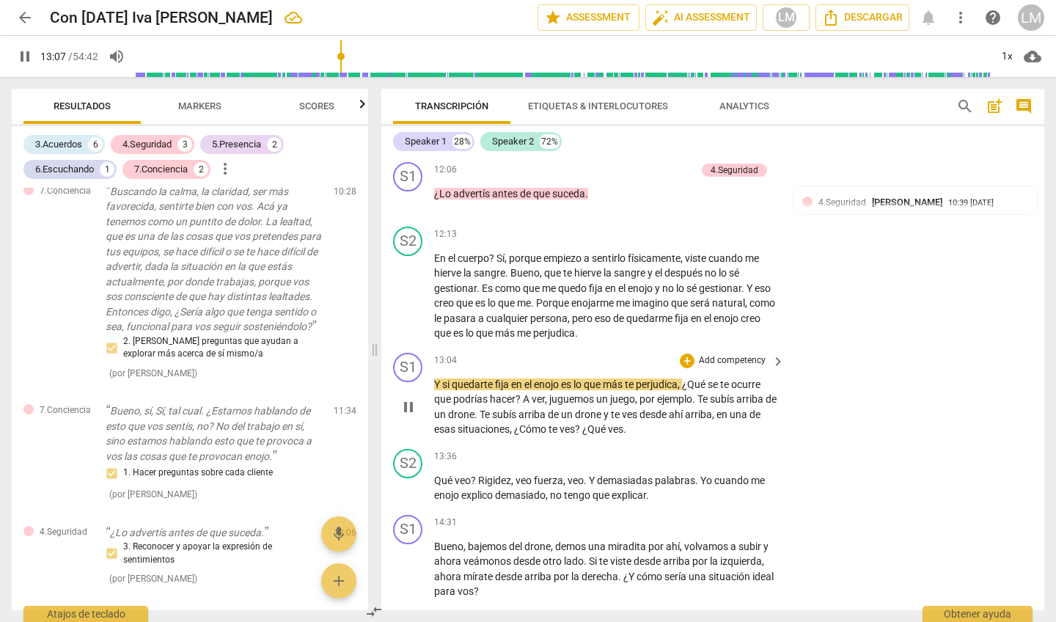
click at [409, 398] on span "pause" at bounding box center [409, 407] width 18 height 18
click at [408, 398] on span "play_arrow" at bounding box center [409, 407] width 18 height 18
click at [408, 398] on span "pause" at bounding box center [409, 407] width 18 height 18
type input "816"
click at [741, 354] on p "Add competency" at bounding box center [732, 360] width 70 height 13
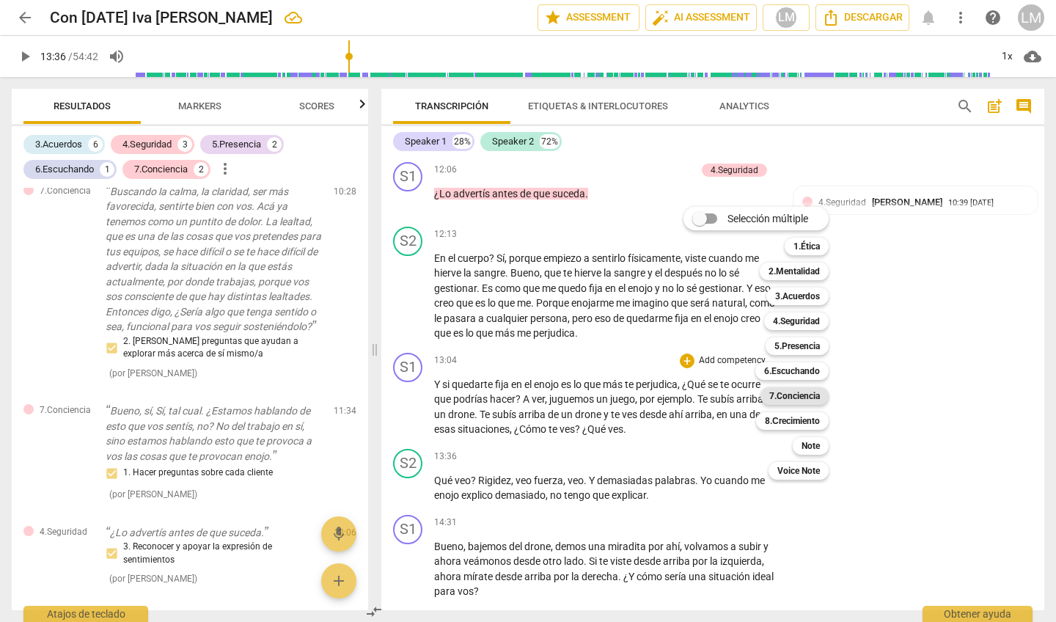
click at [794, 395] on b "7.Conciencia" at bounding box center [794, 396] width 51 height 18
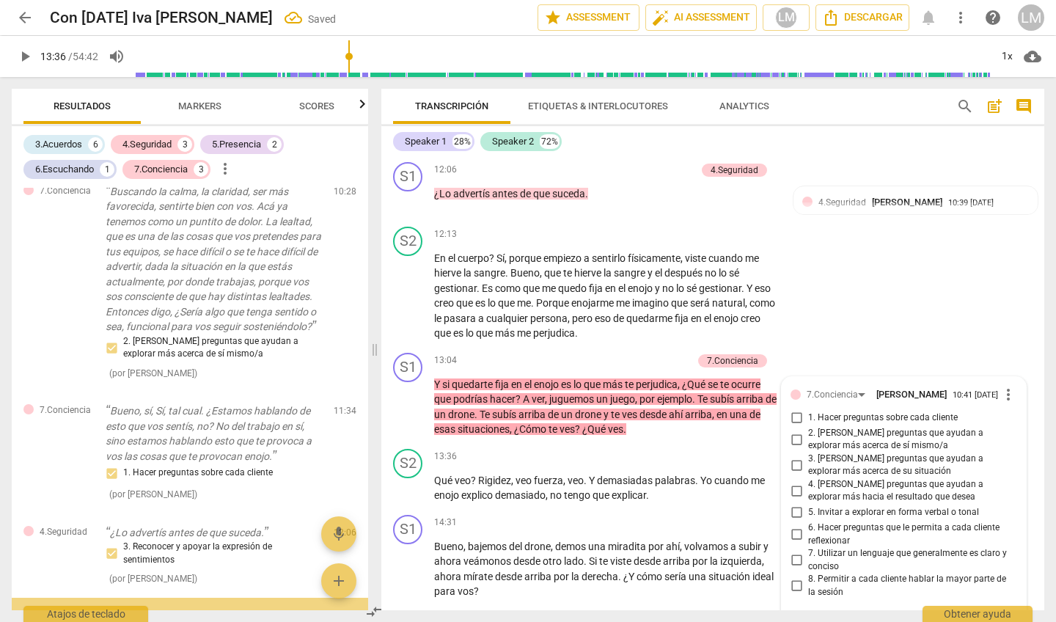
scroll to position [1594, 0]
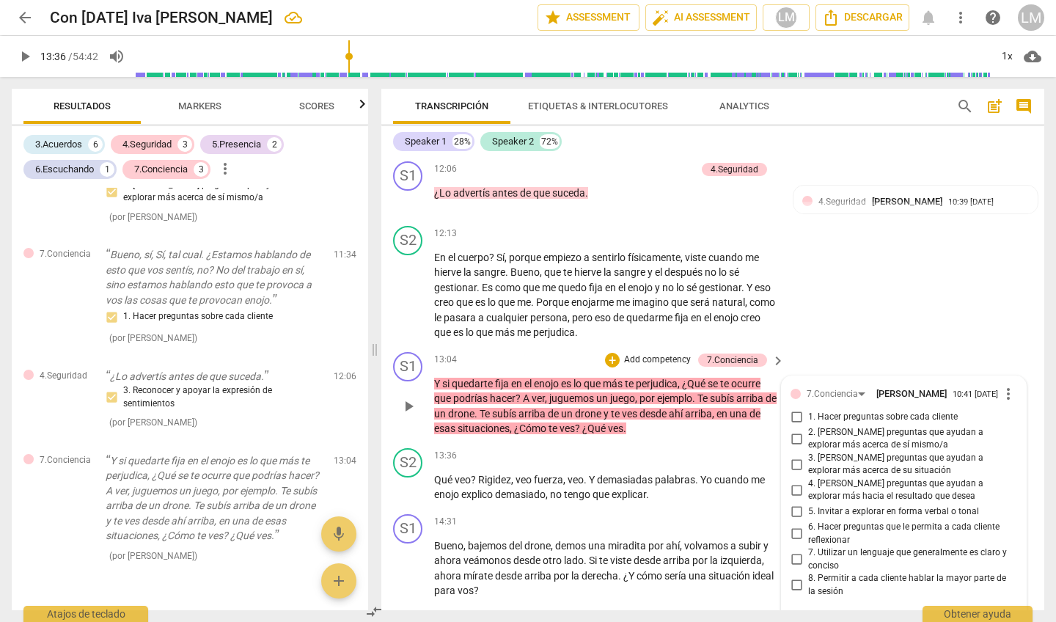
click at [794, 481] on input "4. [PERSON_NAME] preguntas que ayudan a explorar más hacia el resultado que des…" at bounding box center [796, 490] width 23 height 18
checkbox input "false"
click at [795, 455] on input "3. [PERSON_NAME] preguntas que ayudan a explorar más acerca de su situación" at bounding box center [796, 464] width 23 height 18
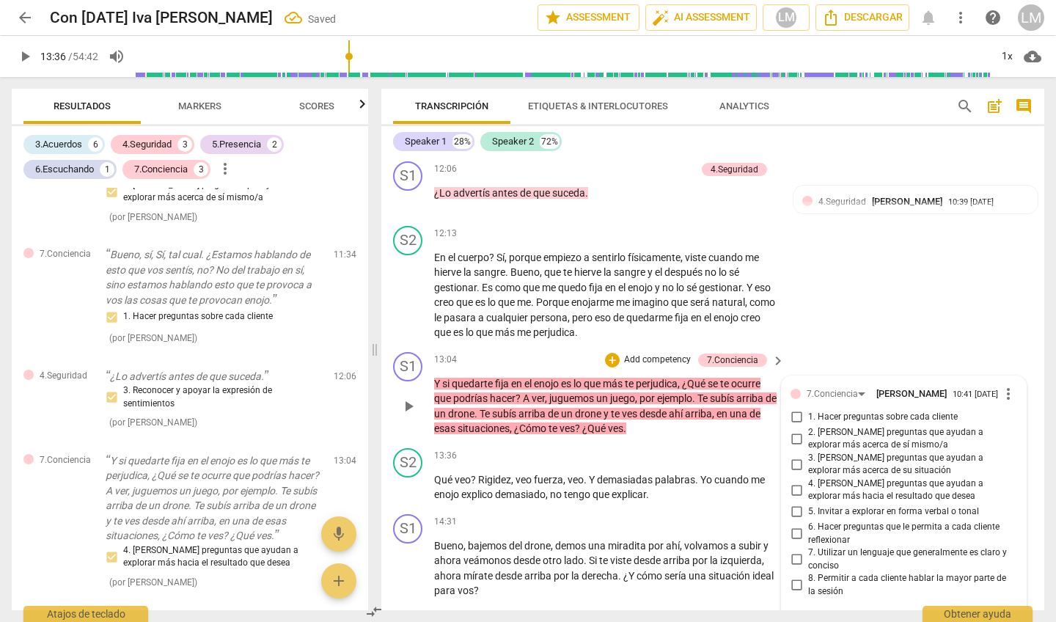
checkbox input "true"
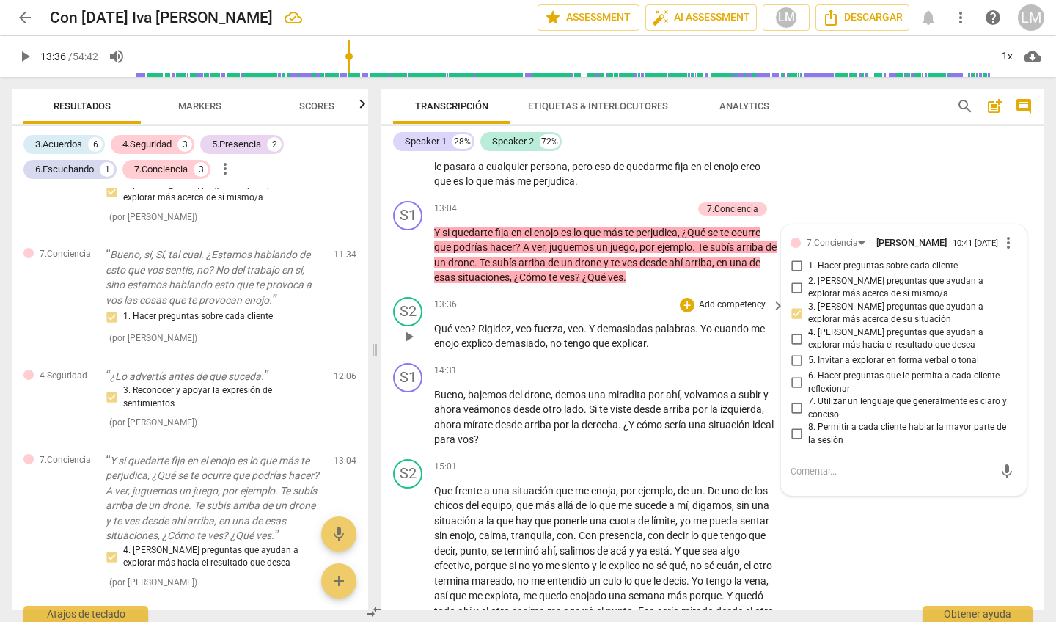
scroll to position [2530, 0]
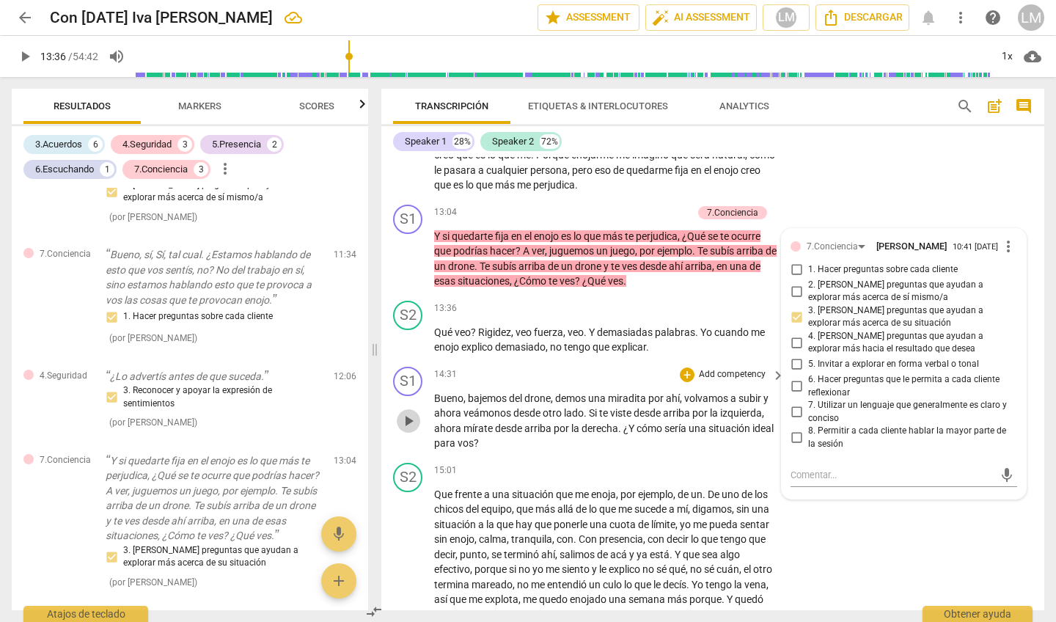
click at [408, 412] on span "play_arrow" at bounding box center [409, 421] width 18 height 18
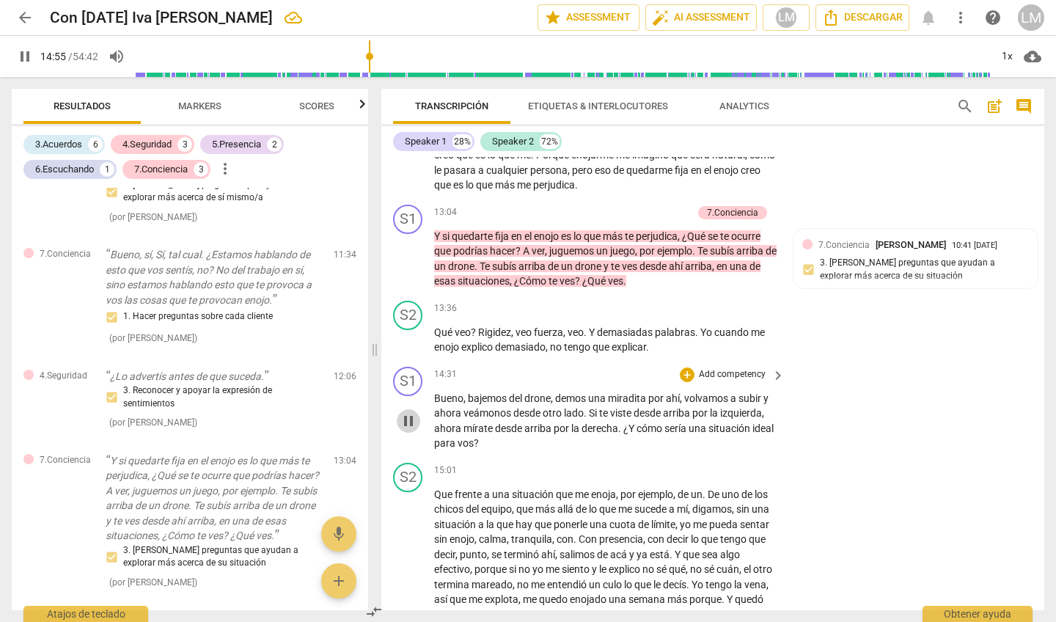
click at [408, 412] on span "pause" at bounding box center [409, 421] width 18 height 18
type input "896"
click at [719, 368] on p "Add competency" at bounding box center [732, 374] width 70 height 13
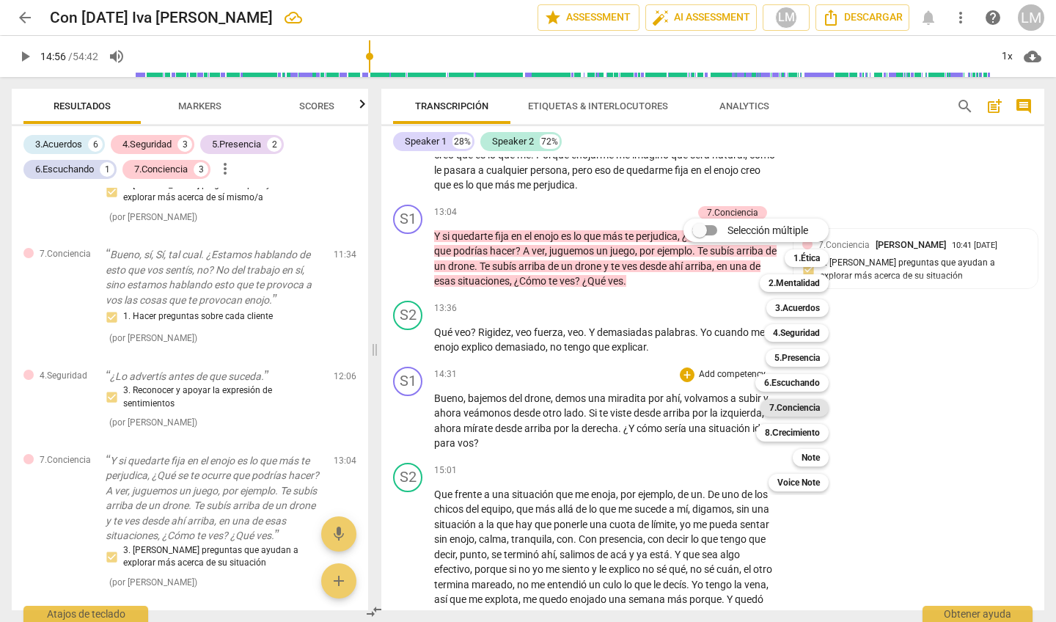
click at [784, 404] on b "7.Conciencia" at bounding box center [794, 408] width 51 height 18
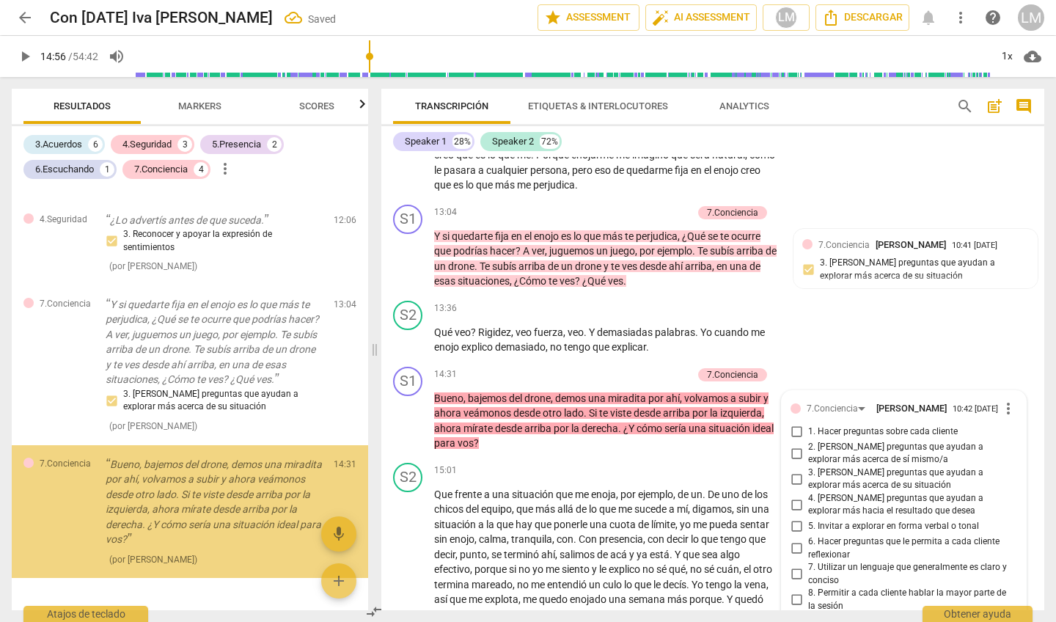
scroll to position [2764, 0]
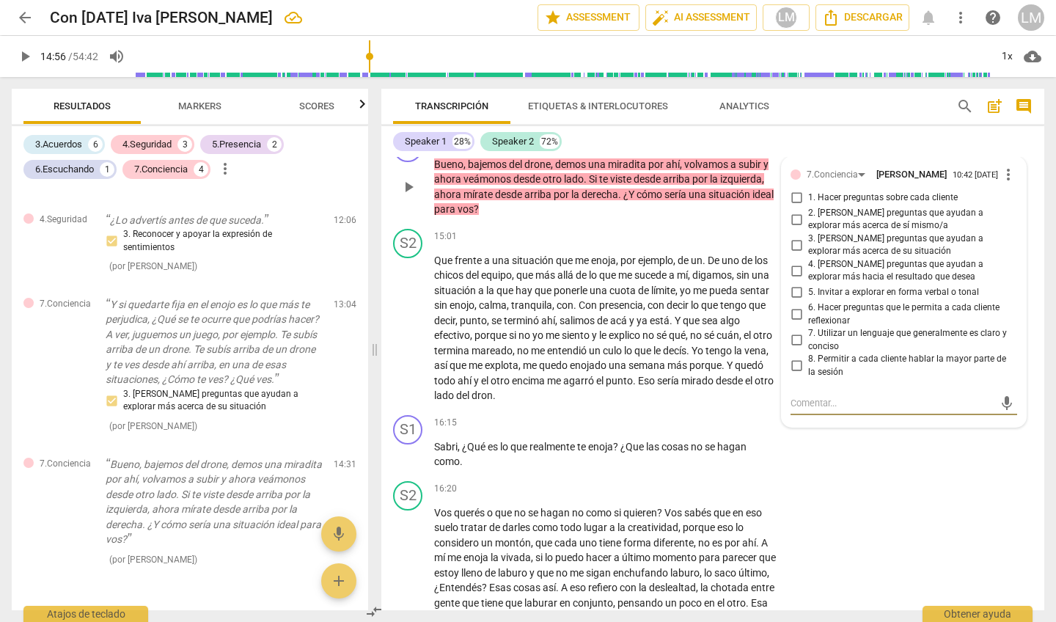
click at [794, 262] on input "4. [PERSON_NAME] preguntas que ayudan a explorar más hacia el resultado que des…" at bounding box center [796, 271] width 23 height 18
checkbox input "true"
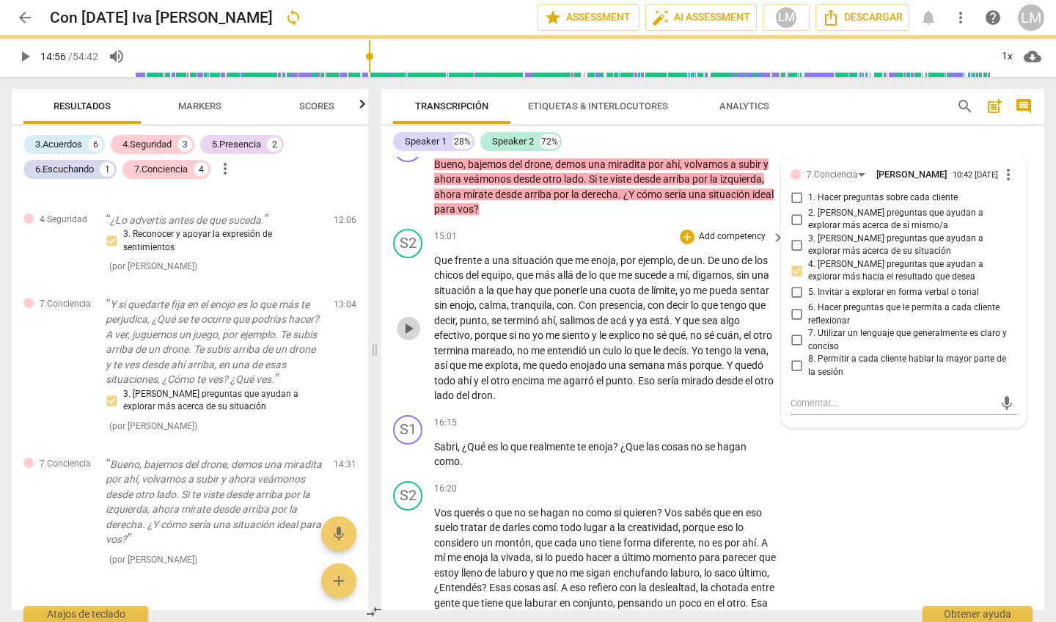
click at [410, 320] on span "play_arrow" at bounding box center [409, 329] width 18 height 18
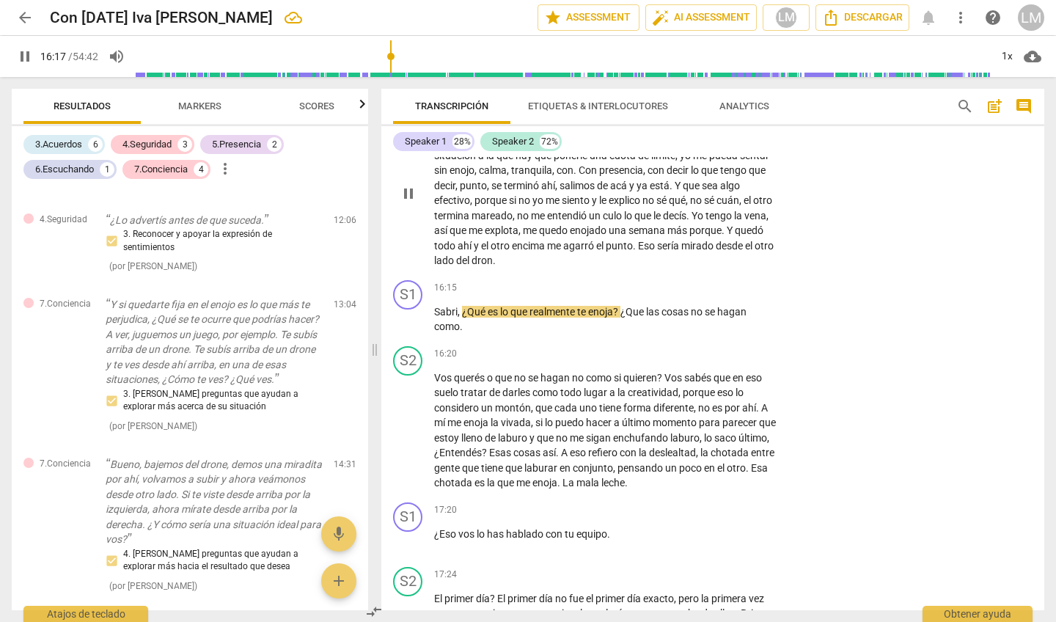
scroll to position [2909, 0]
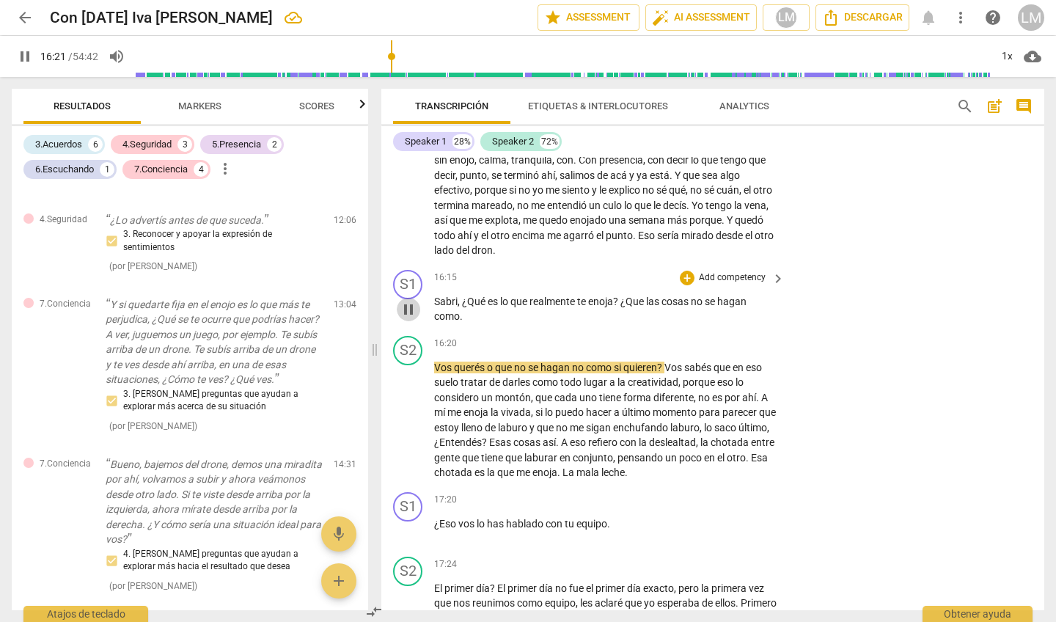
click at [409, 301] on span "pause" at bounding box center [409, 310] width 18 height 18
click at [436, 362] on span "Vos" at bounding box center [444, 368] width 20 height 12
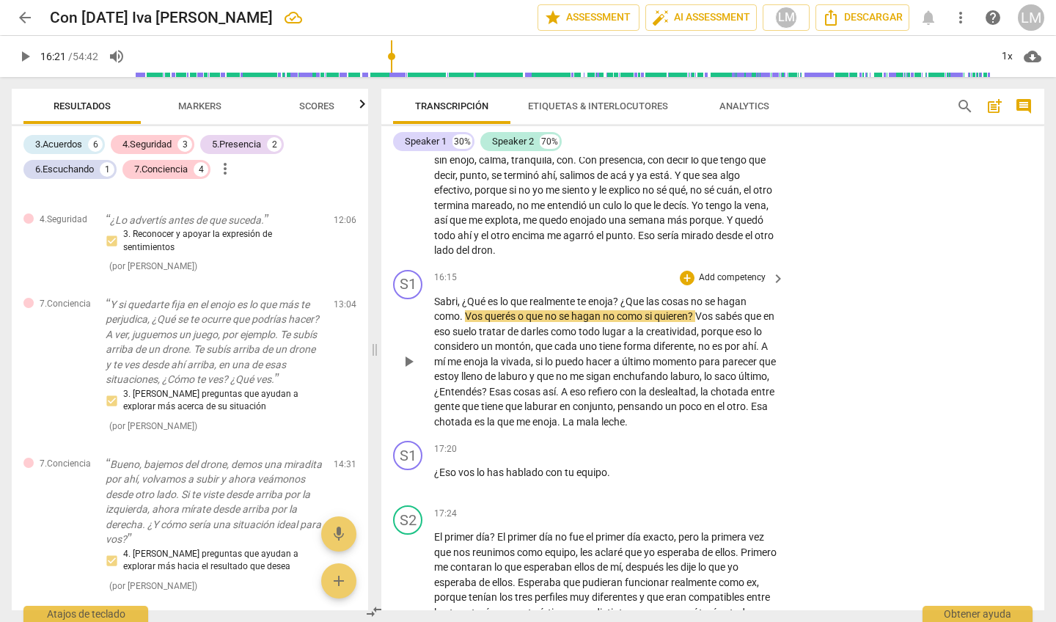
click at [408, 353] on span "play_arrow" at bounding box center [409, 362] width 18 height 18
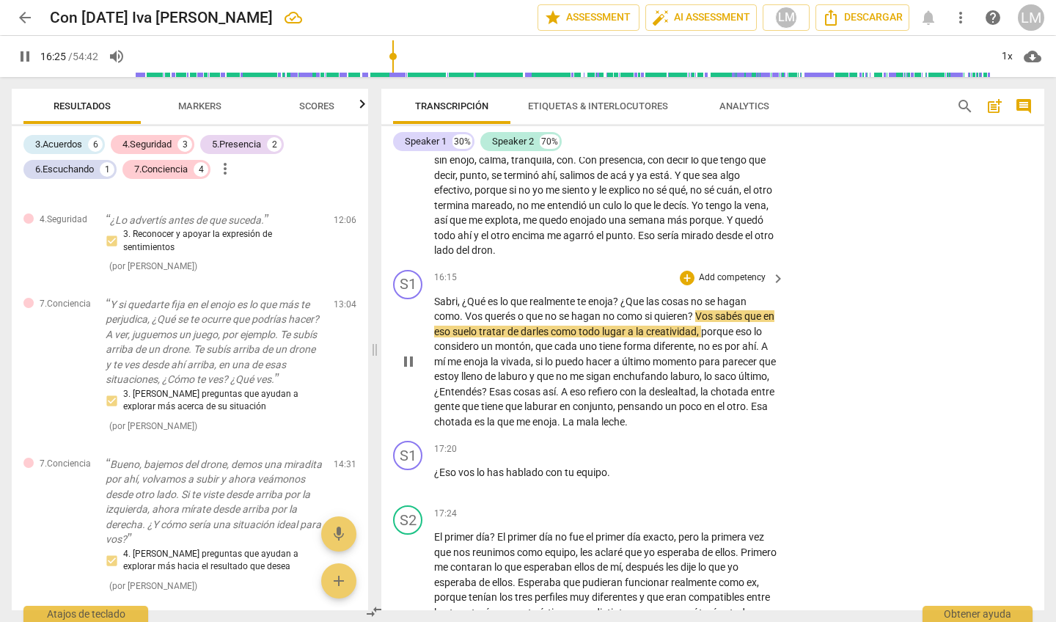
click at [408, 353] on span "pause" at bounding box center [409, 362] width 18 height 18
type input "986"
click at [695, 310] on span "?" at bounding box center [691, 316] width 7 height 12
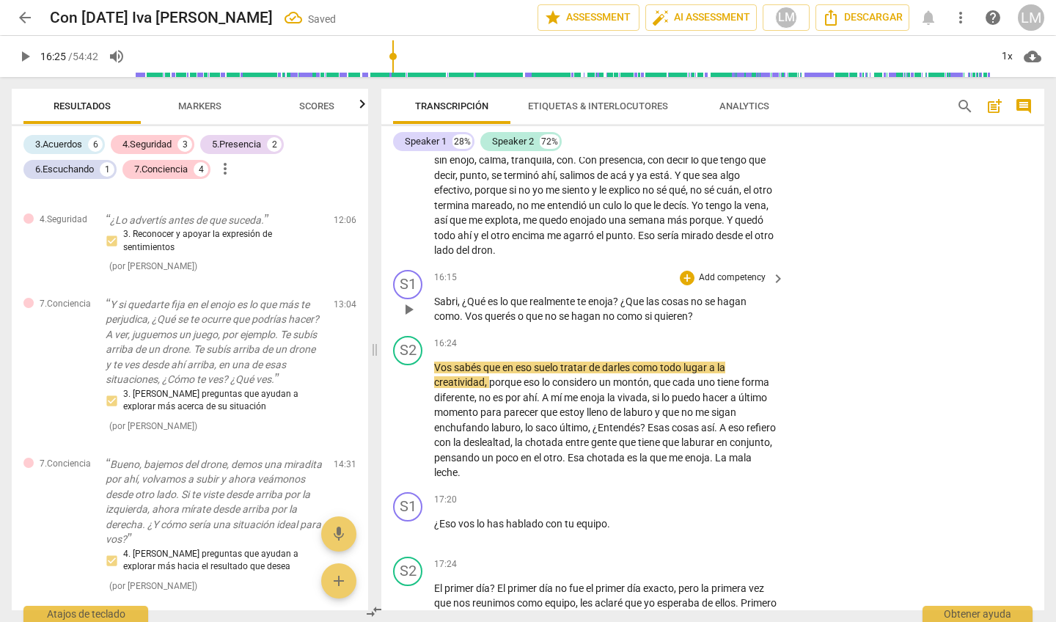
click at [738, 271] on p "Add competency" at bounding box center [732, 277] width 70 height 13
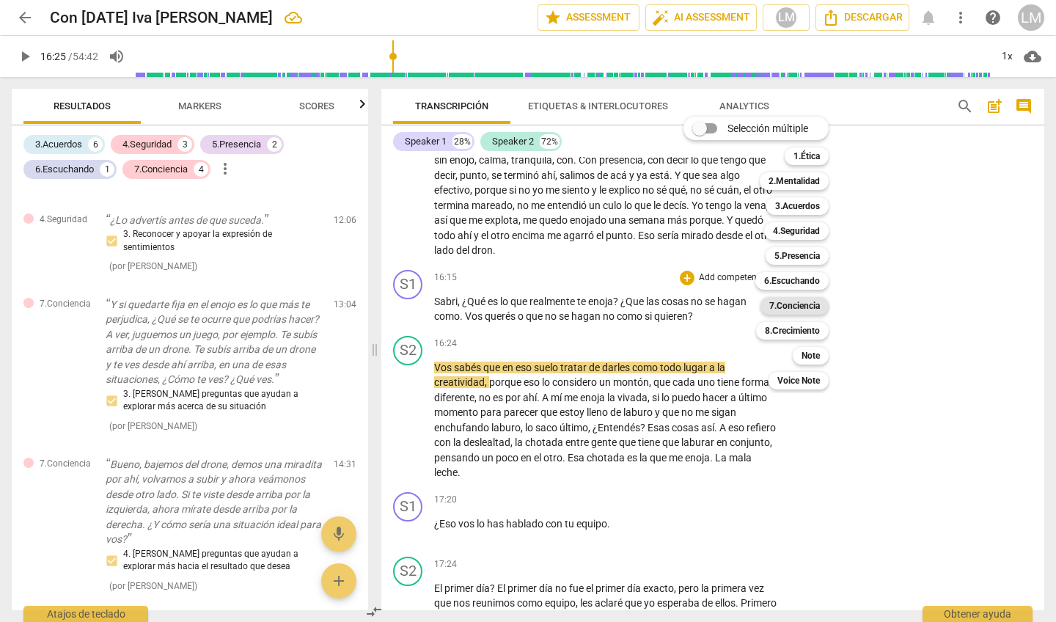
click at [806, 305] on b "7.Conciencia" at bounding box center [794, 306] width 51 height 18
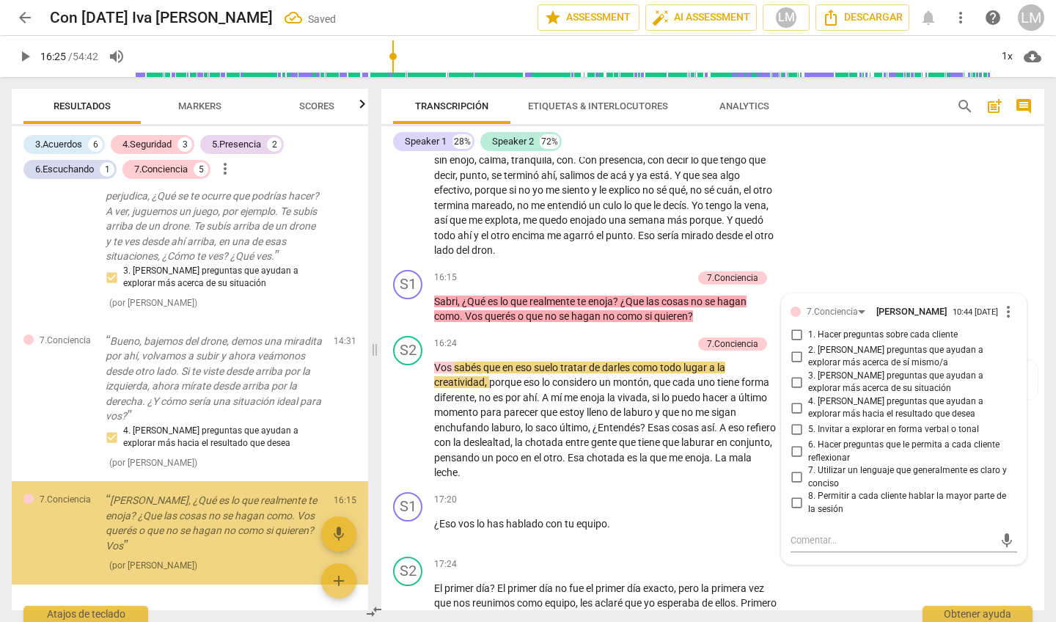
scroll to position [1877, 0]
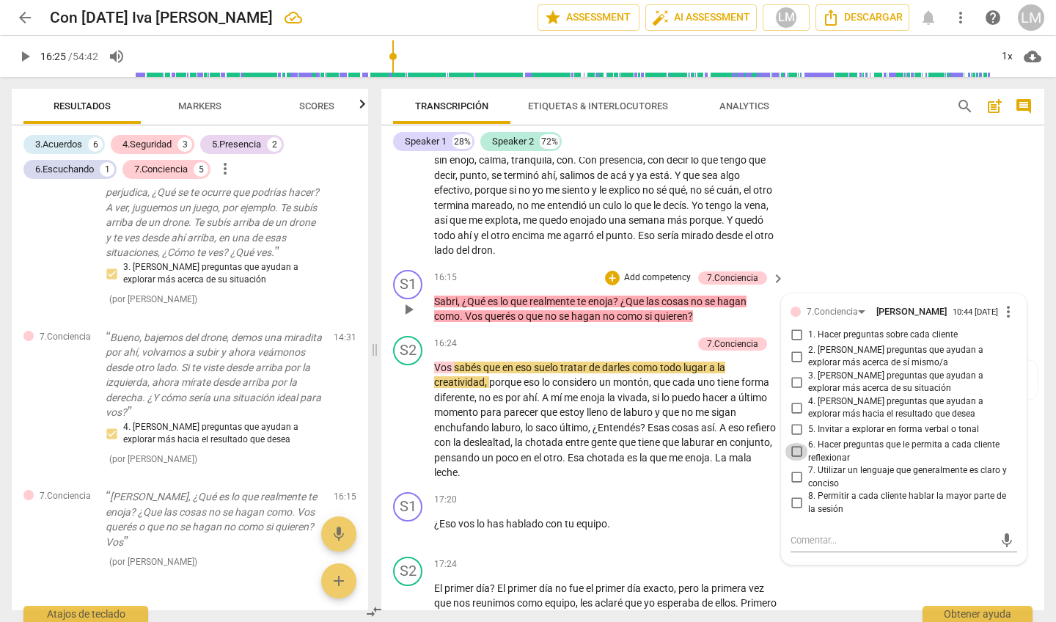
click at [793, 443] on input "6. Hacer preguntas que le permita a cada cliente reflexionar" at bounding box center [796, 452] width 23 height 18
checkbox input "true"
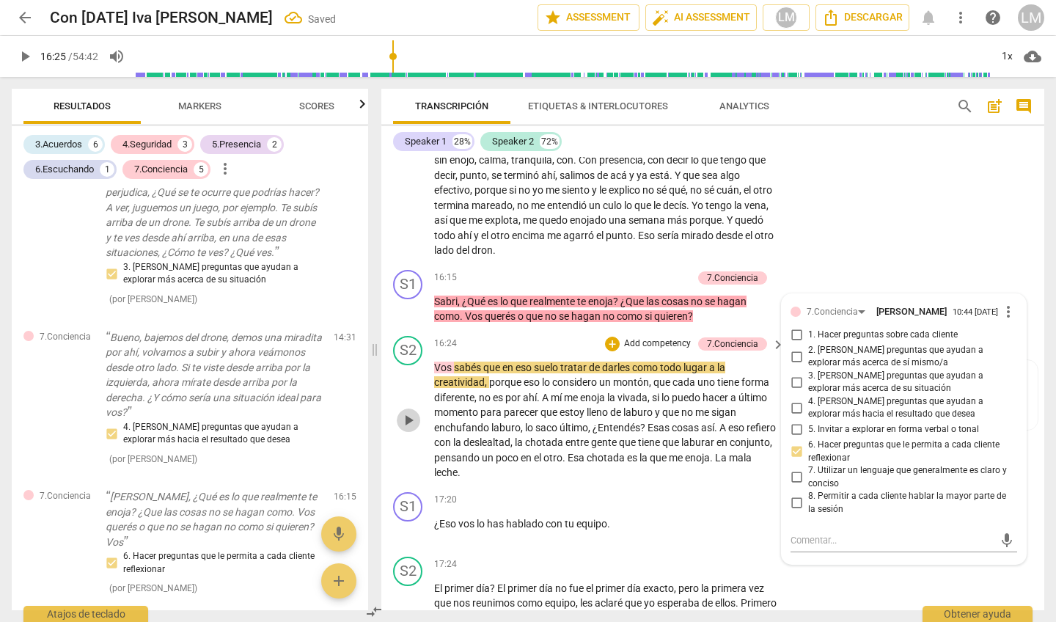
click at [409, 411] on span "play_arrow" at bounding box center [409, 420] width 18 height 18
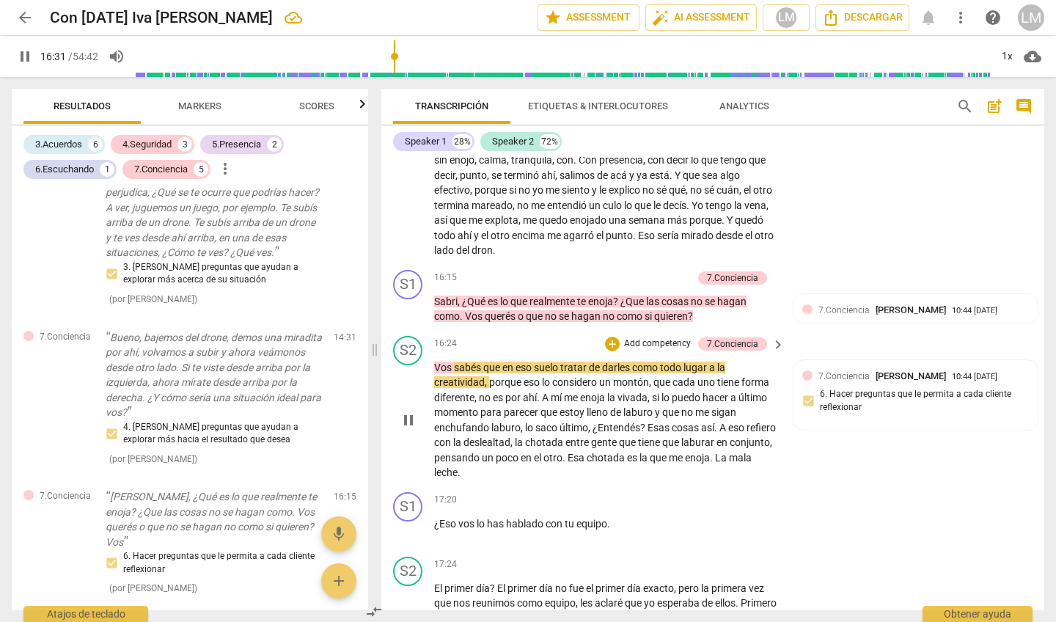
click at [430, 365] on div "play_arrow pause" at bounding box center [415, 420] width 37 height 111
click at [433, 337] on div "S2 play_arrow pause" at bounding box center [413, 408] width 41 height 144
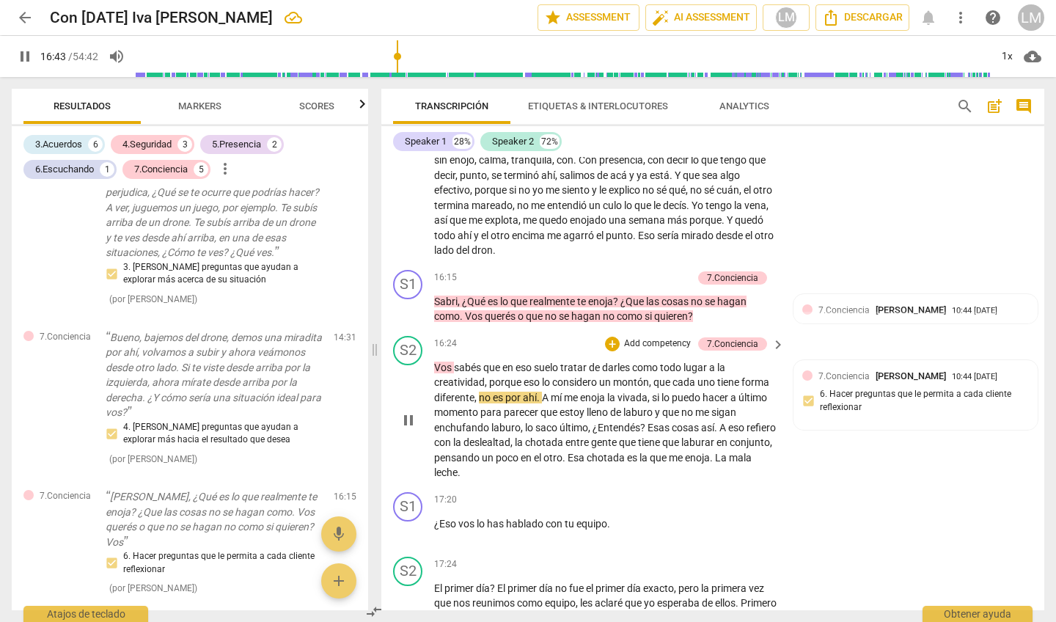
drag, startPoint x: 430, startPoint y: 336, endPoint x: 437, endPoint y: 333, distance: 7.9
click at [430, 336] on div "S2 play_arrow pause" at bounding box center [413, 408] width 41 height 144
click at [437, 362] on span "Vos" at bounding box center [444, 368] width 20 height 12
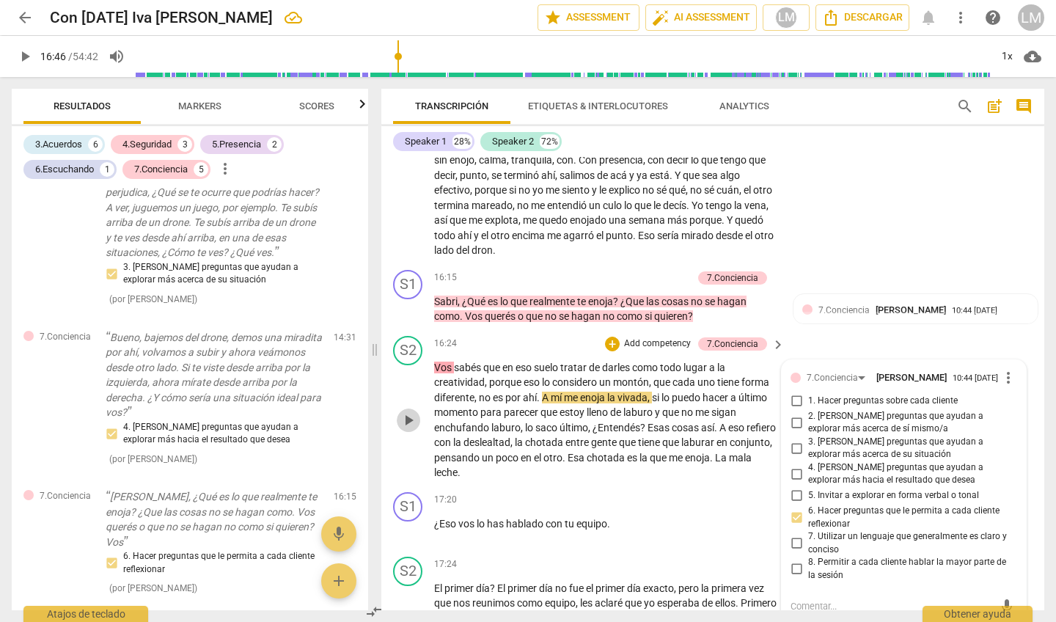
click at [407, 411] on span "play_arrow" at bounding box center [409, 420] width 18 height 18
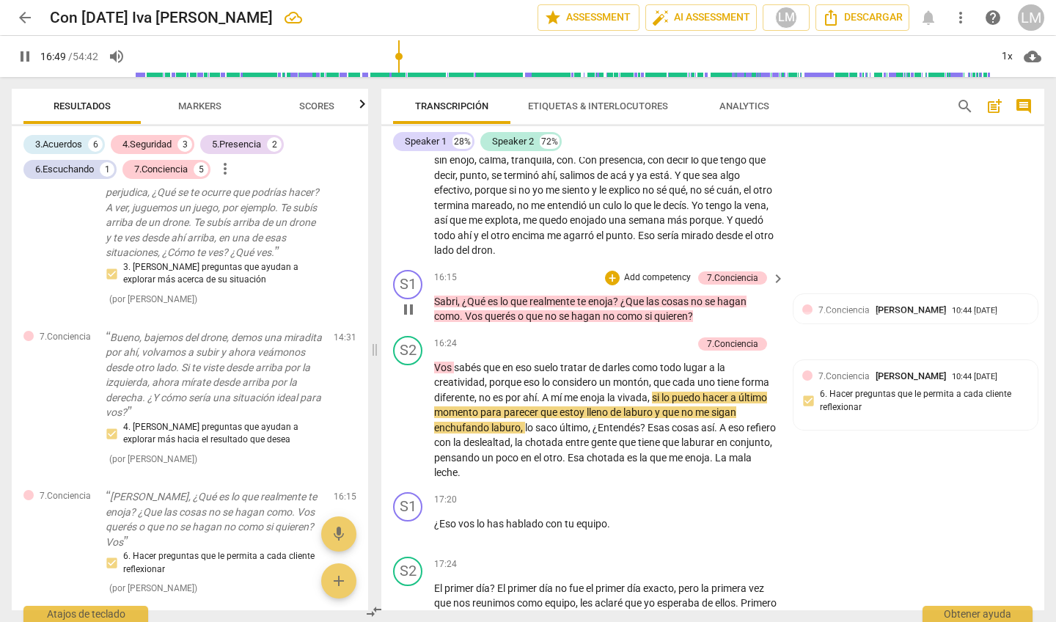
click at [718, 294] on p "[PERSON_NAME] , ¿Qué es lo que realmente te enoja ? ¿Que las cosas no se hagan …" at bounding box center [605, 309] width 343 height 30
click at [639, 310] on span "como" at bounding box center [631, 316] width 28 height 12
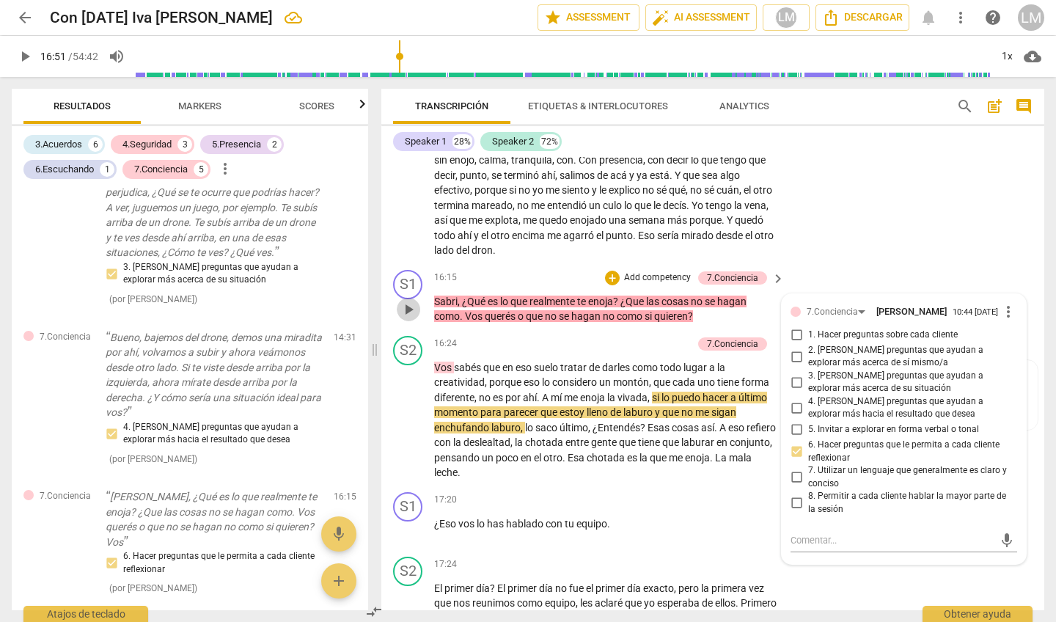
click at [414, 301] on span "play_arrow" at bounding box center [409, 310] width 18 height 18
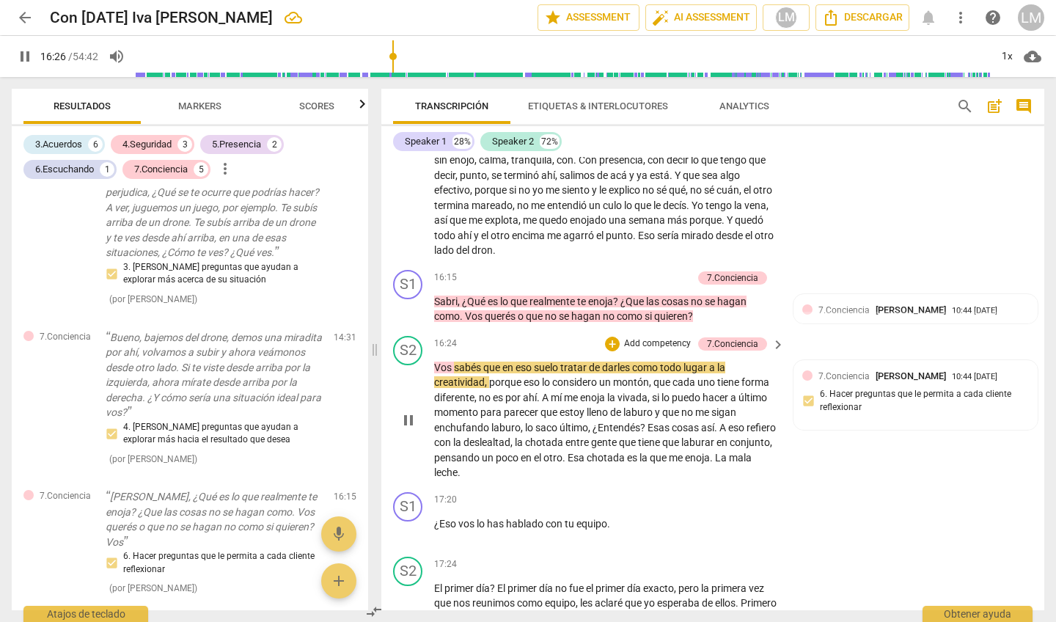
click at [408, 411] on span "pause" at bounding box center [409, 420] width 18 height 18
click at [409, 301] on span "play_arrow" at bounding box center [409, 310] width 18 height 18
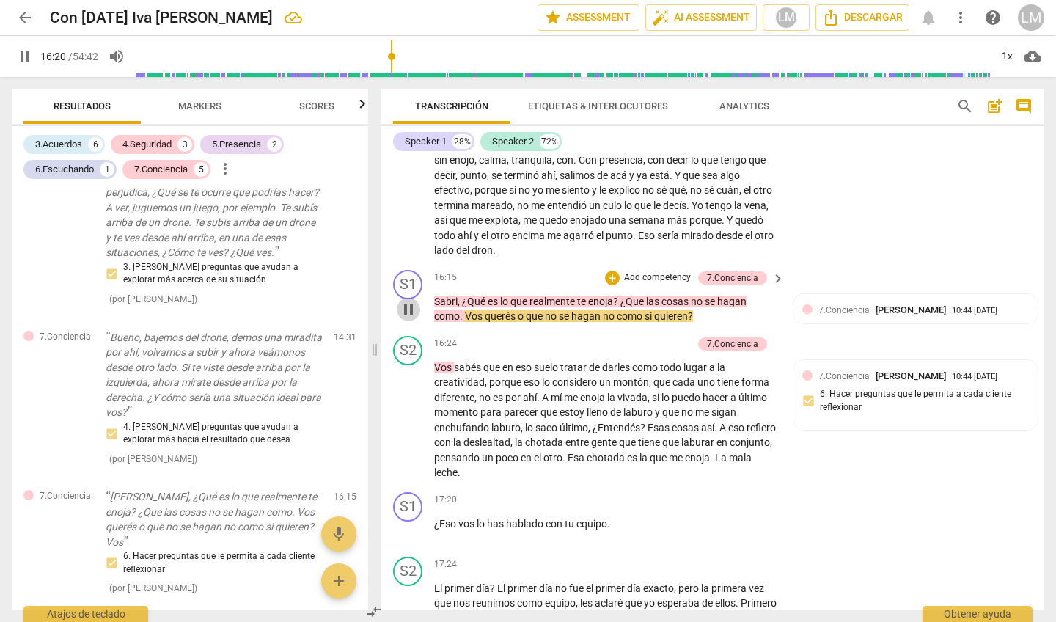
click at [409, 301] on span "pause" at bounding box center [409, 310] width 18 height 18
click at [521, 294] on p "[PERSON_NAME] , ¿Qué es lo que realmente te enoja ? ¿Que las cosas no se hagan …" at bounding box center [605, 309] width 343 height 30
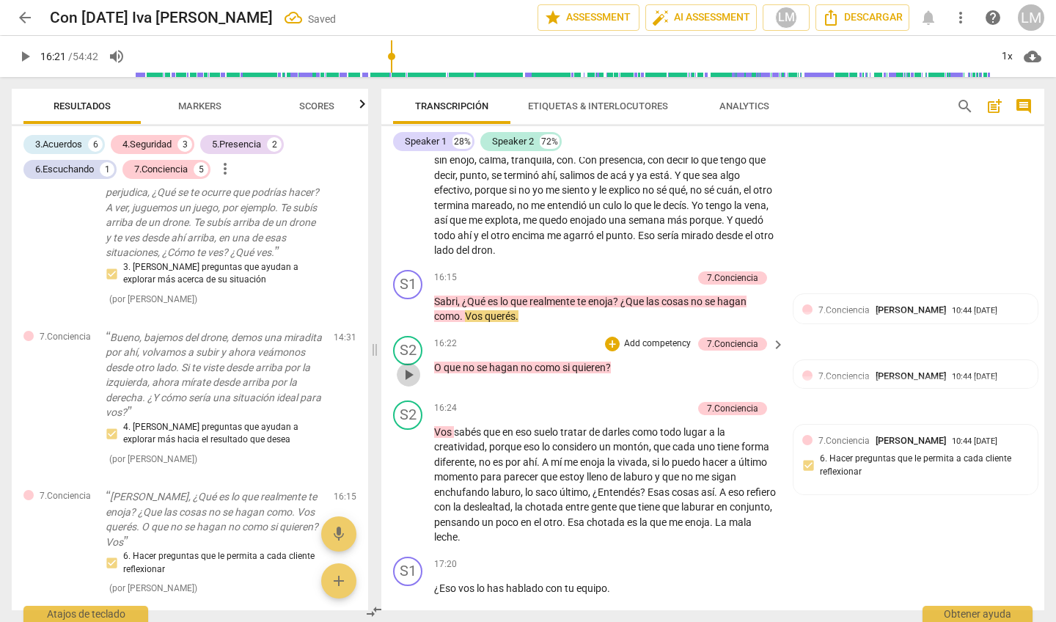
click at [411, 366] on span "play_arrow" at bounding box center [409, 375] width 18 height 18
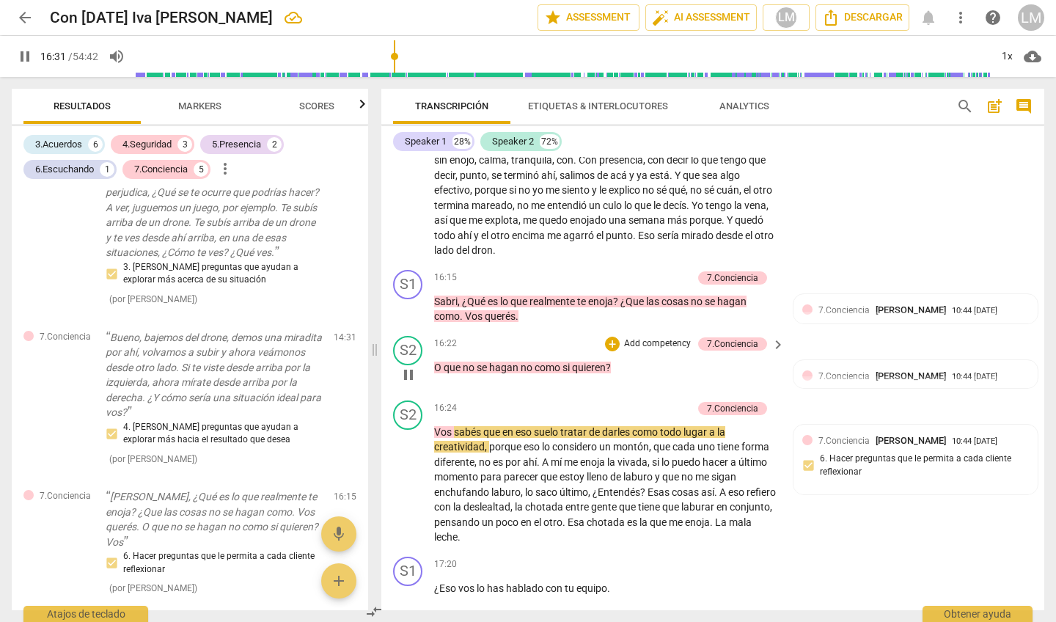
click at [433, 336] on div "S2 play_arrow pause" at bounding box center [413, 362] width 41 height 53
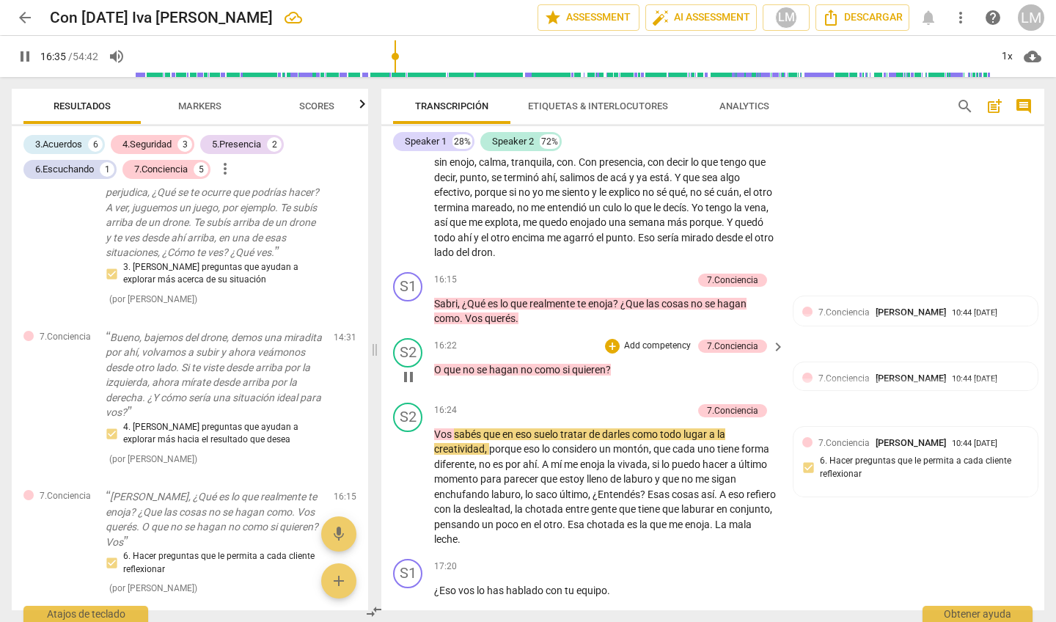
scroll to position [2888, 0]
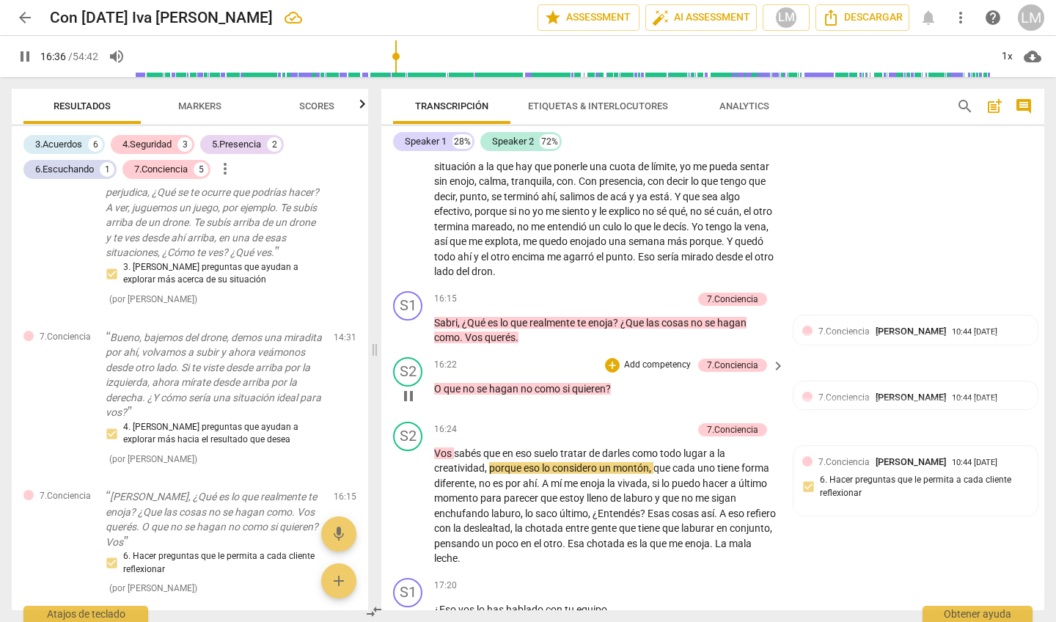
click at [411, 387] on span "pause" at bounding box center [409, 396] width 18 height 18
click at [1022, 390] on div "7.Conciencia [PERSON_NAME] 10:44 [DATE]" at bounding box center [923, 397] width 210 height 14
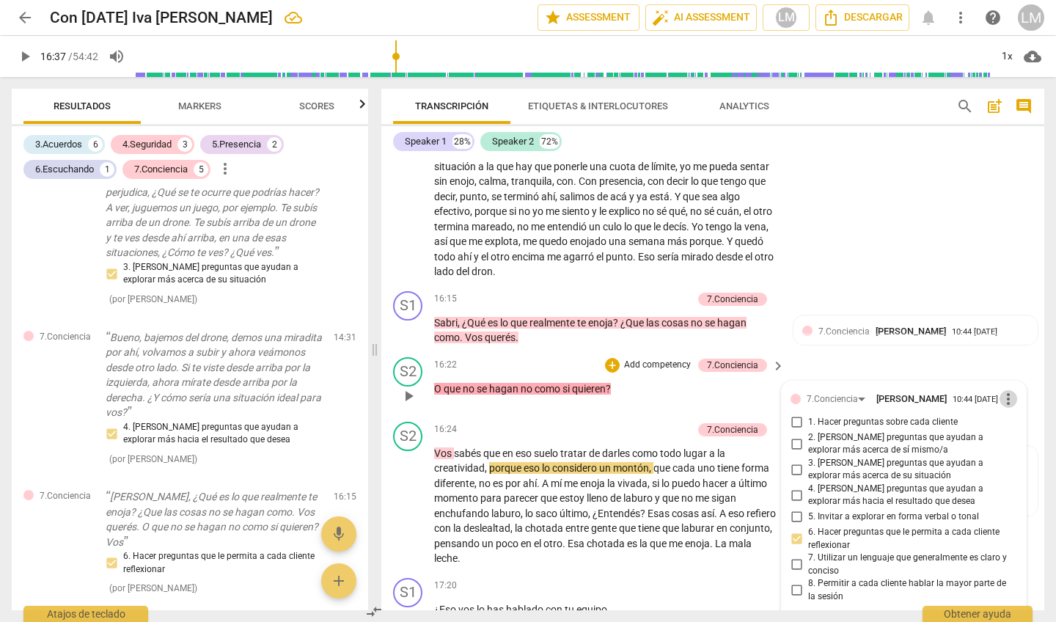
click at [1007, 390] on span "more_vert" at bounding box center [1009, 399] width 18 height 18
click at [1019, 400] on li "Borrar" at bounding box center [1019, 403] width 51 height 28
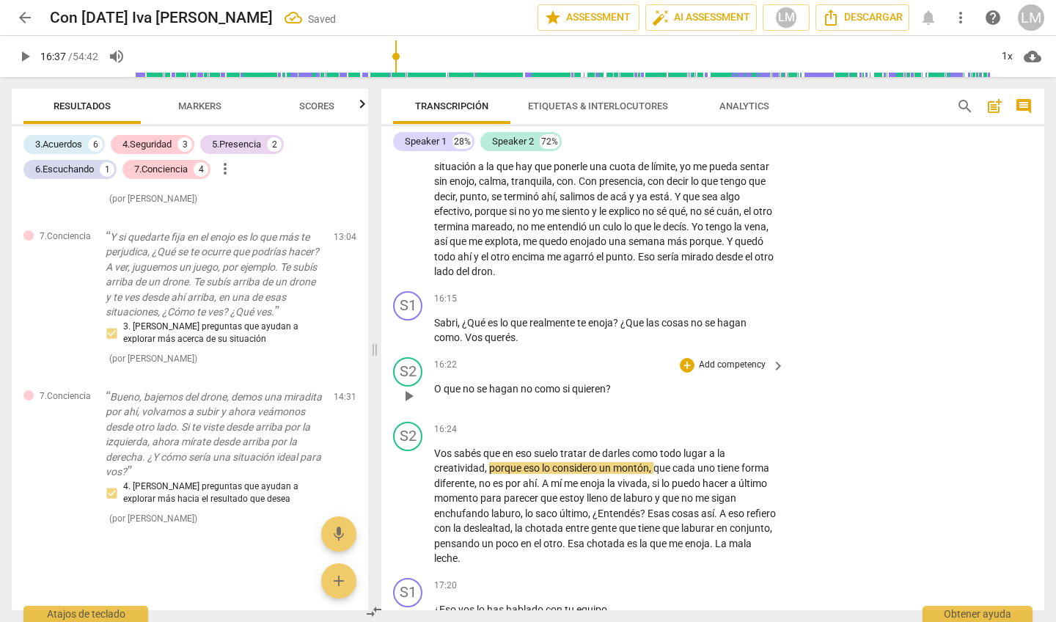
scroll to position [1776, 0]
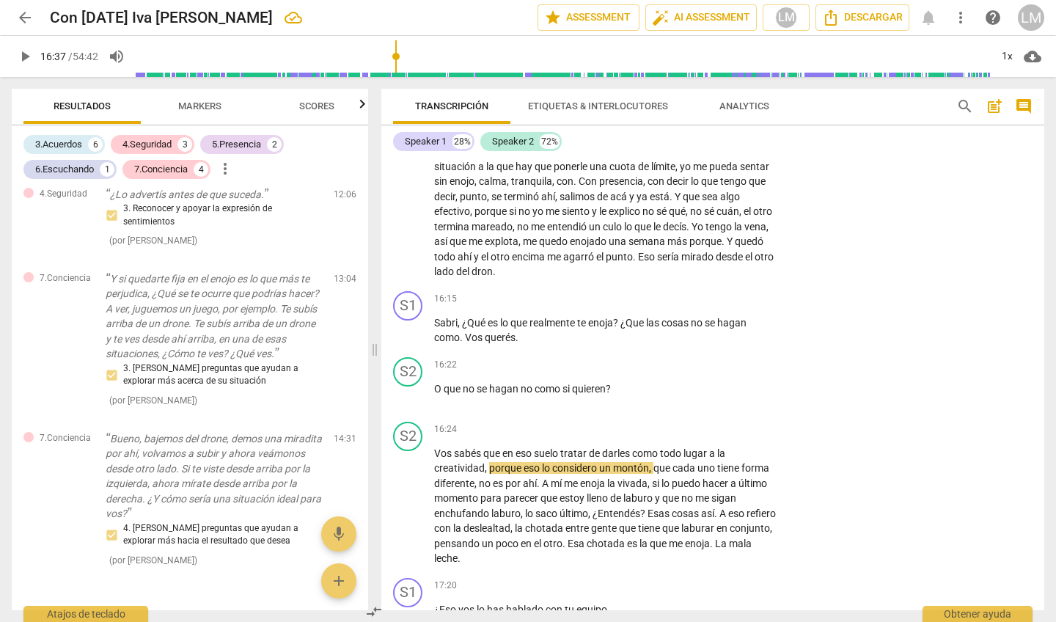
click at [434, 447] on span "Vos" at bounding box center [444, 453] width 20 height 12
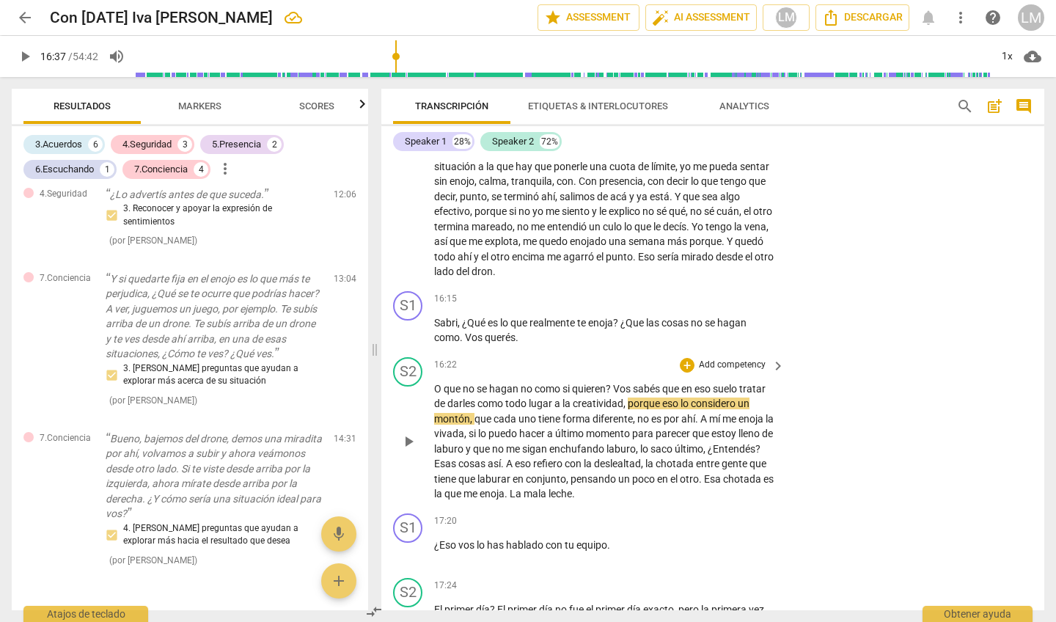
click at [430, 357] on div "S2 play_arrow pause" at bounding box center [413, 429] width 41 height 144
click at [431, 357] on div "S2 play_arrow pause" at bounding box center [413, 429] width 41 height 144
click at [435, 383] on span "O" at bounding box center [439, 389] width 10 height 12
click at [406, 433] on span "play_arrow" at bounding box center [409, 442] width 18 height 18
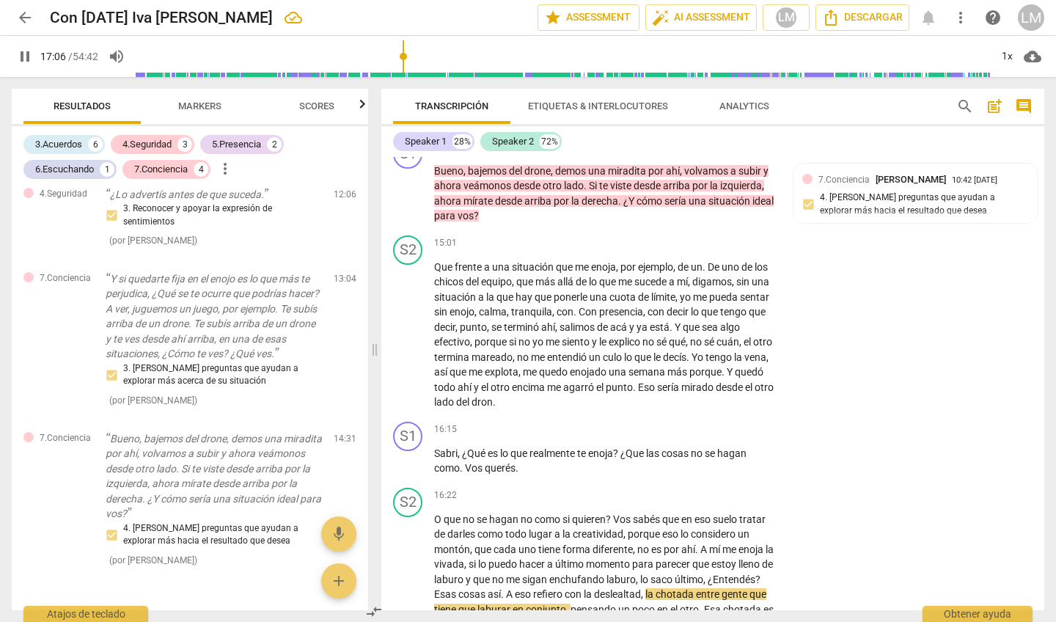
scroll to position [2746, 0]
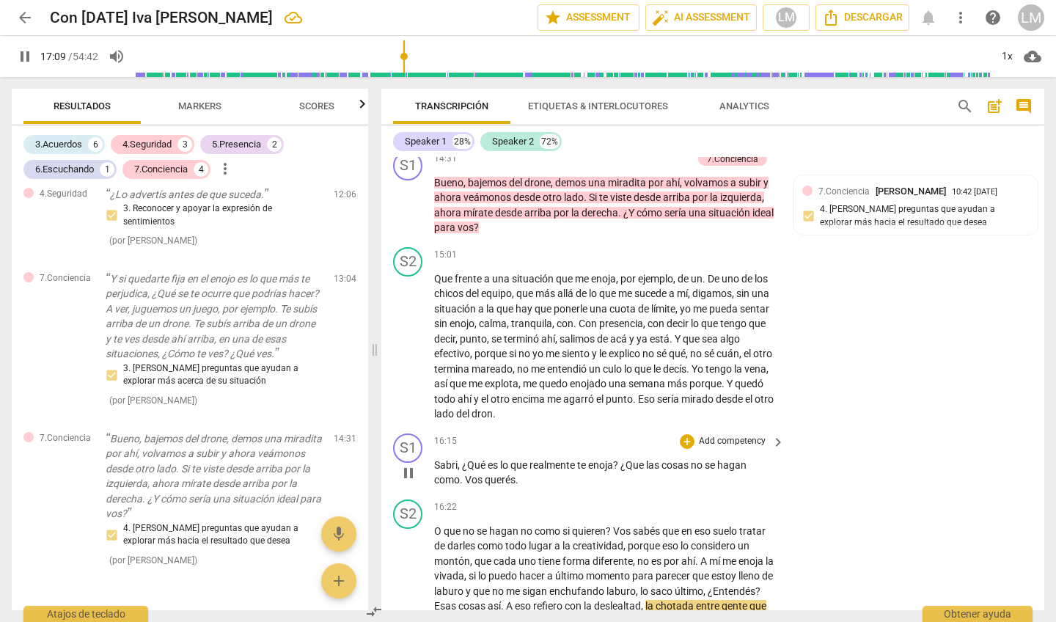
click at [411, 464] on span "pause" at bounding box center [409, 473] width 18 height 18
type input "1030"
click at [725, 435] on p "Add competency" at bounding box center [732, 441] width 70 height 13
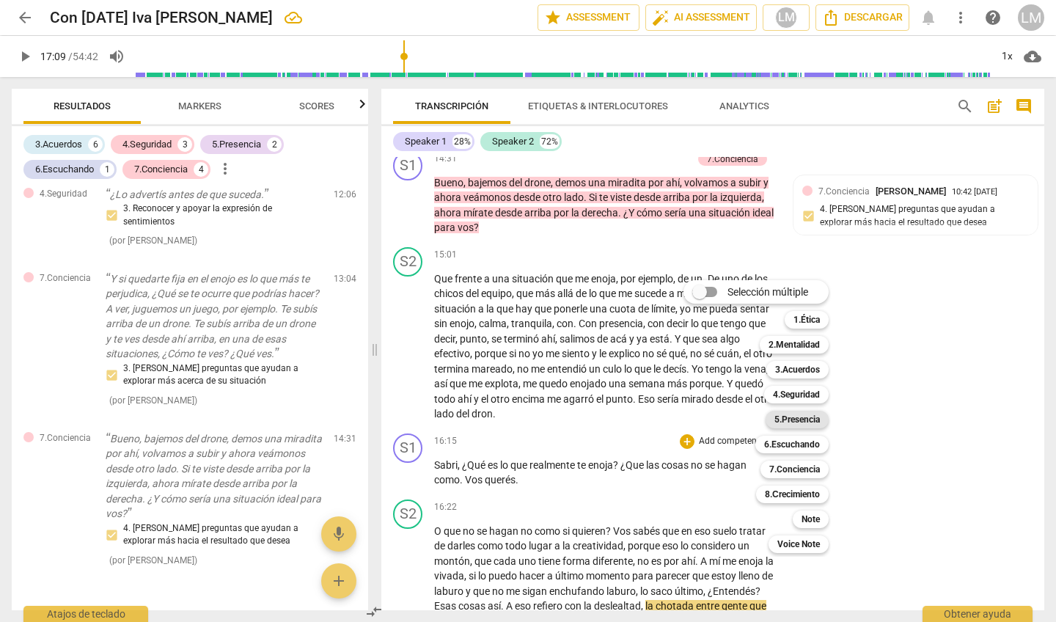
click at [810, 418] on b "5.Presencia" at bounding box center [796, 420] width 45 height 18
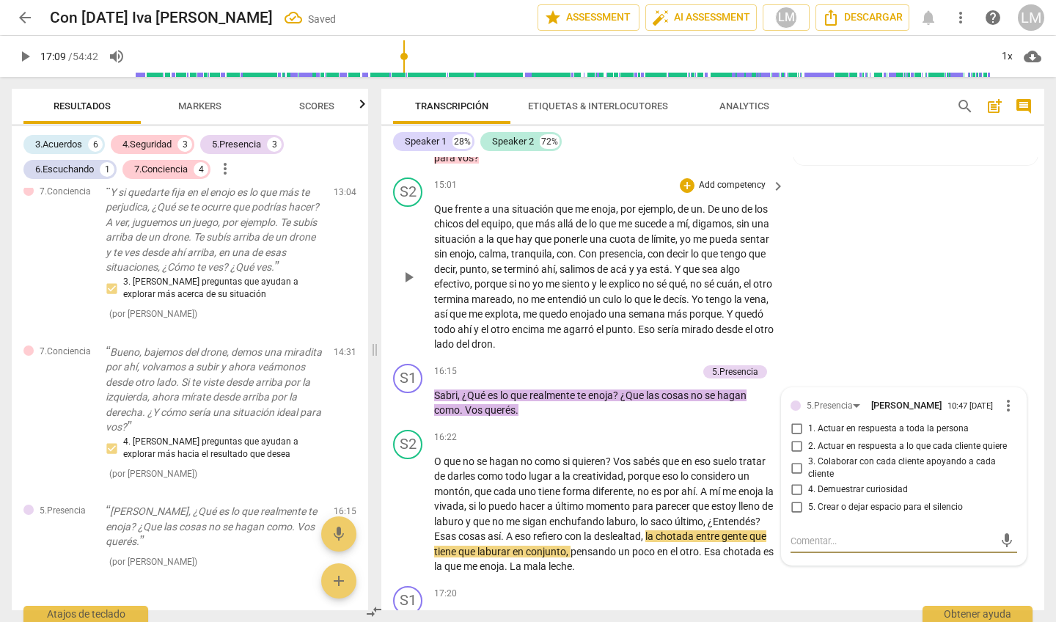
scroll to position [2817, 0]
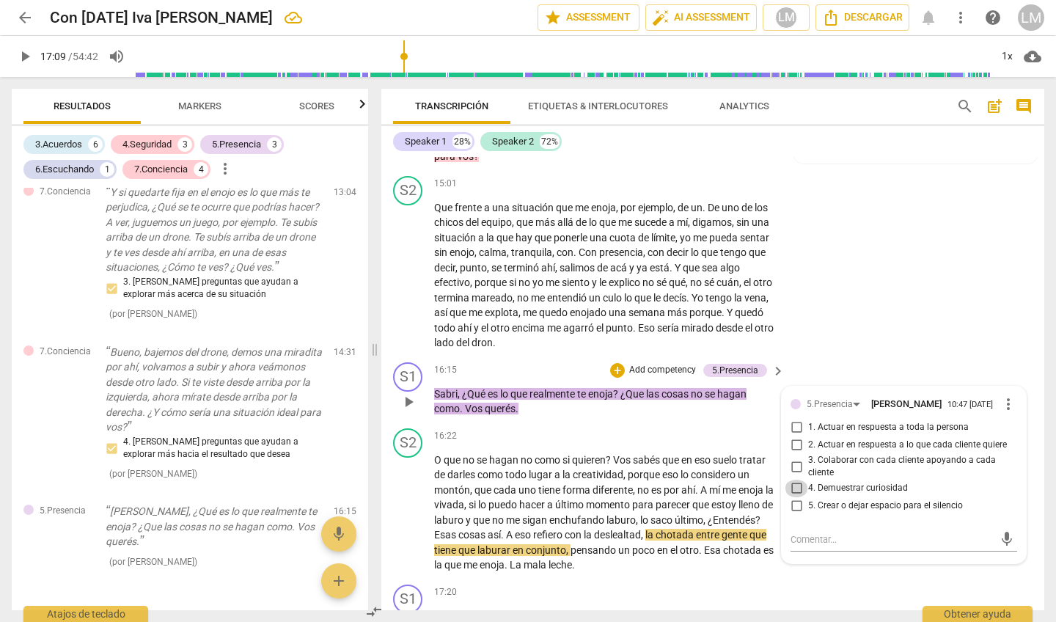
click at [795, 480] on input "4. Demuestrar curiosidad" at bounding box center [796, 489] width 23 height 18
checkbox input "true"
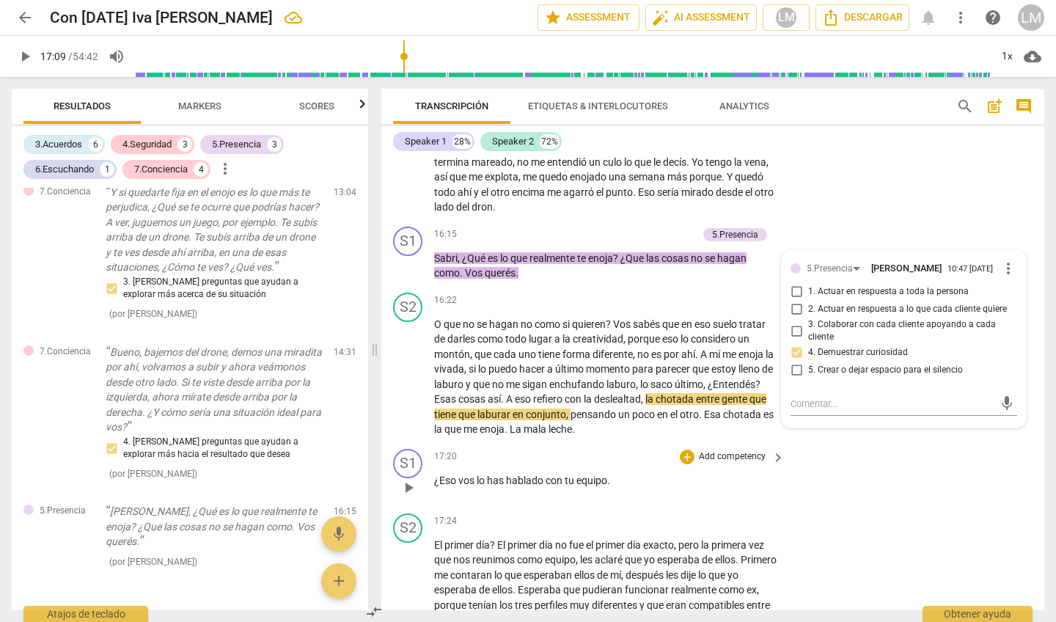
scroll to position [2955, 0]
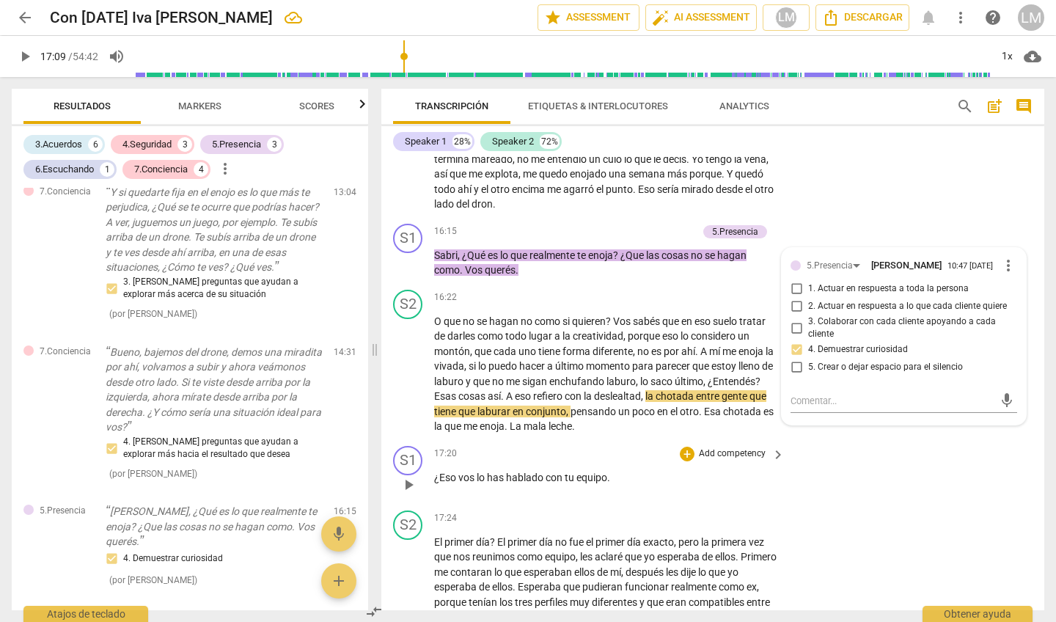
click at [408, 476] on span "play_arrow" at bounding box center [409, 485] width 18 height 18
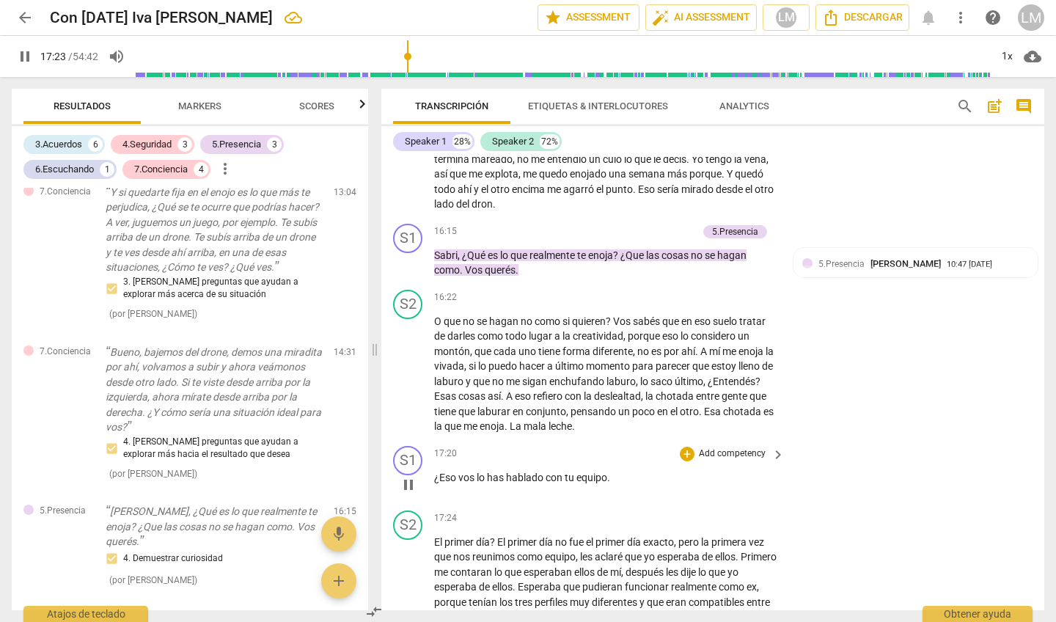
click at [408, 476] on span "pause" at bounding box center [409, 485] width 18 height 18
type input "1044"
click at [730, 447] on p "Add competency" at bounding box center [732, 453] width 70 height 13
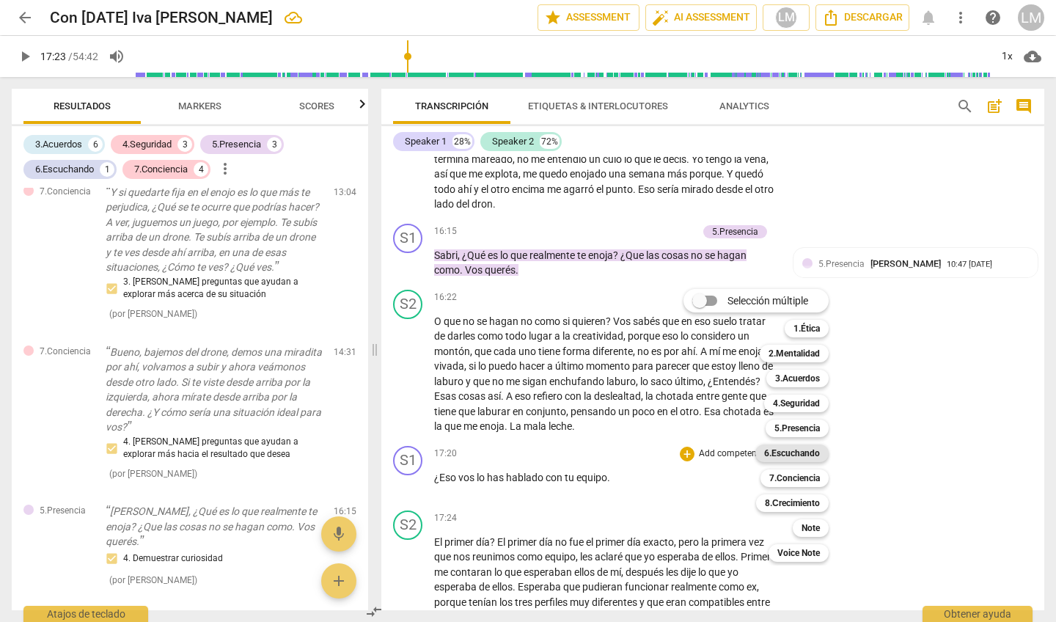
click at [802, 451] on b "6.Escuchando" at bounding box center [792, 453] width 56 height 18
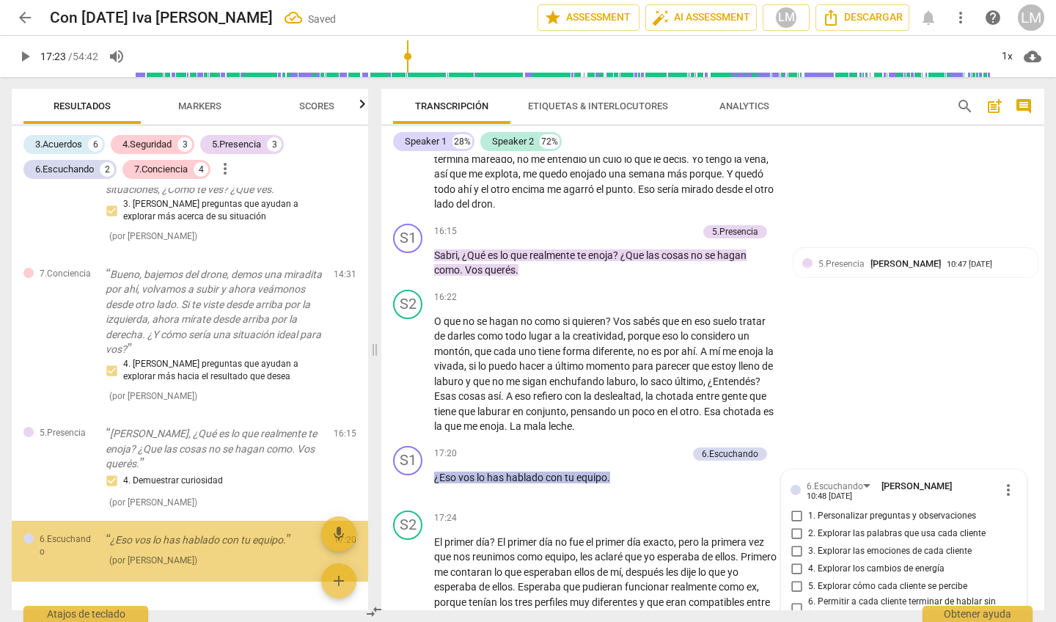
scroll to position [3206, 0]
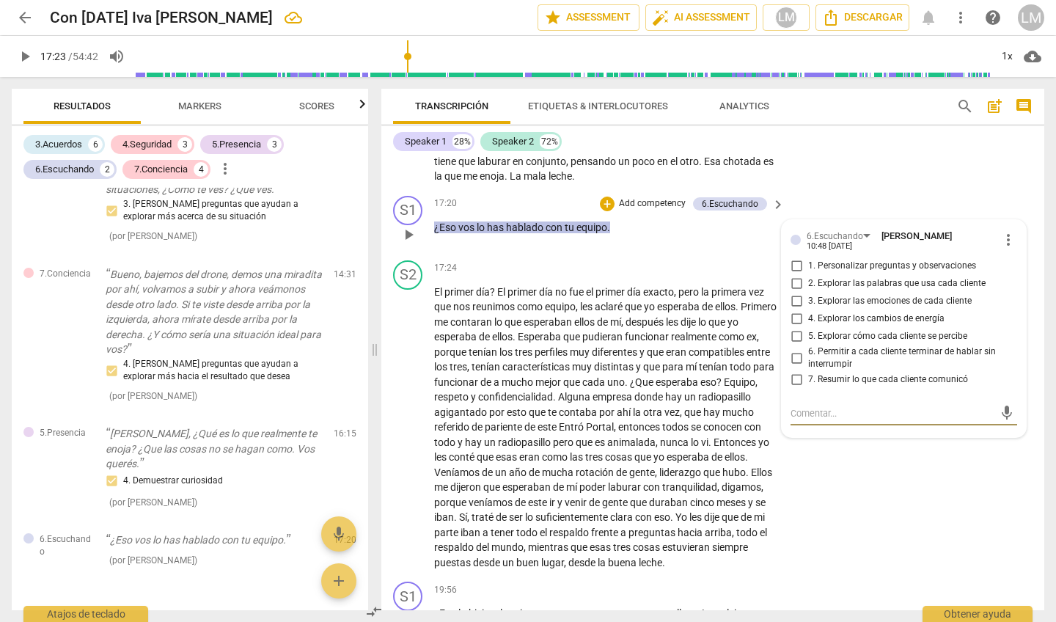
click at [795, 257] on input "1. Personalizar preguntas y observaciones" at bounding box center [796, 266] width 23 height 18
checkbox input "true"
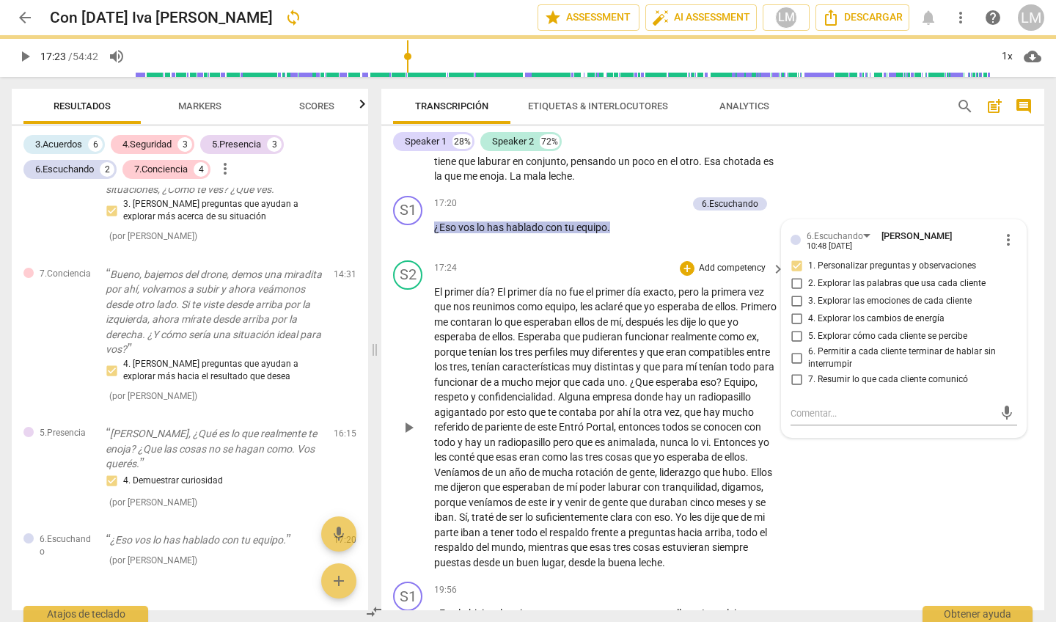
click at [411, 419] on span "play_arrow" at bounding box center [409, 428] width 18 height 18
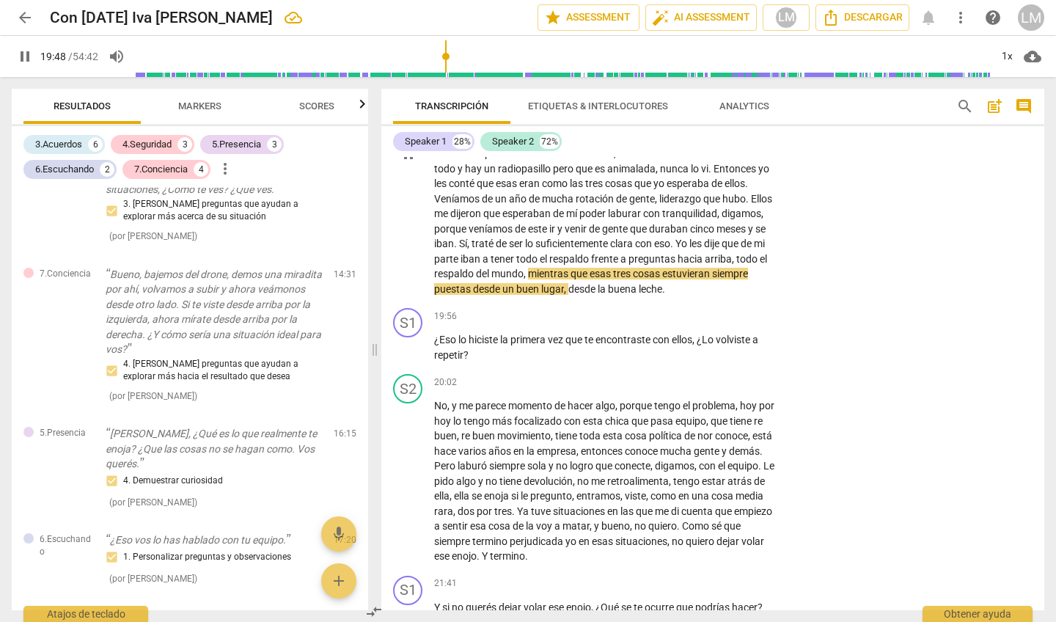
scroll to position [3483, 0]
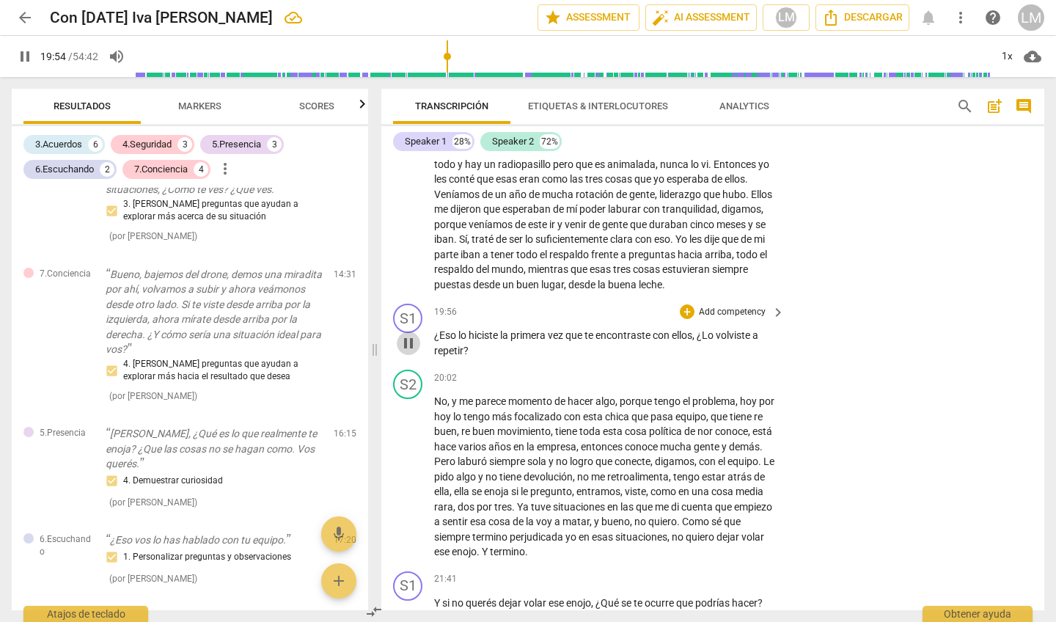
click at [409, 334] on span "pause" at bounding box center [409, 343] width 18 height 18
click at [408, 334] on span "play_arrow" at bounding box center [409, 343] width 18 height 18
click at [407, 334] on span "pause" at bounding box center [409, 343] width 18 height 18
type input "1202"
click at [732, 306] on p "Add competency" at bounding box center [732, 312] width 70 height 13
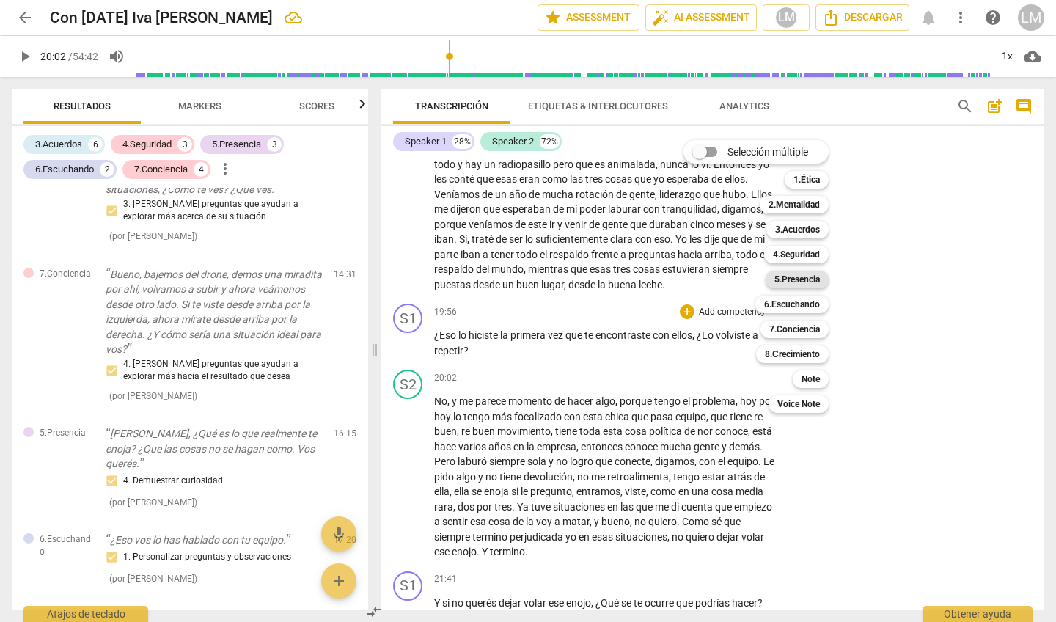
click at [798, 279] on b "5.Presencia" at bounding box center [796, 280] width 45 height 18
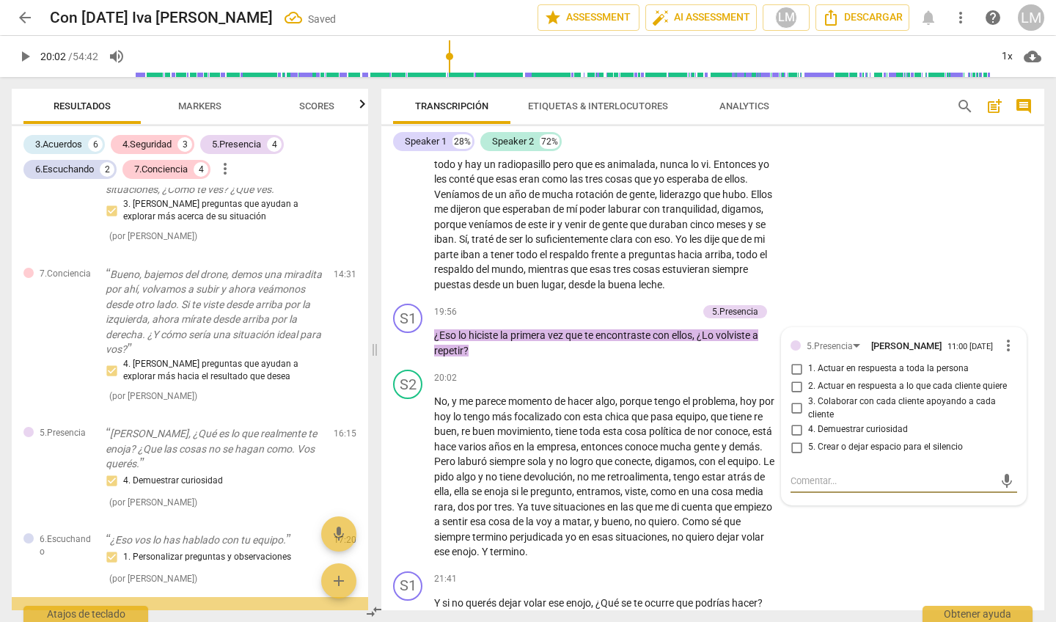
scroll to position [2028, 0]
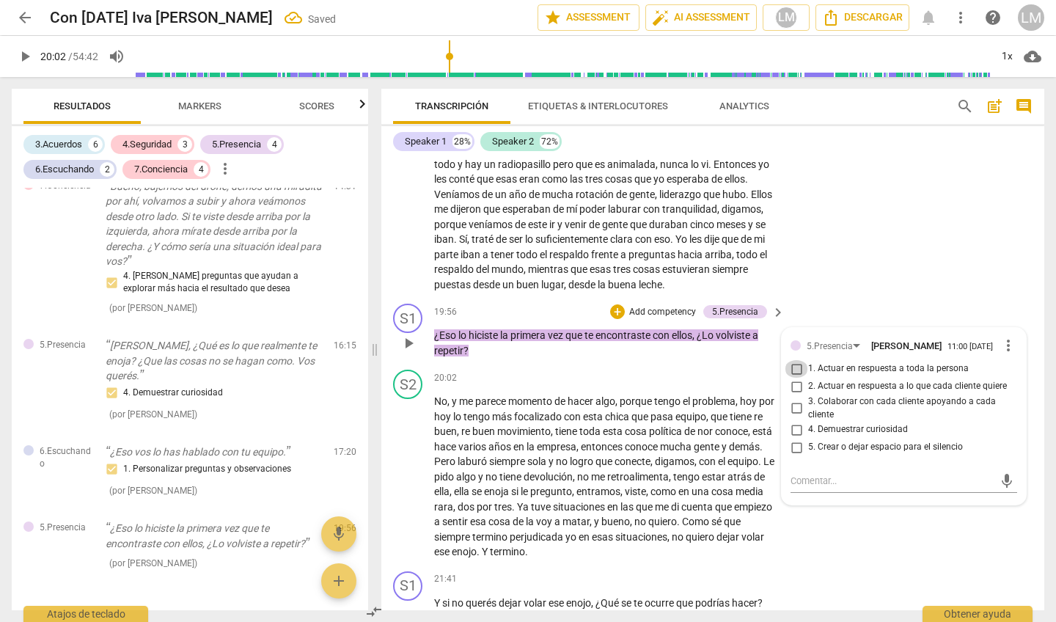
click at [792, 360] on input "1. Actuar en respuesta a toda la persona" at bounding box center [796, 369] width 23 height 18
checkbox input "true"
click at [411, 468] on span "play_arrow" at bounding box center [409, 477] width 18 height 18
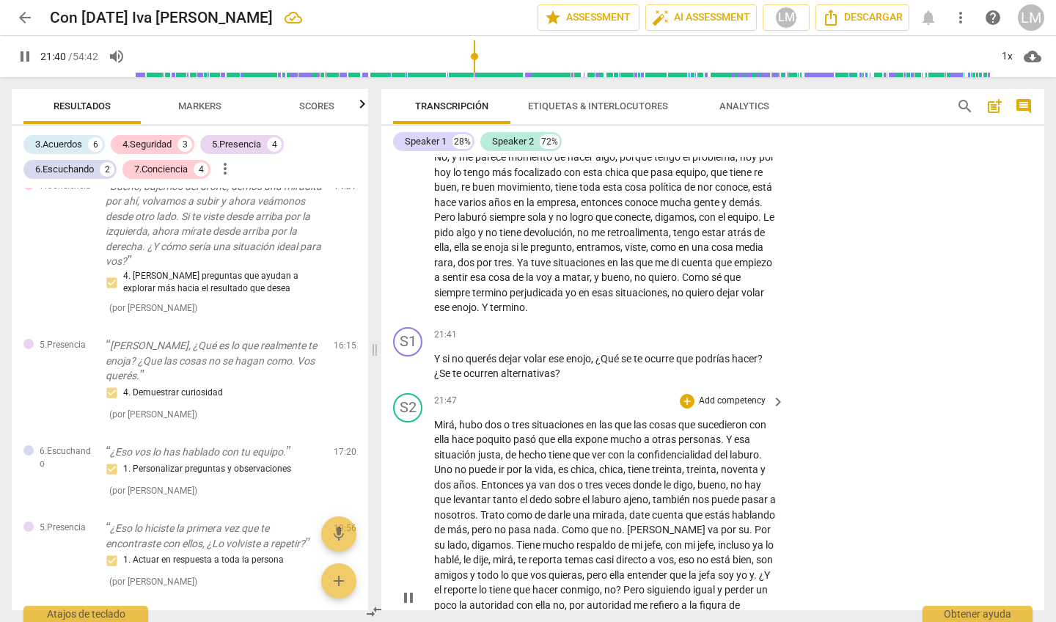
scroll to position [3704, 0]
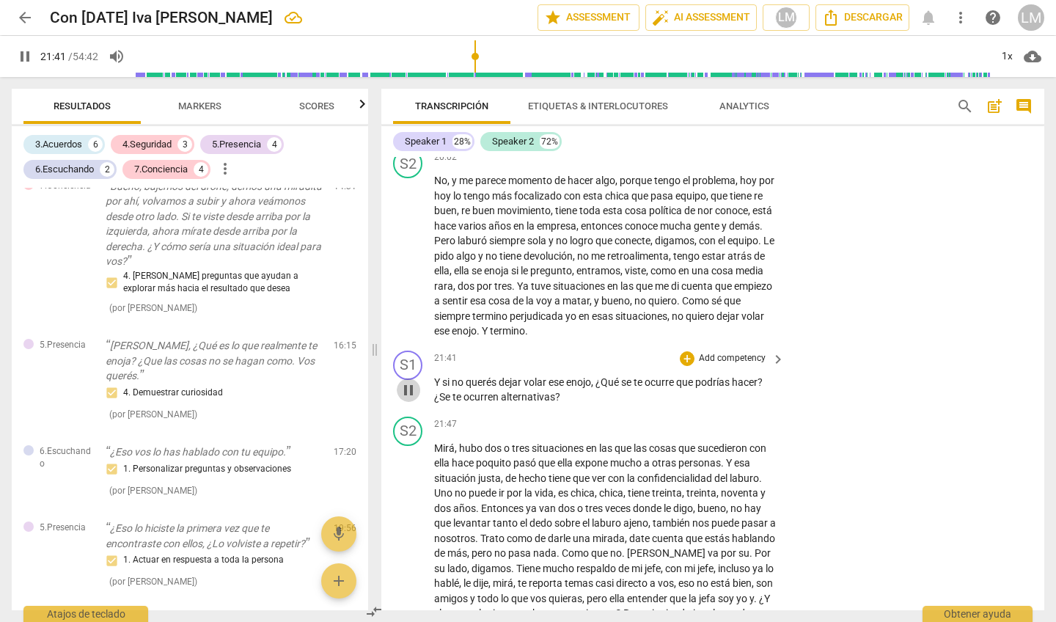
click at [410, 381] on span "pause" at bounding box center [409, 390] width 18 height 18
click at [412, 381] on span "play_arrow" at bounding box center [409, 390] width 18 height 18
click at [410, 381] on span "pause" at bounding box center [409, 390] width 18 height 18
type input "1308"
click at [728, 352] on p "Add competency" at bounding box center [732, 358] width 70 height 13
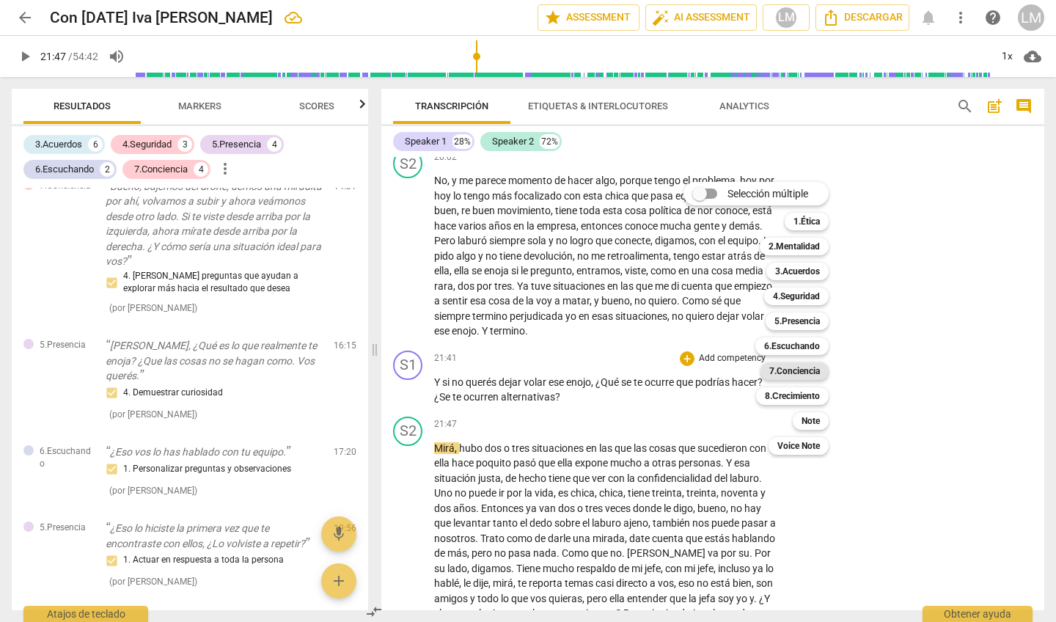
click at [805, 370] on b "7.Conciencia" at bounding box center [794, 371] width 51 height 18
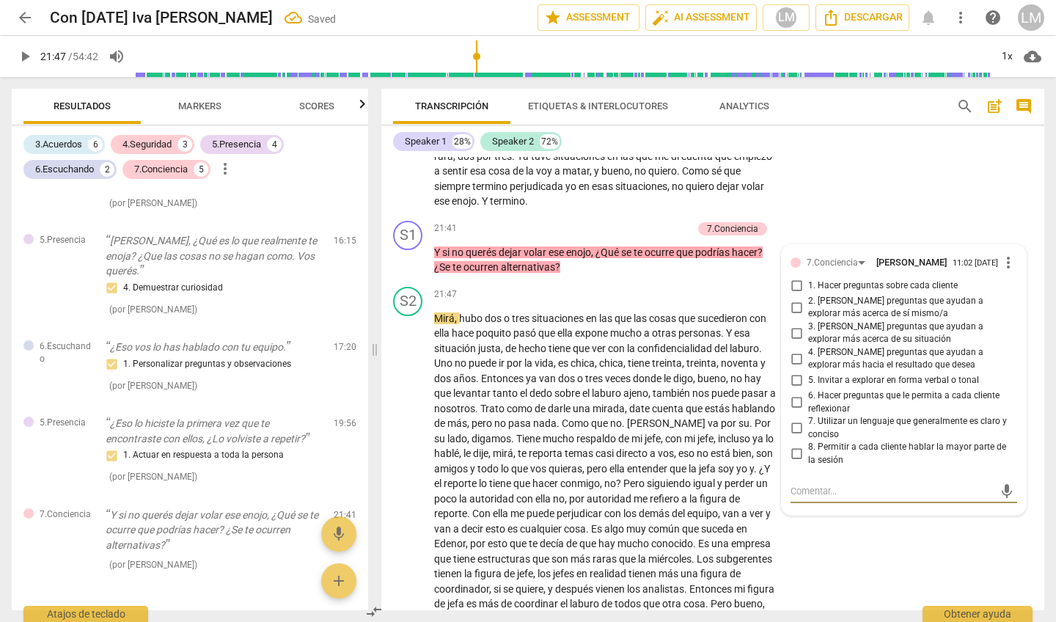
scroll to position [3835, 0]
click at [793, 349] on input "4. [PERSON_NAME] preguntas que ayudan a explorar más hacia el resultado que des…" at bounding box center [796, 358] width 23 height 18
checkbox input "true"
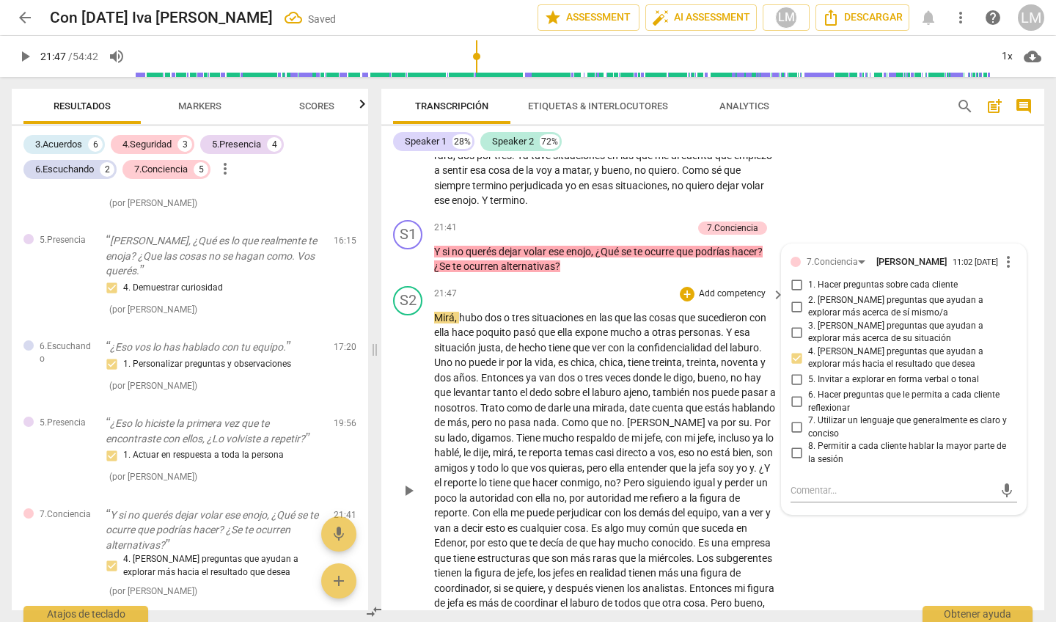
click at [410, 482] on span "play_arrow" at bounding box center [409, 491] width 18 height 18
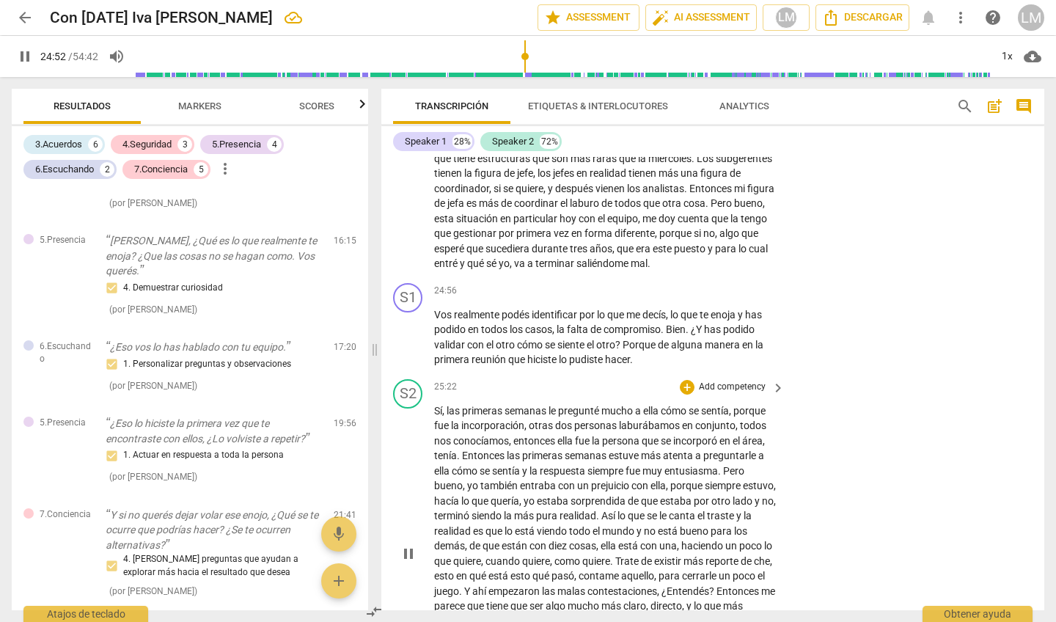
scroll to position [4237, 0]
click at [407, 326] on span "pause" at bounding box center [409, 335] width 18 height 18
type input "1511"
